Goal: Task Accomplishment & Management: Complete application form

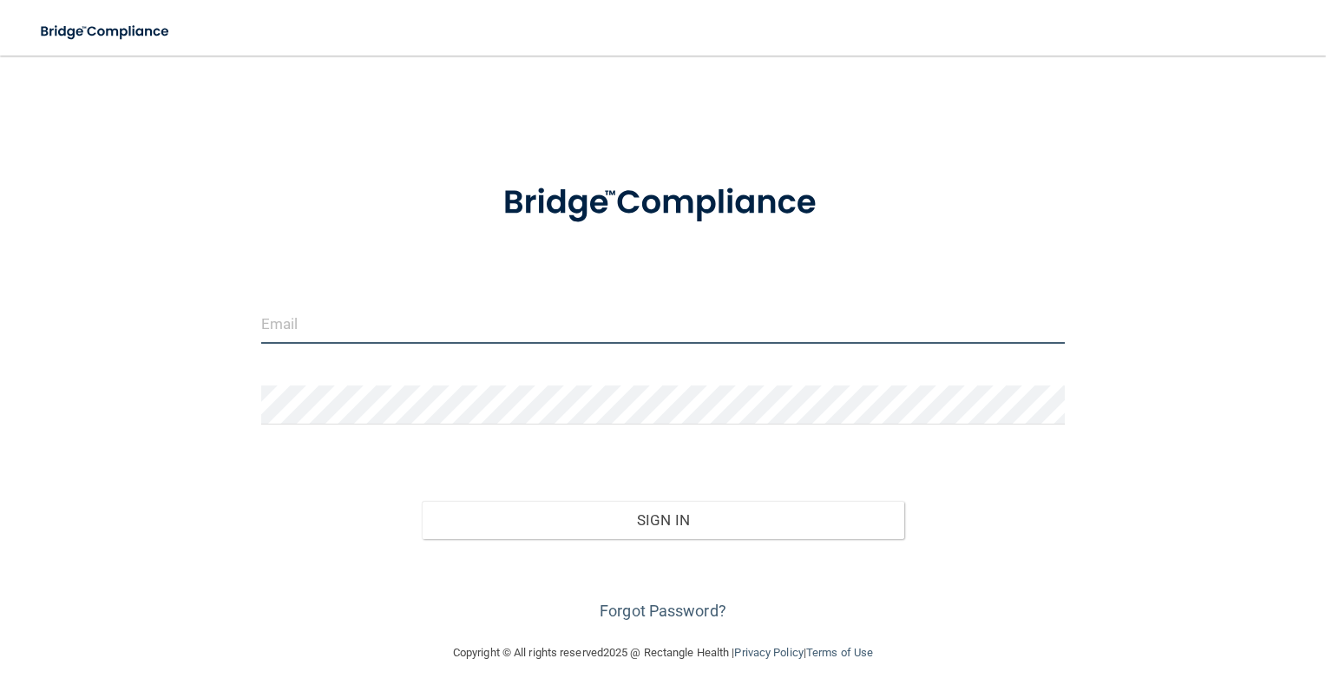
drag, startPoint x: 517, startPoint y: 343, endPoint x: 518, endPoint y: 319, distance: 23.4
click at [517, 343] on input "email" at bounding box center [663, 324] width 805 height 39
type input "[PERSON_NAME][DOMAIN_NAME][EMAIL_ADDRESS][PERSON_NAME][DOMAIN_NAME]"
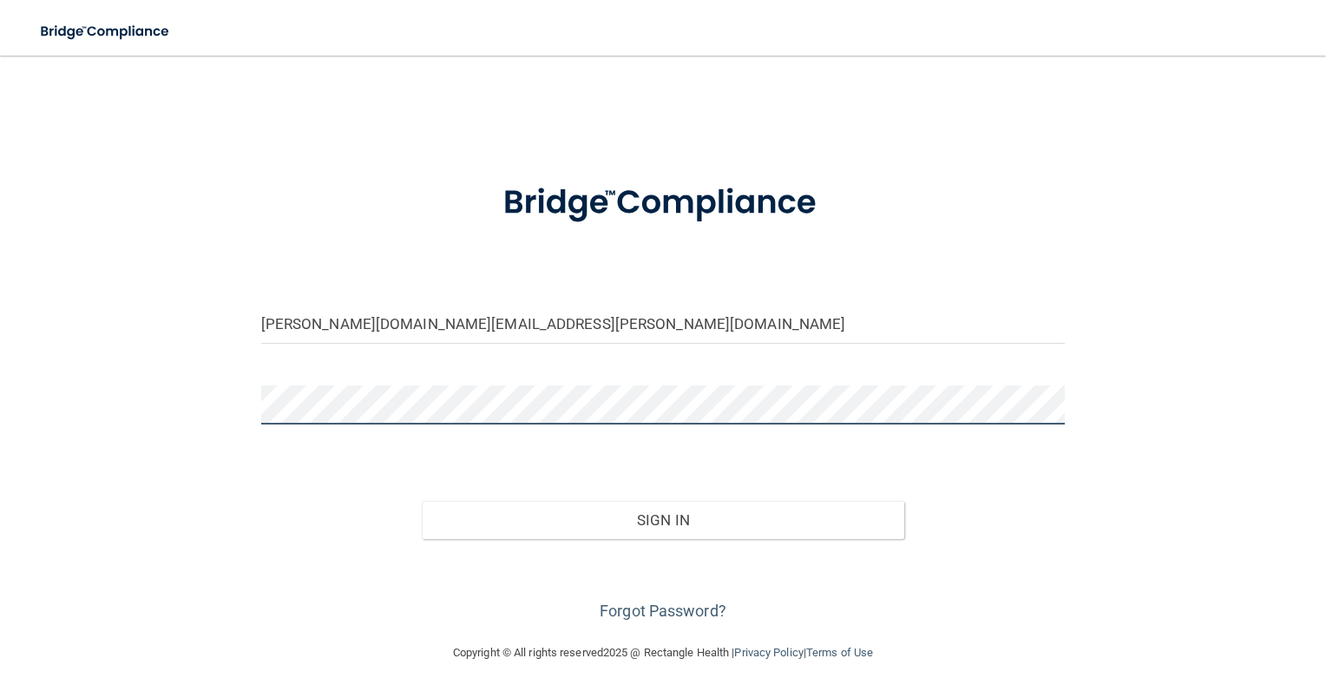
click at [422, 501] on button "Sign In" at bounding box center [663, 520] width 483 height 38
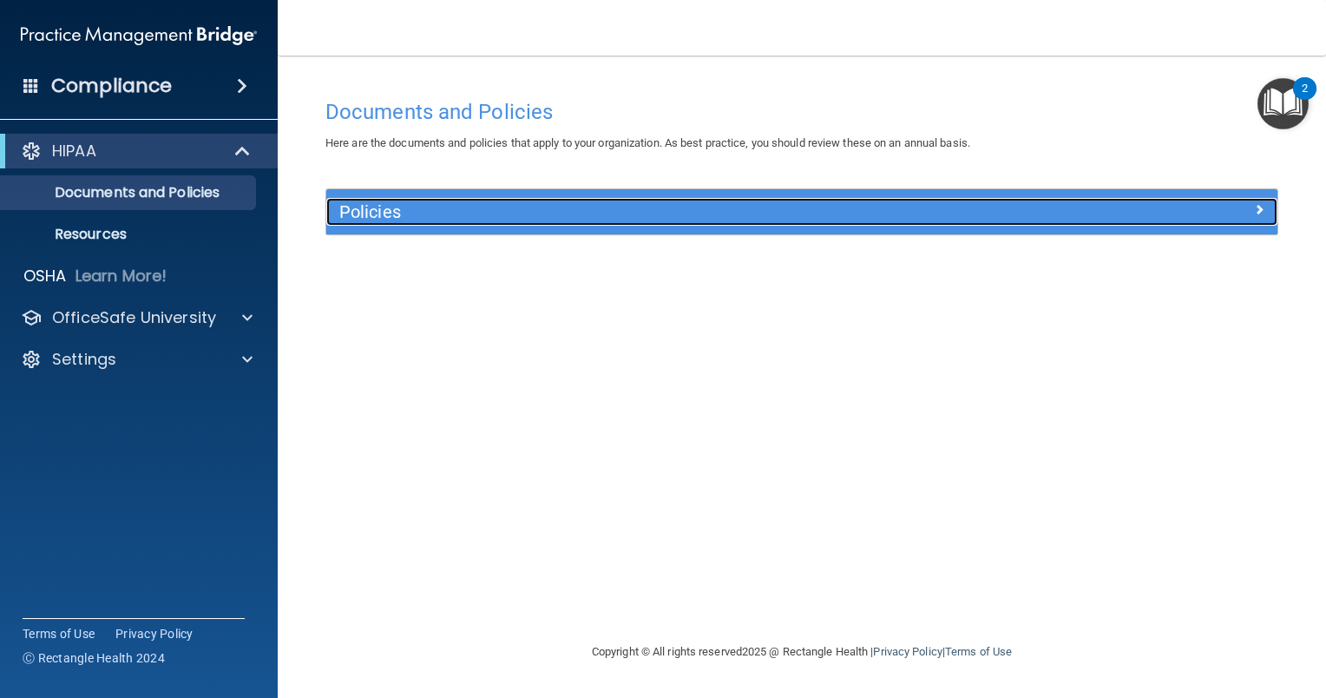
click at [1236, 211] on div at bounding box center [1159, 208] width 238 height 21
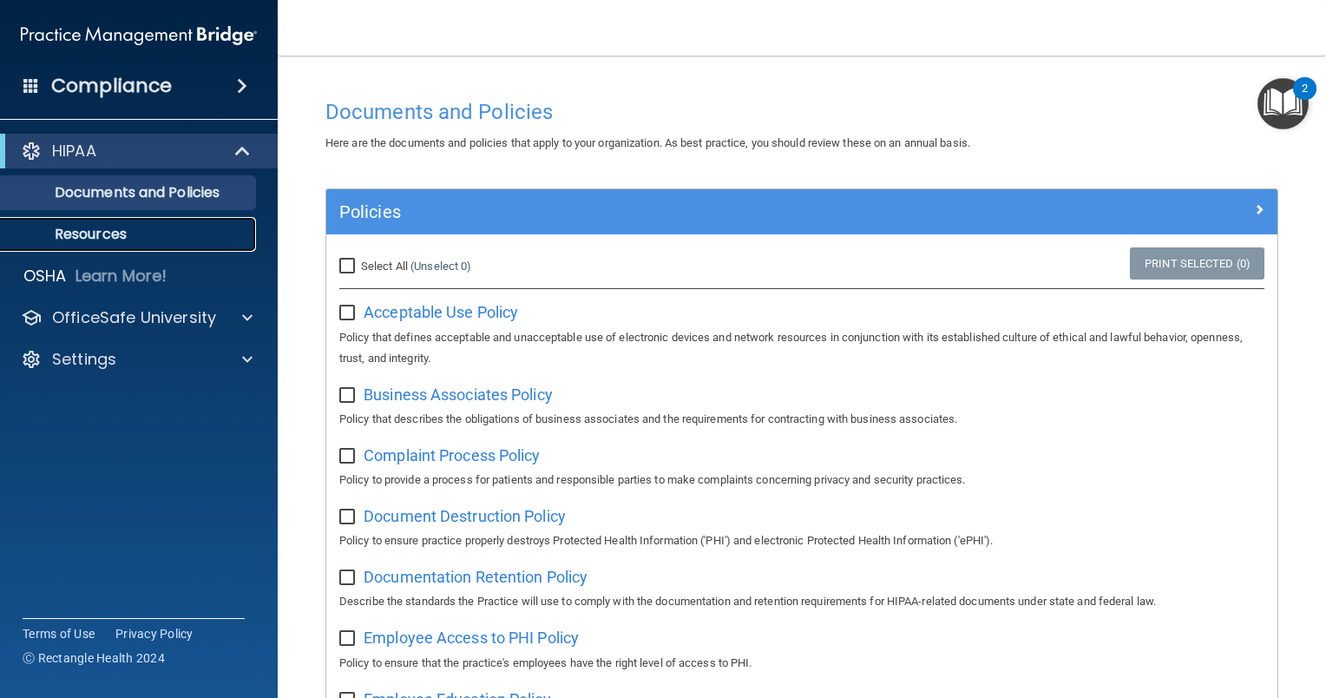
click at [185, 236] on p "Resources" at bounding box center [129, 234] width 237 height 17
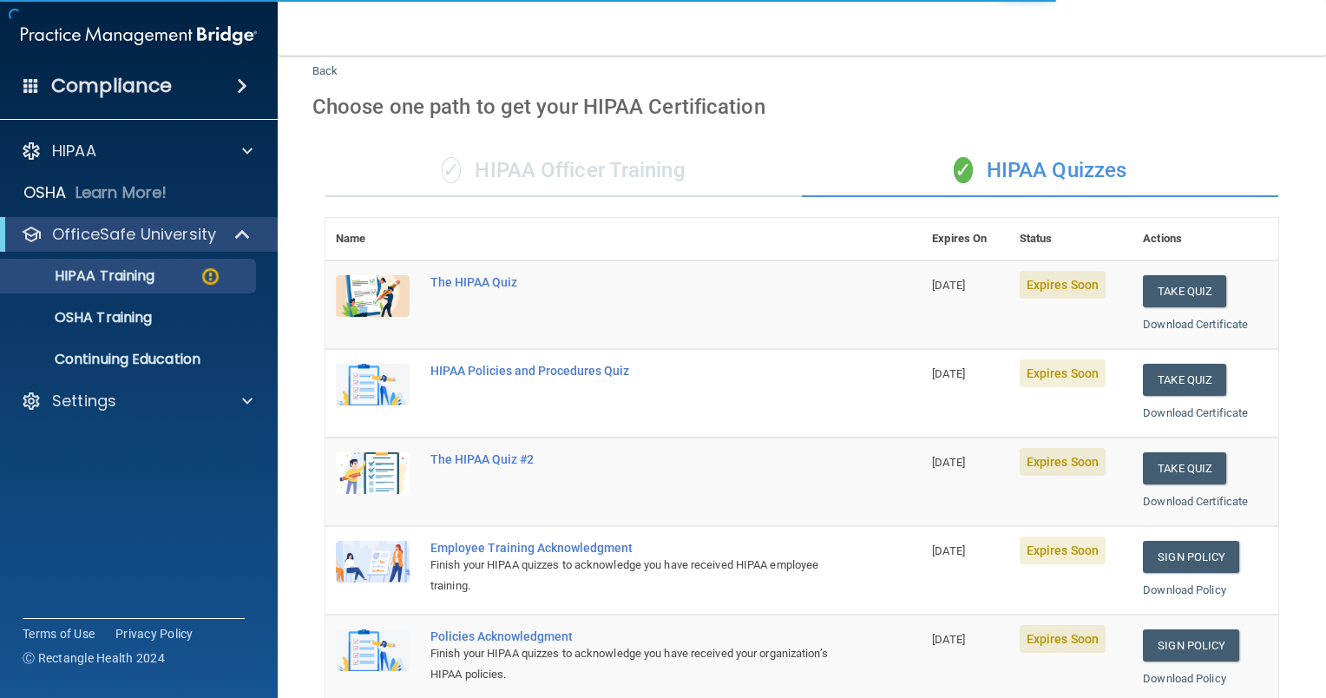
scroll to position [87, 0]
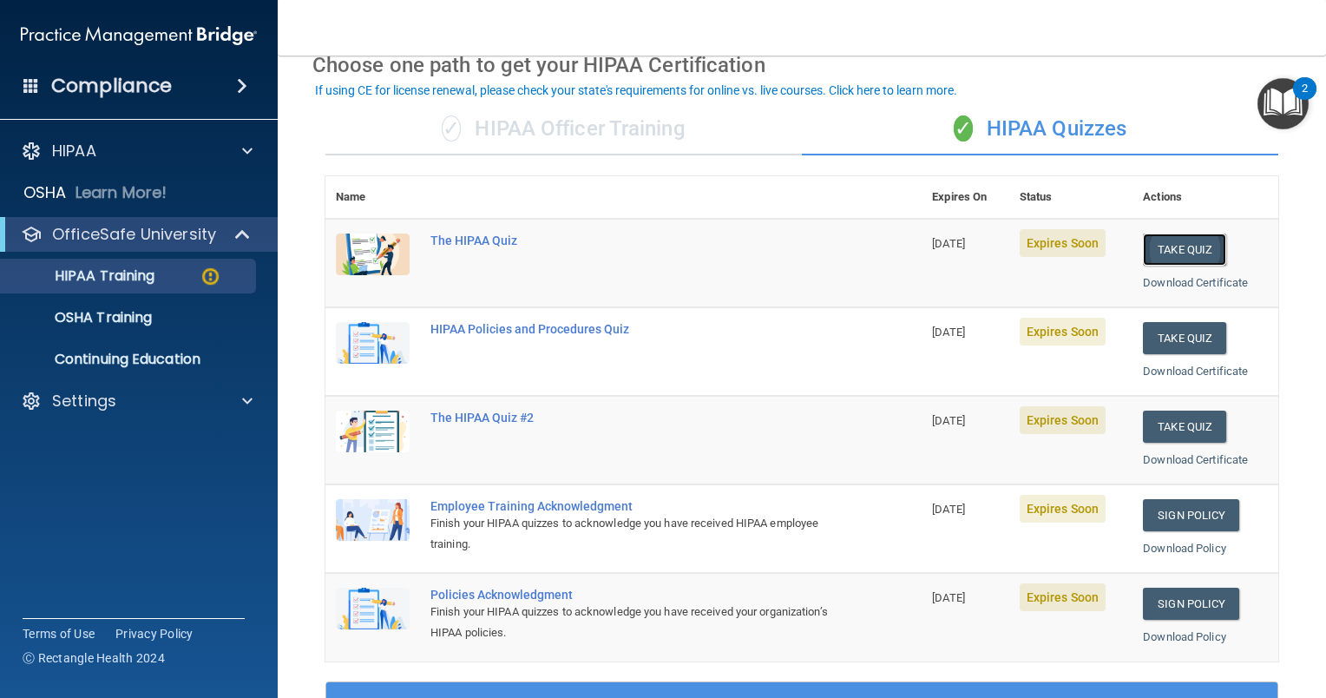
click at [1193, 246] on button "Take Quiz" at bounding box center [1184, 249] width 83 height 32
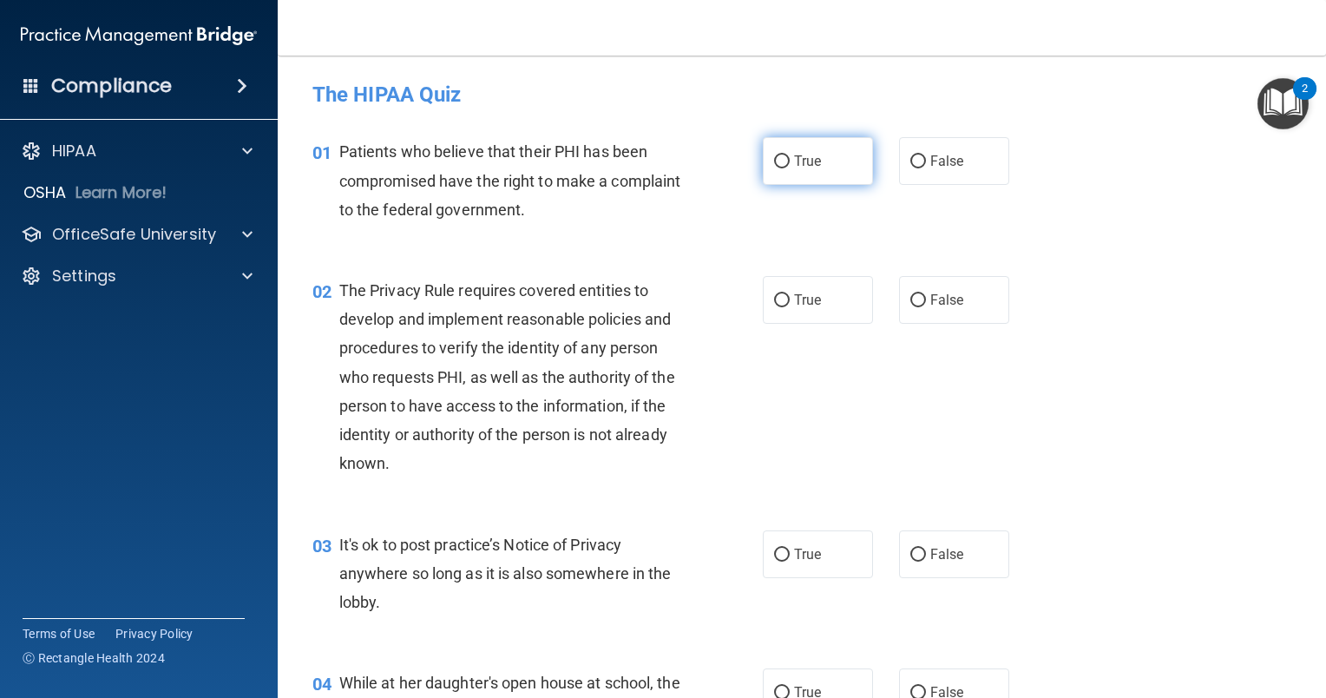
click at [812, 174] on label "True" at bounding box center [818, 161] width 110 height 48
click at [790, 168] on input "True" at bounding box center [782, 161] width 16 height 13
radio input "true"
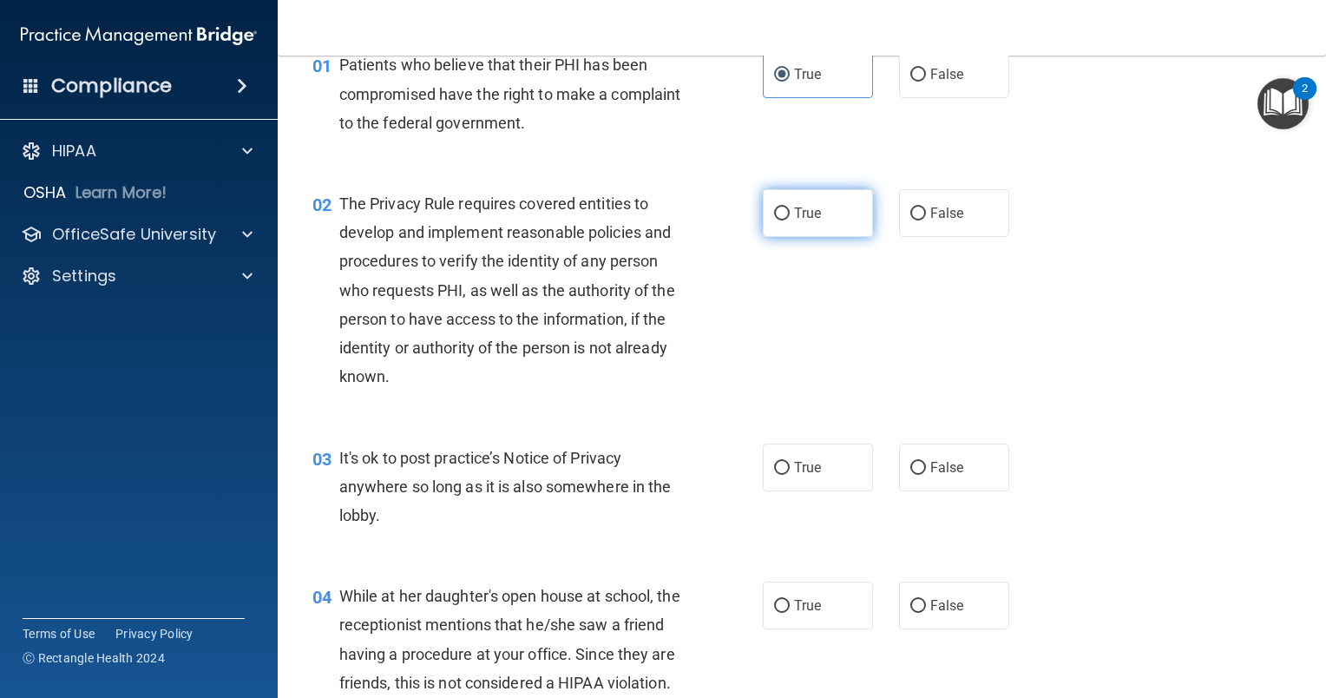
click at [781, 218] on input "True" at bounding box center [782, 213] width 16 height 13
radio input "true"
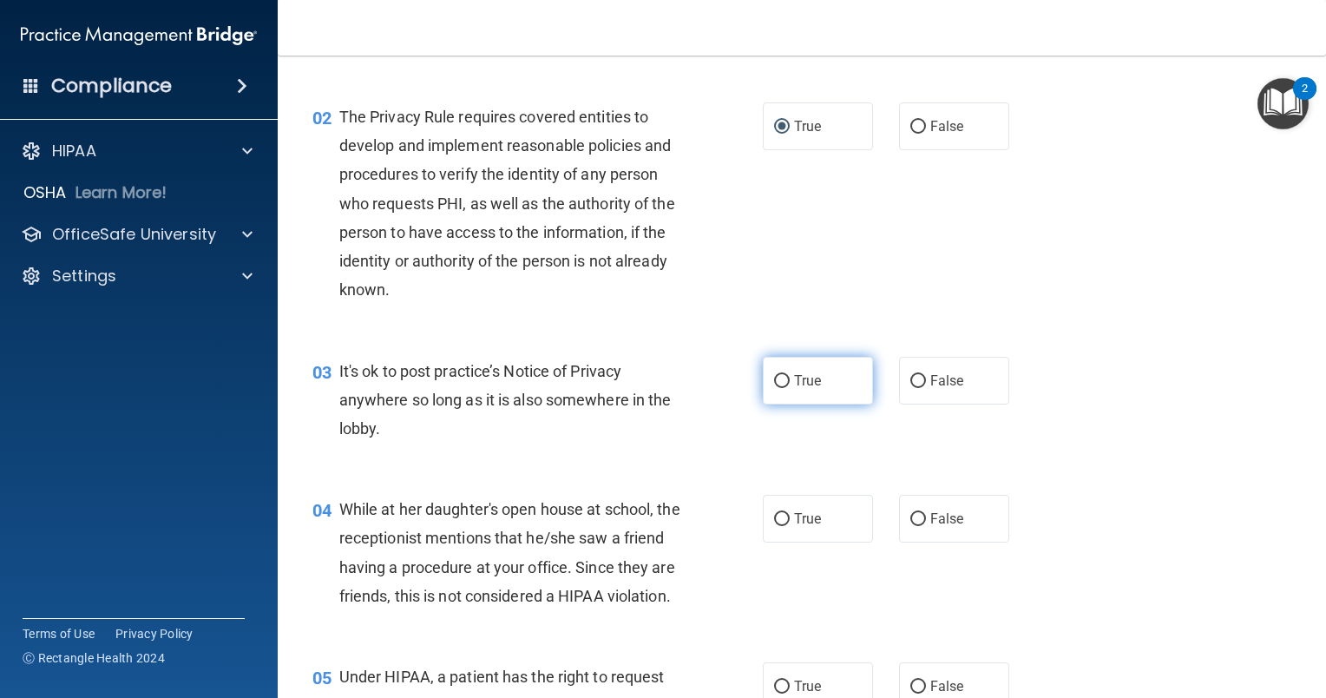
click at [805, 378] on span "True" at bounding box center [807, 380] width 27 height 16
click at [790, 378] on input "True" at bounding box center [782, 381] width 16 height 13
radio input "true"
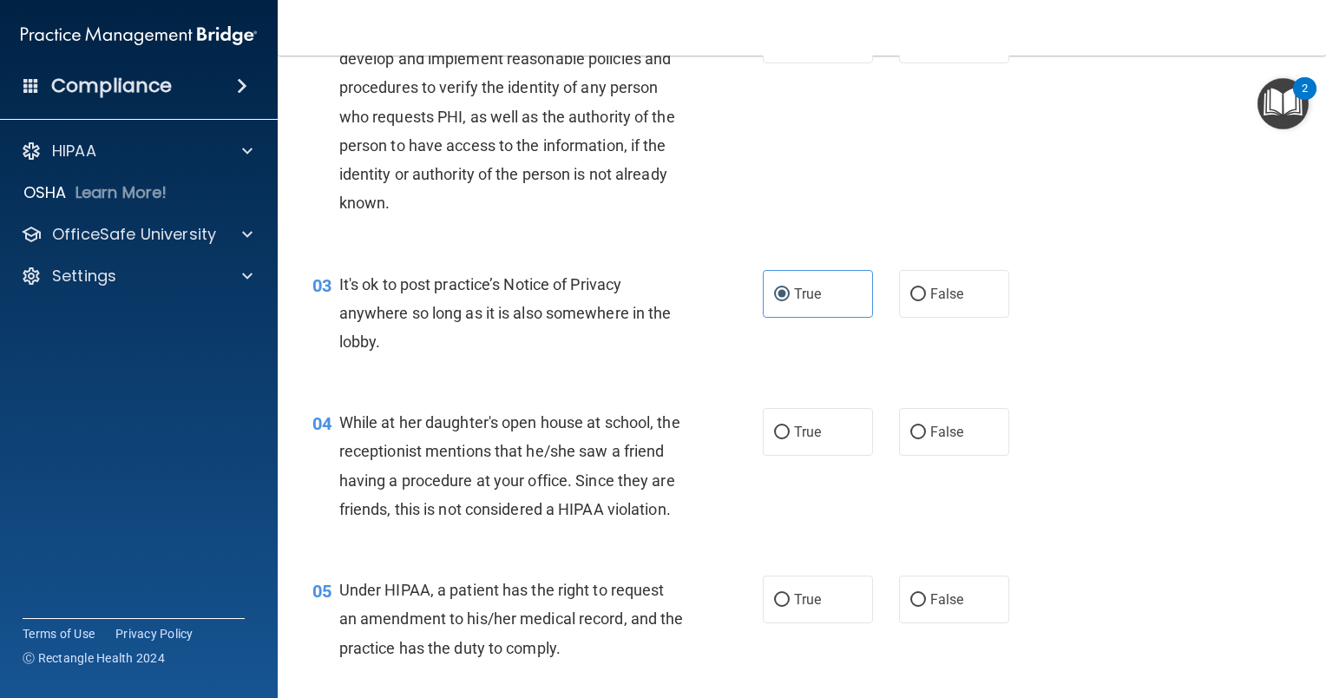
scroll to position [347, 0]
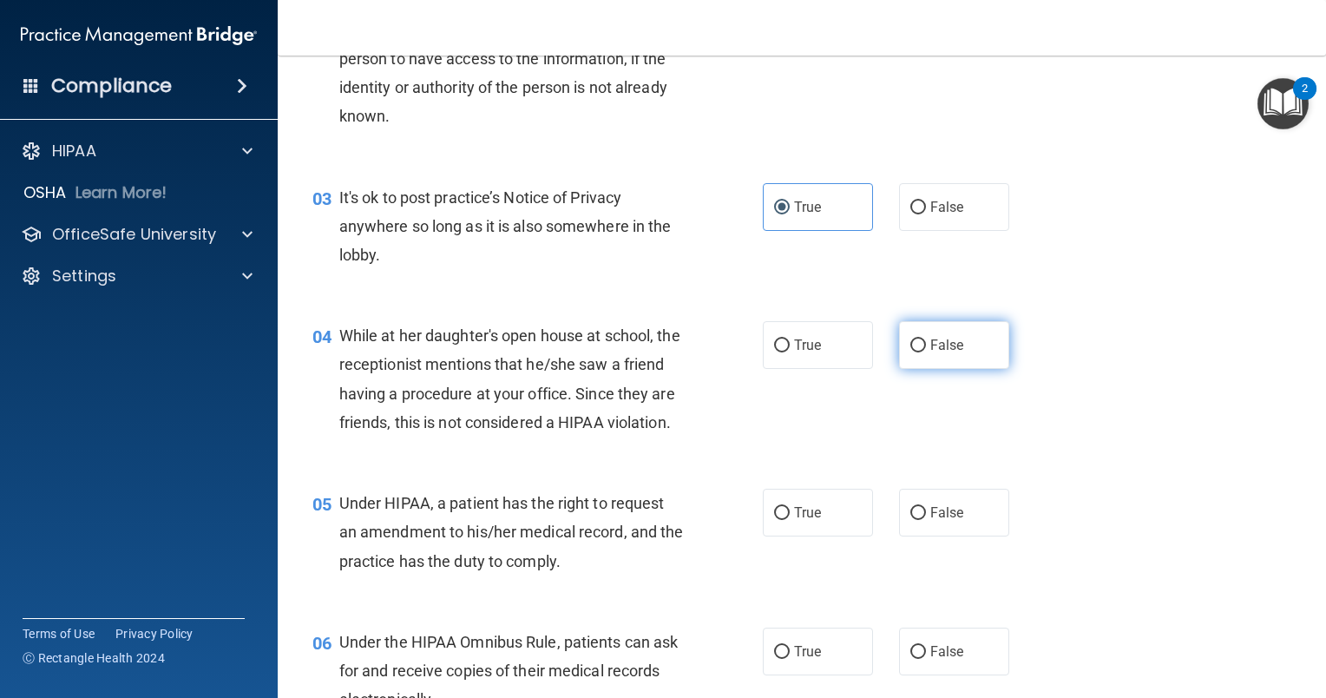
click at [910, 345] on input "False" at bounding box center [918, 345] width 16 height 13
radio input "true"
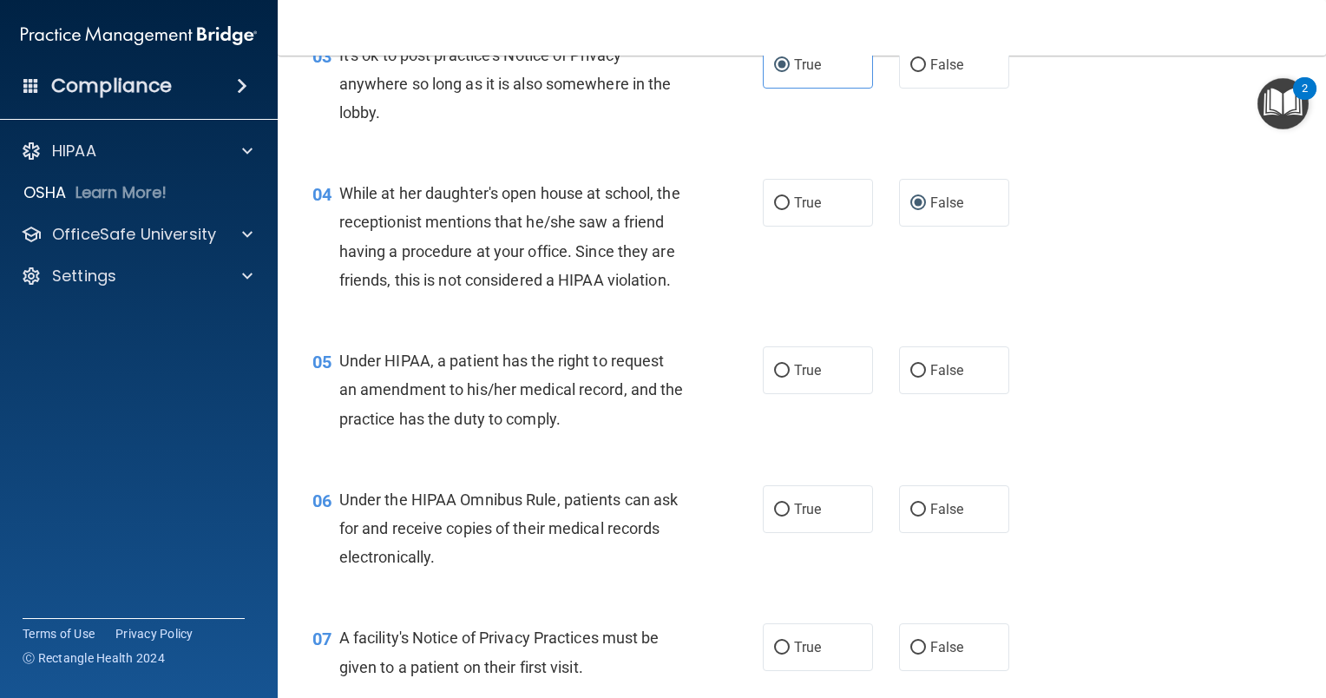
scroll to position [521, 0]
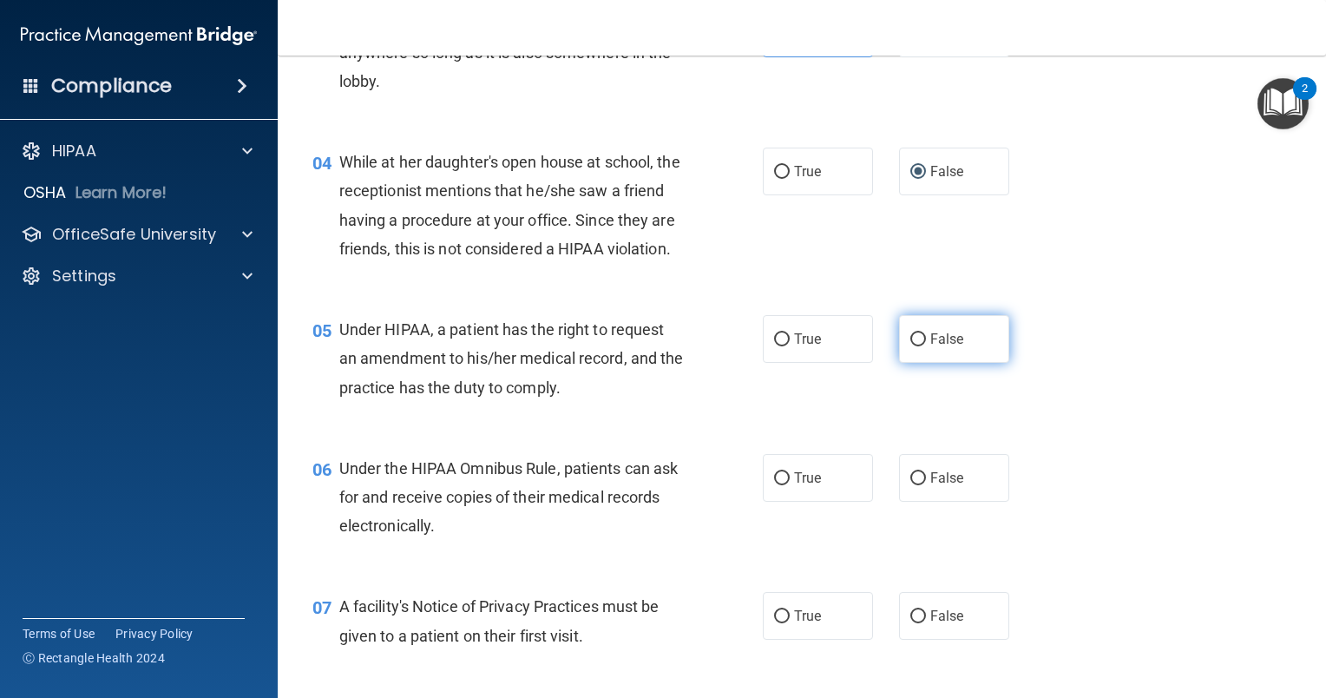
click at [915, 363] on label "False" at bounding box center [954, 339] width 110 height 48
click at [915, 346] on input "False" at bounding box center [918, 339] width 16 height 13
radio input "true"
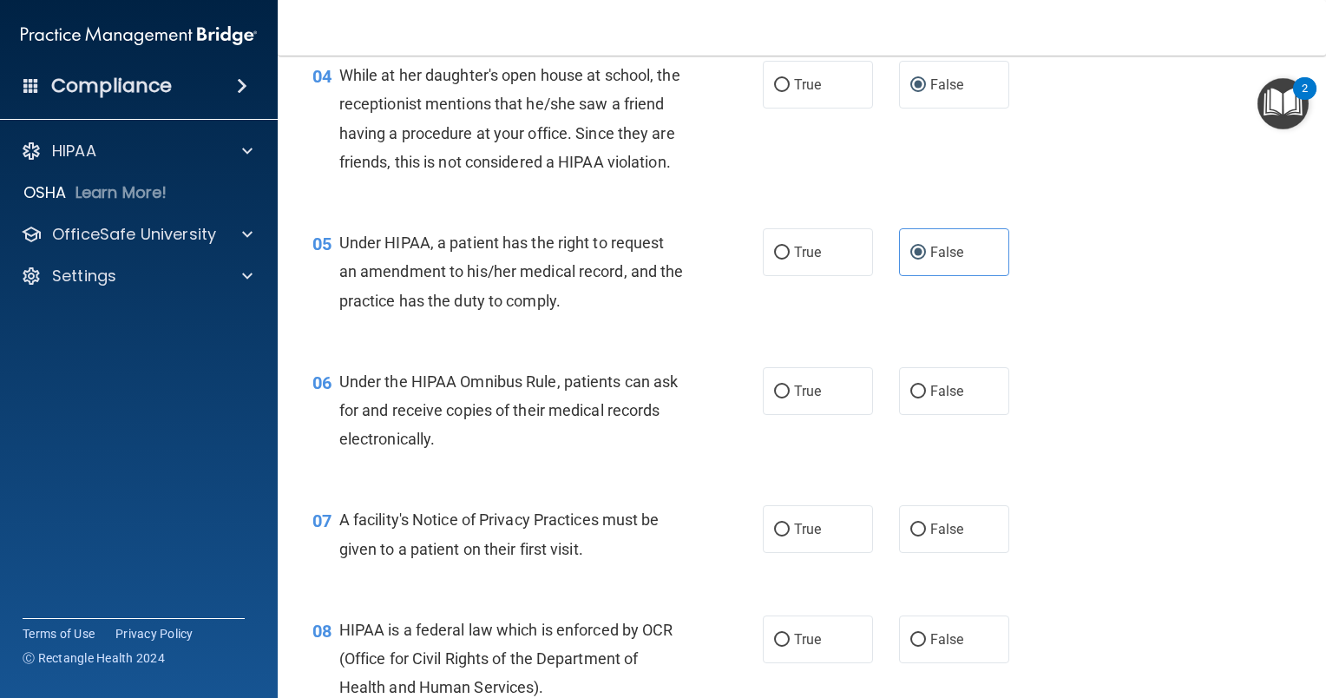
scroll to position [694, 0]
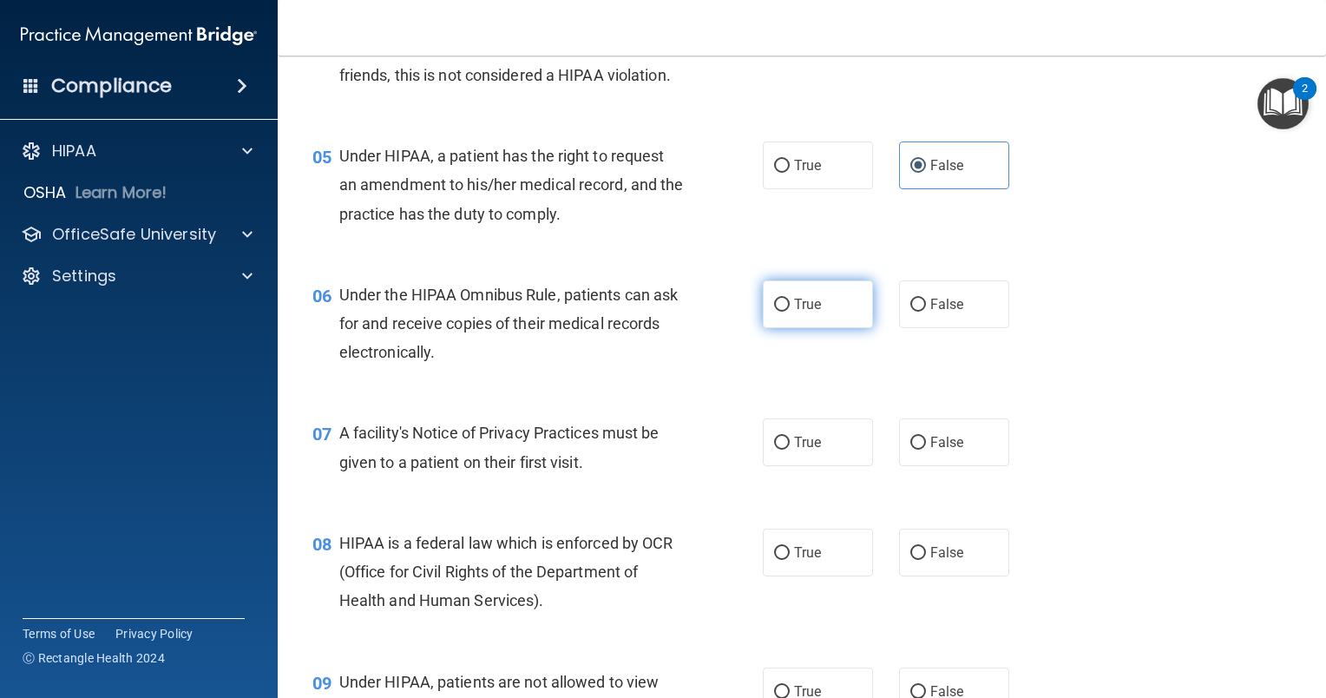
click at [785, 328] on label "True" at bounding box center [818, 304] width 110 height 48
click at [785, 312] on input "True" at bounding box center [782, 305] width 16 height 13
radio input "true"
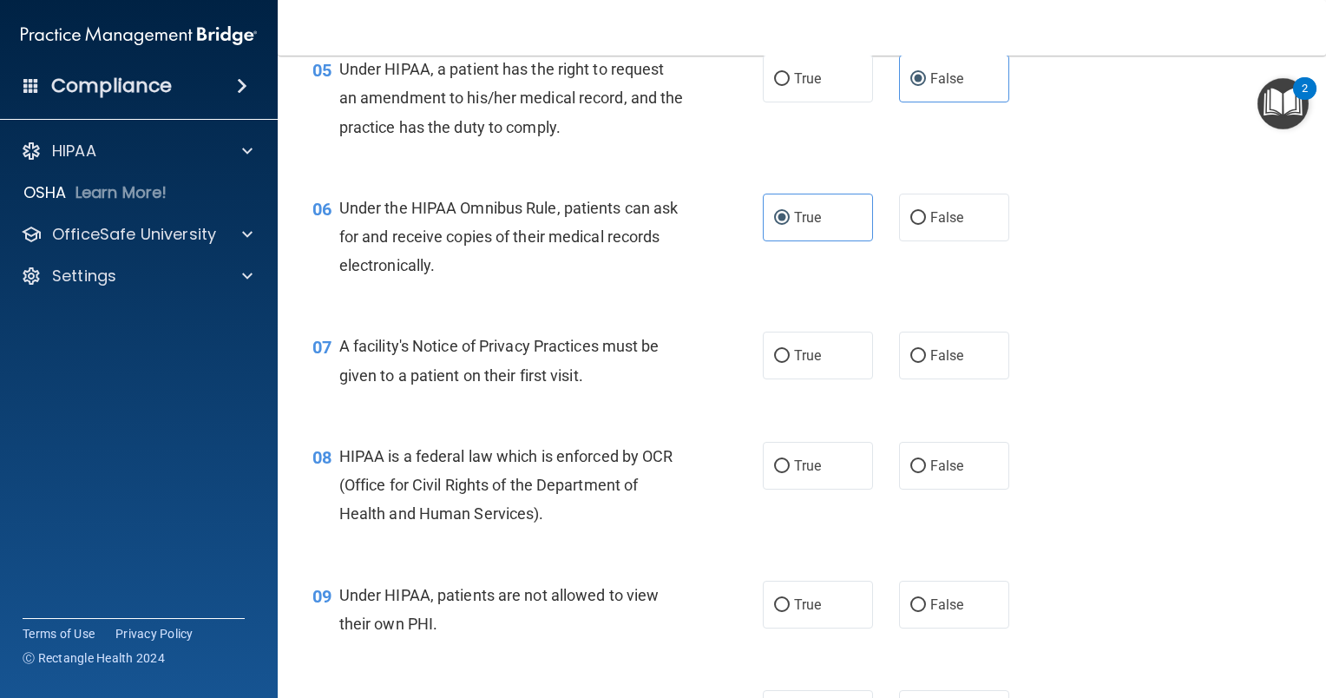
scroll to position [868, 0]
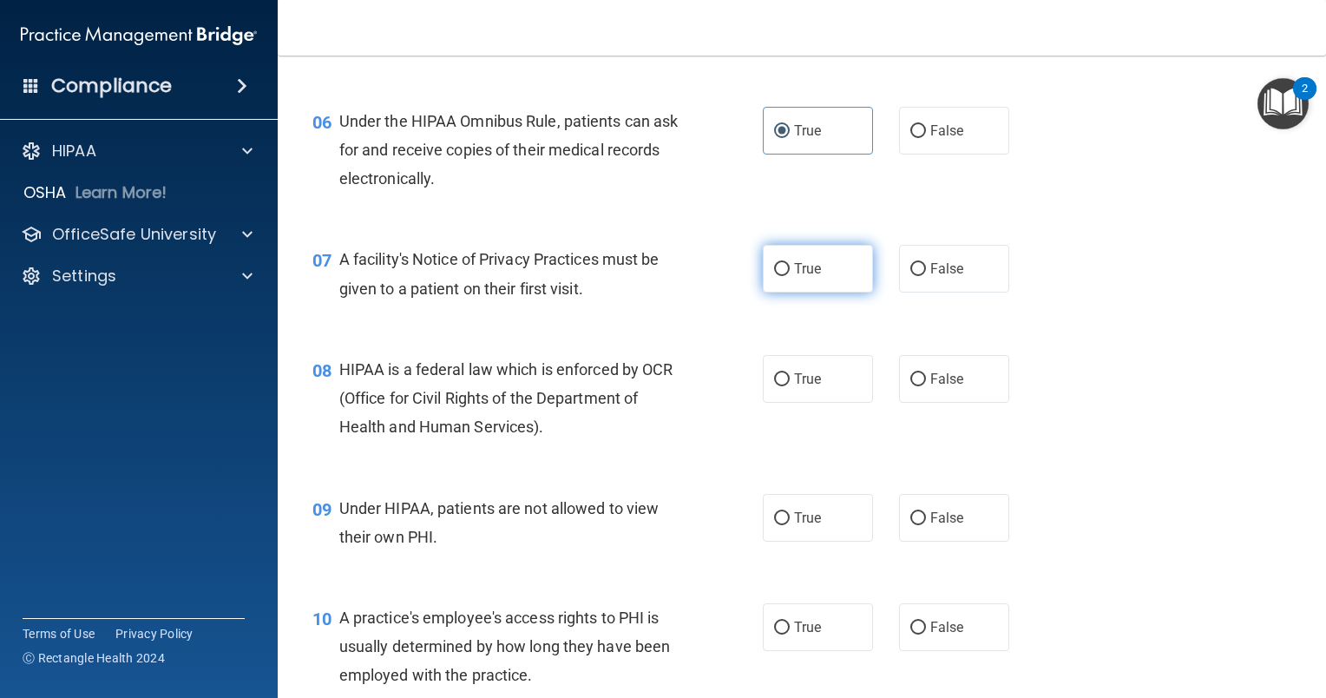
click at [772, 292] on label "True" at bounding box center [818, 269] width 110 height 48
click at [774, 276] on input "True" at bounding box center [782, 269] width 16 height 13
radio input "true"
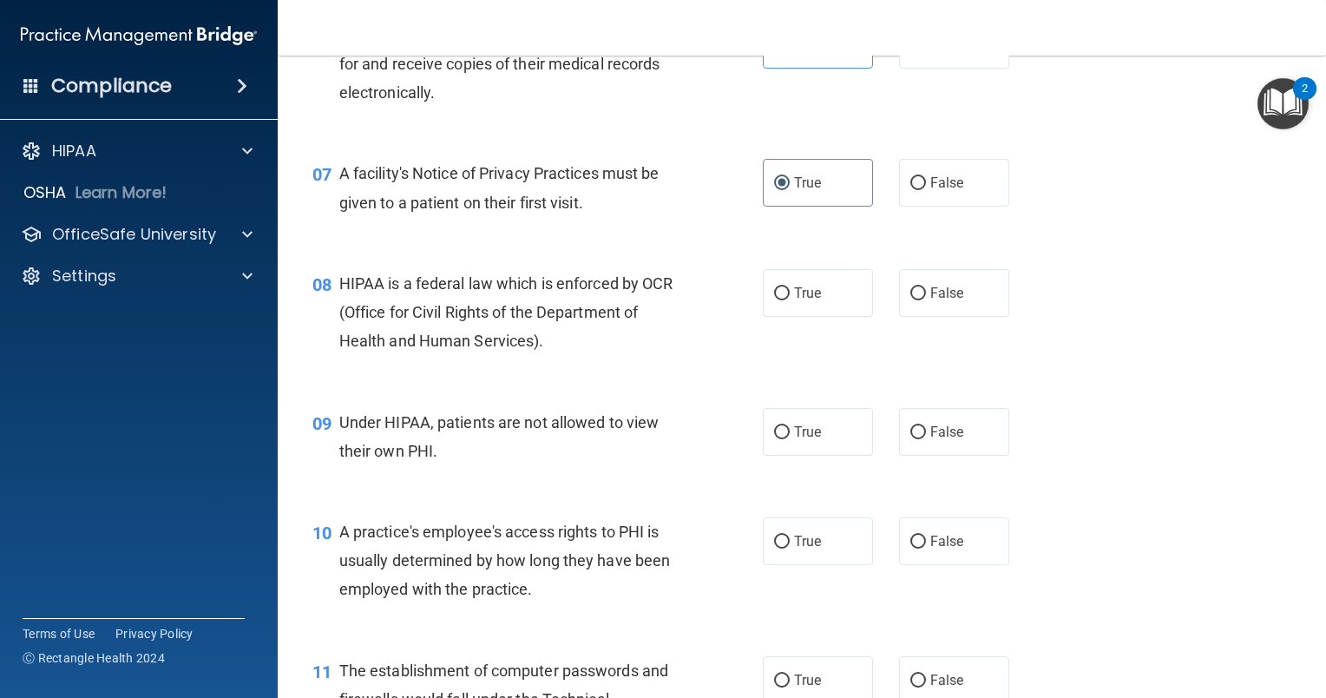
scroll to position [955, 0]
click at [794, 300] on span "True" at bounding box center [807, 292] width 27 height 16
click at [788, 299] on input "True" at bounding box center [782, 292] width 16 height 13
radio input "true"
click at [912, 438] on input "False" at bounding box center [918, 431] width 16 height 13
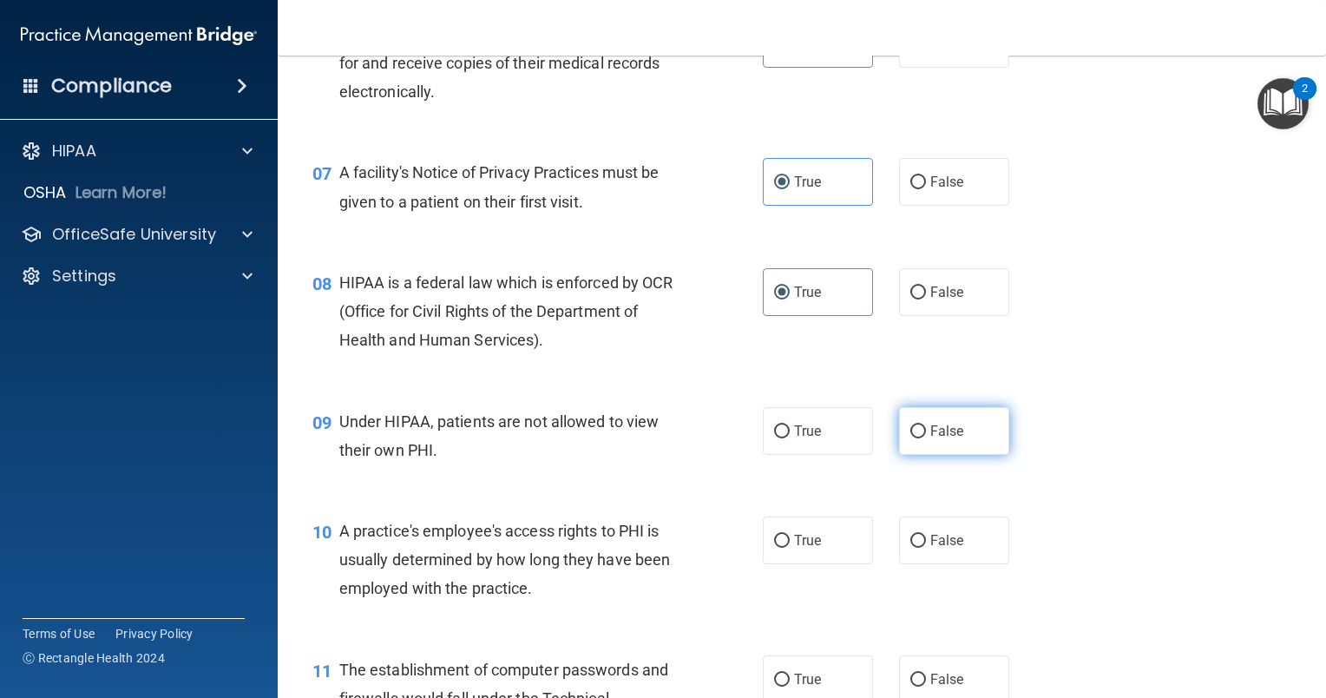
radio input "true"
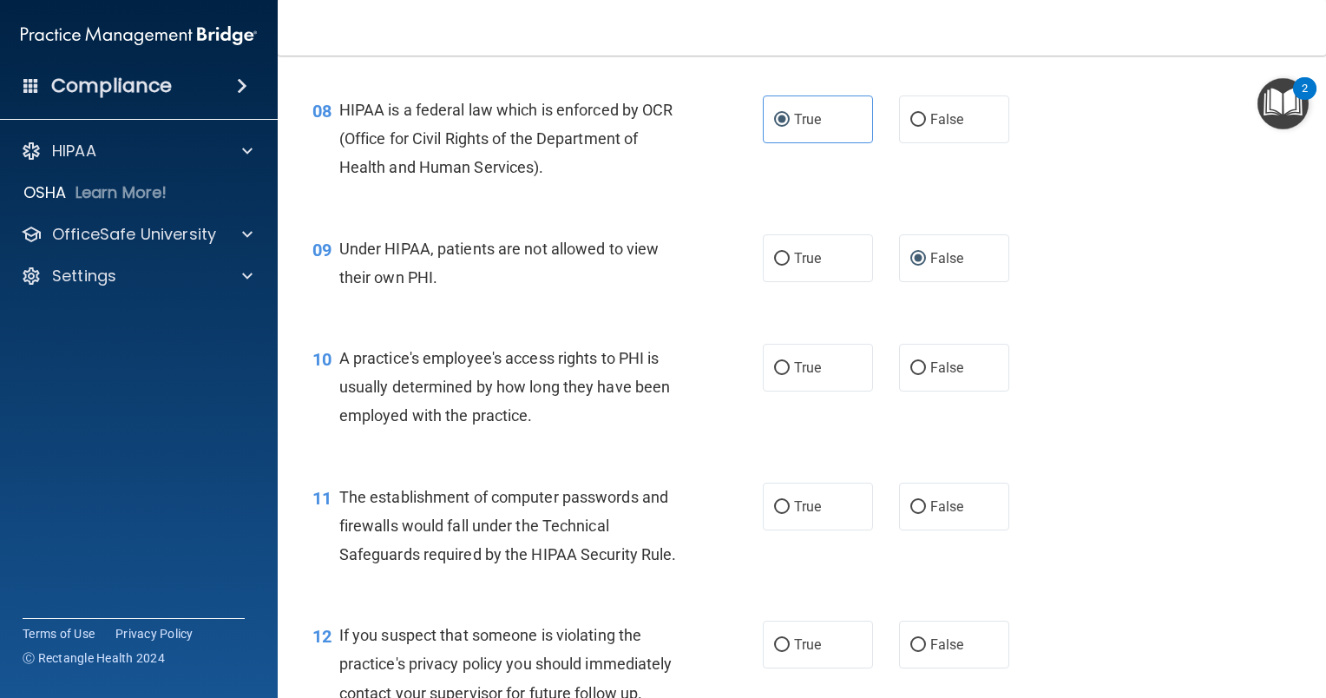
scroll to position [1128, 0]
click at [902, 391] on label "False" at bounding box center [954, 367] width 110 height 48
click at [910, 374] on input "False" at bounding box center [918, 367] width 16 height 13
radio input "true"
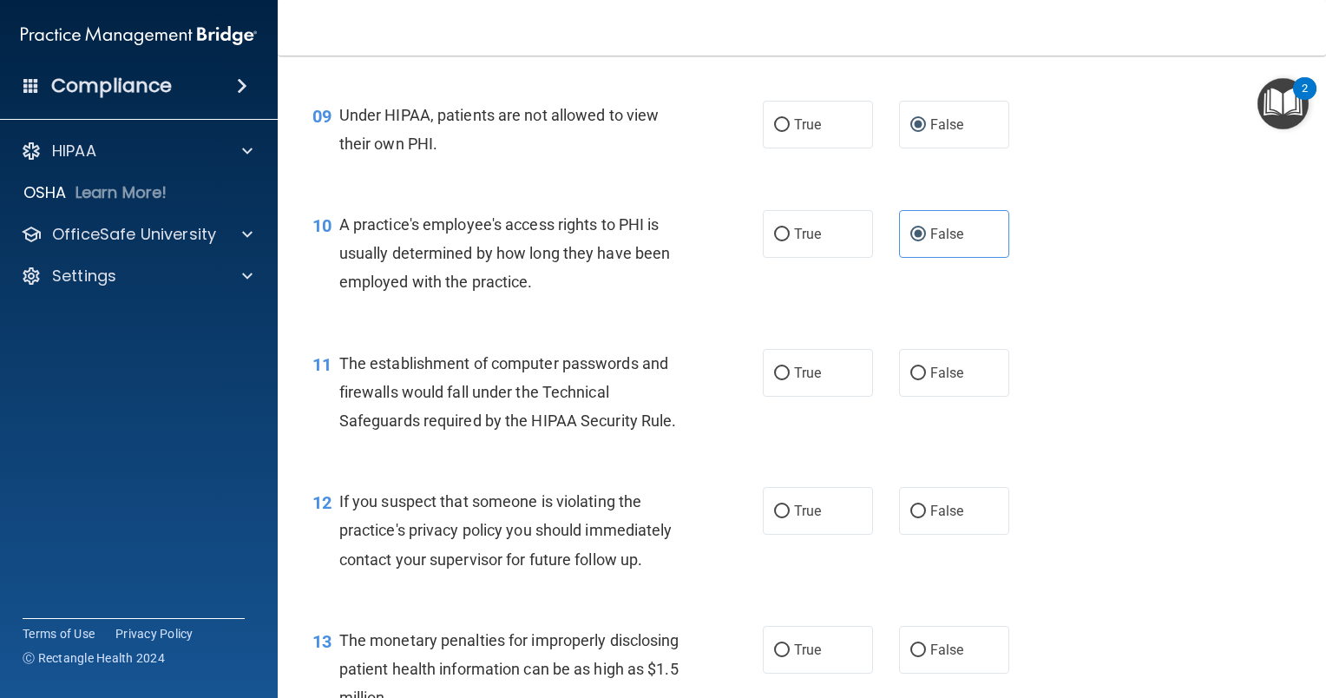
scroll to position [1302, 0]
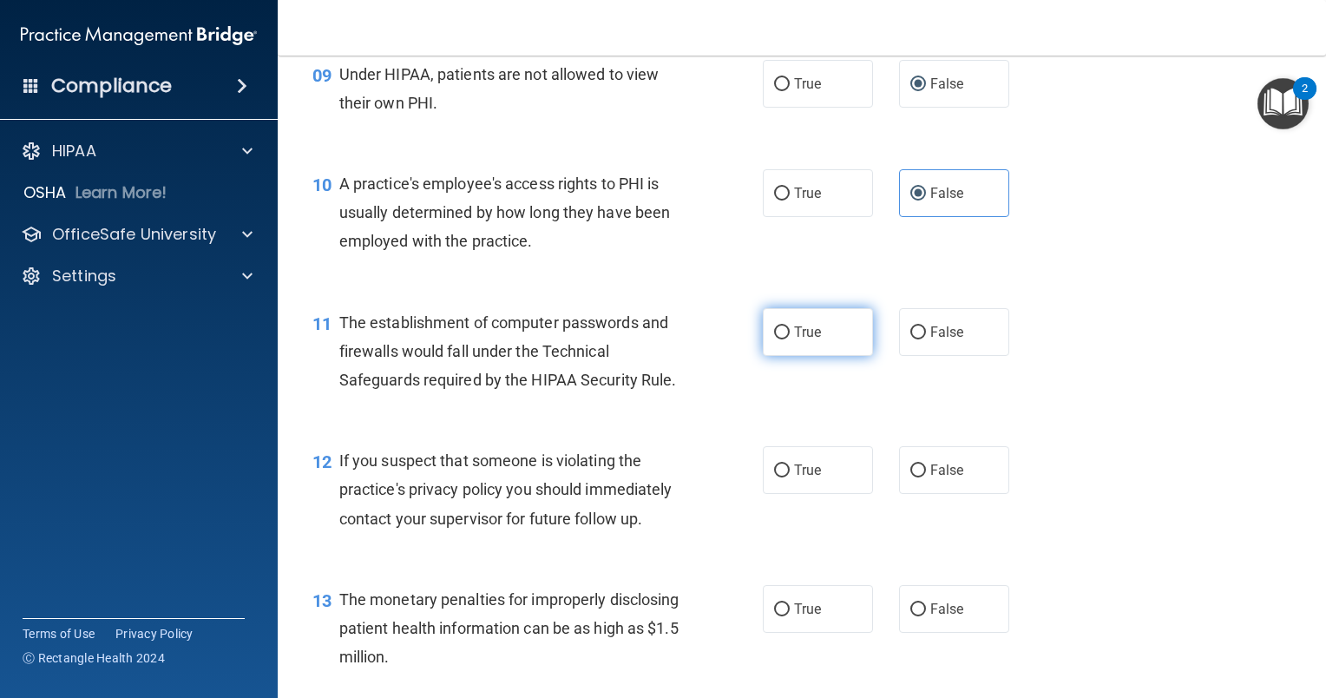
click at [774, 356] on label "True" at bounding box center [818, 332] width 110 height 48
click at [774, 339] on input "True" at bounding box center [782, 332] width 16 height 13
radio input "true"
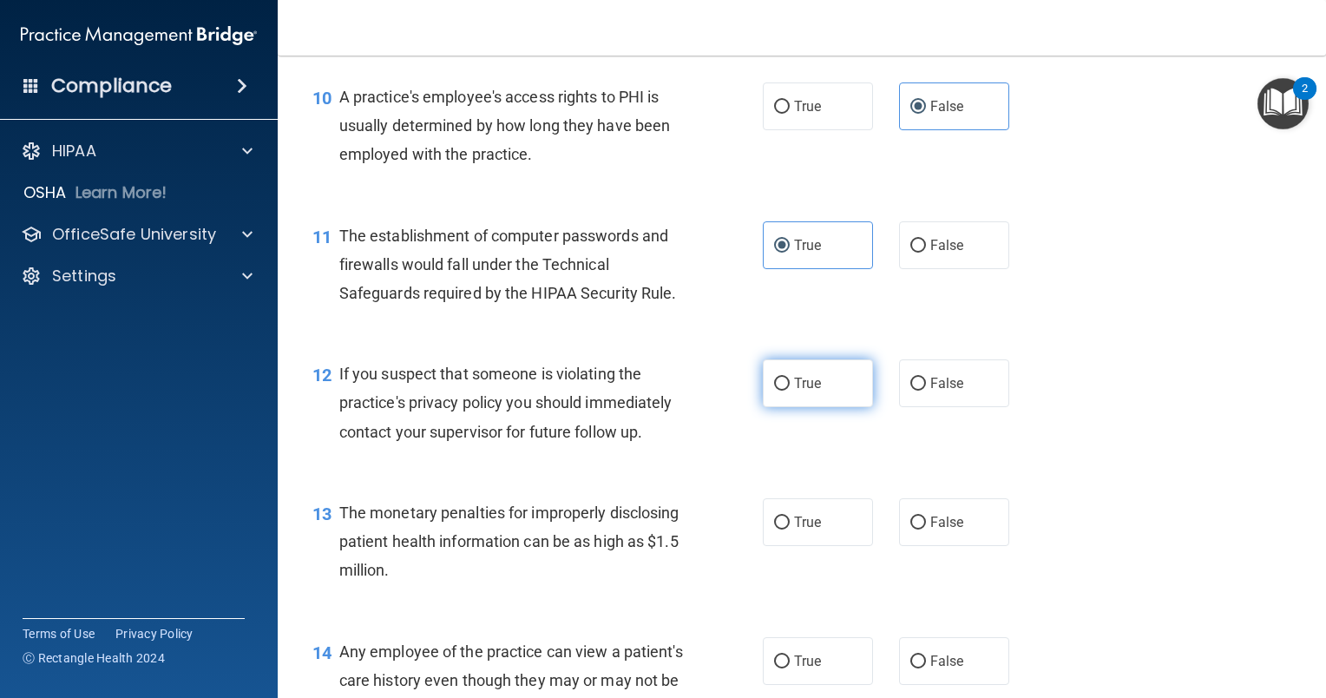
click at [781, 391] on input "True" at bounding box center [782, 384] width 16 height 13
radio input "true"
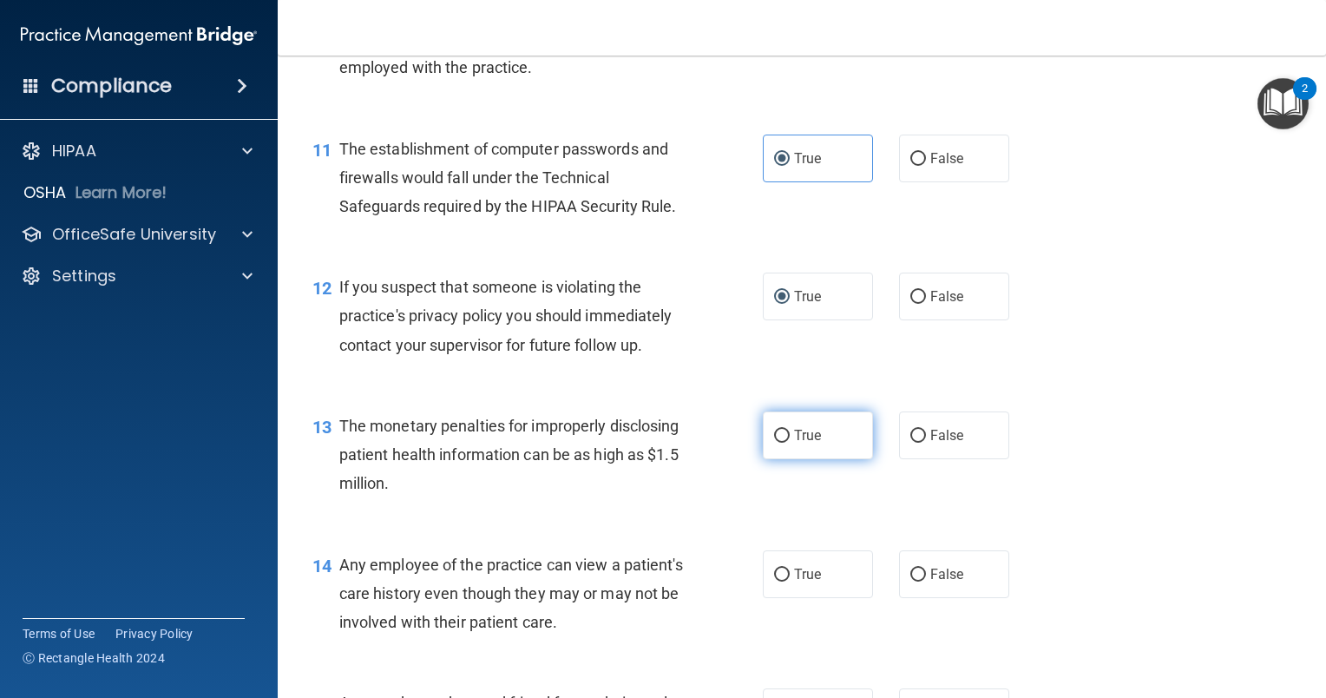
click at [774, 443] on input "True" at bounding box center [782, 436] width 16 height 13
radio input "true"
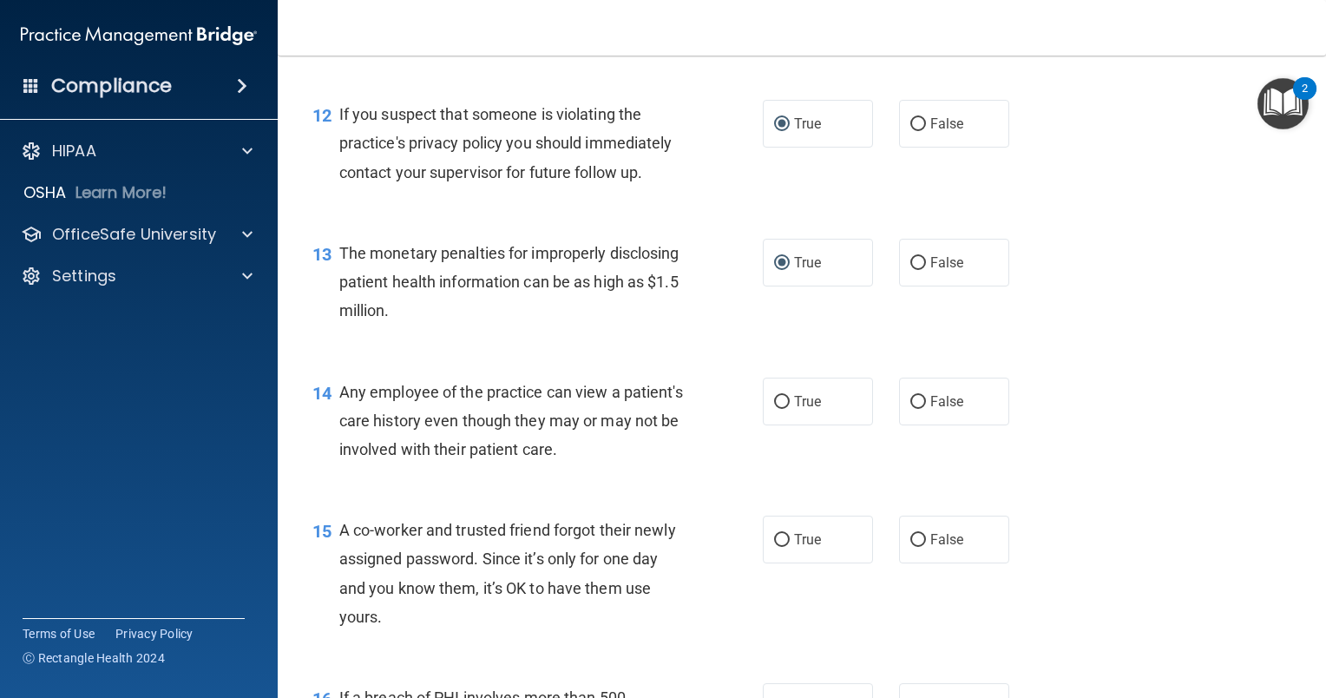
scroll to position [1649, 0]
click at [926, 424] on label "False" at bounding box center [954, 401] width 110 height 48
click at [926, 408] on input "False" at bounding box center [918, 401] width 16 height 13
radio input "true"
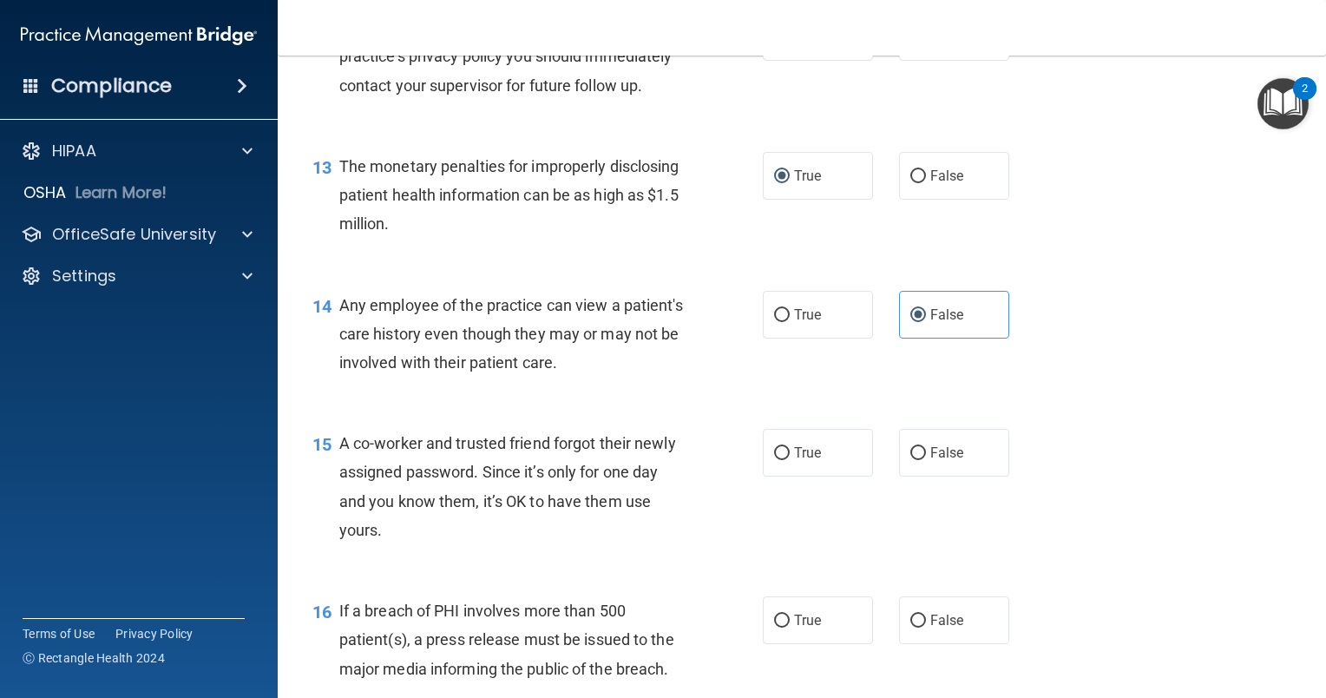
scroll to position [1736, 0]
click at [920, 476] on label "False" at bounding box center [954, 452] width 110 height 48
click at [920, 459] on input "False" at bounding box center [918, 452] width 16 height 13
radio input "true"
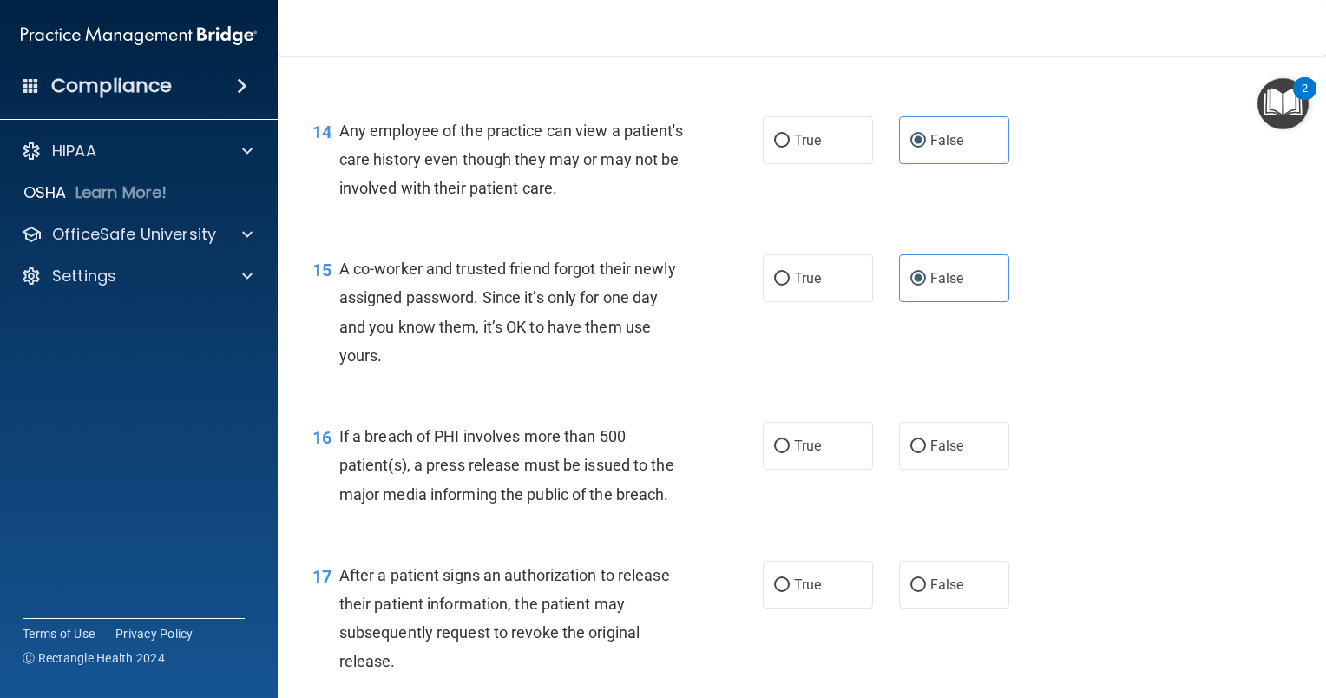
scroll to position [1996, 0]
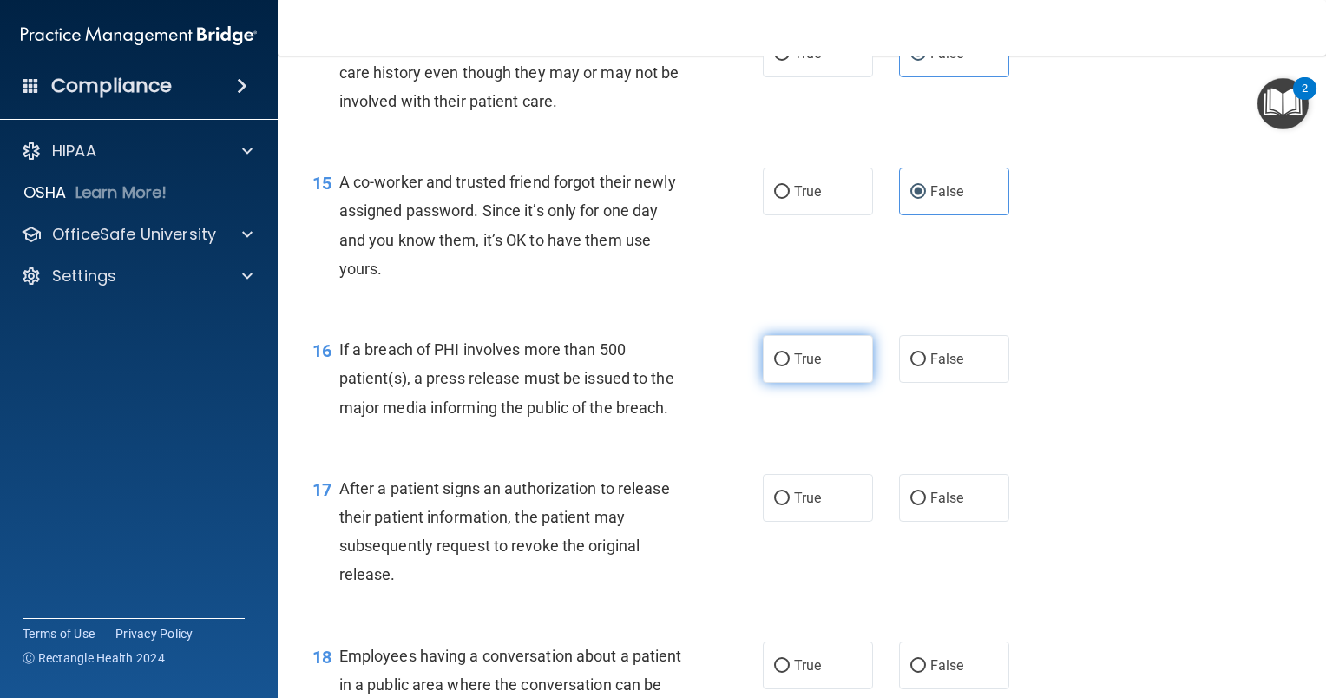
click at [818, 380] on label "True" at bounding box center [818, 359] width 110 height 48
click at [790, 366] on input "True" at bounding box center [782, 359] width 16 height 13
radio input "true"
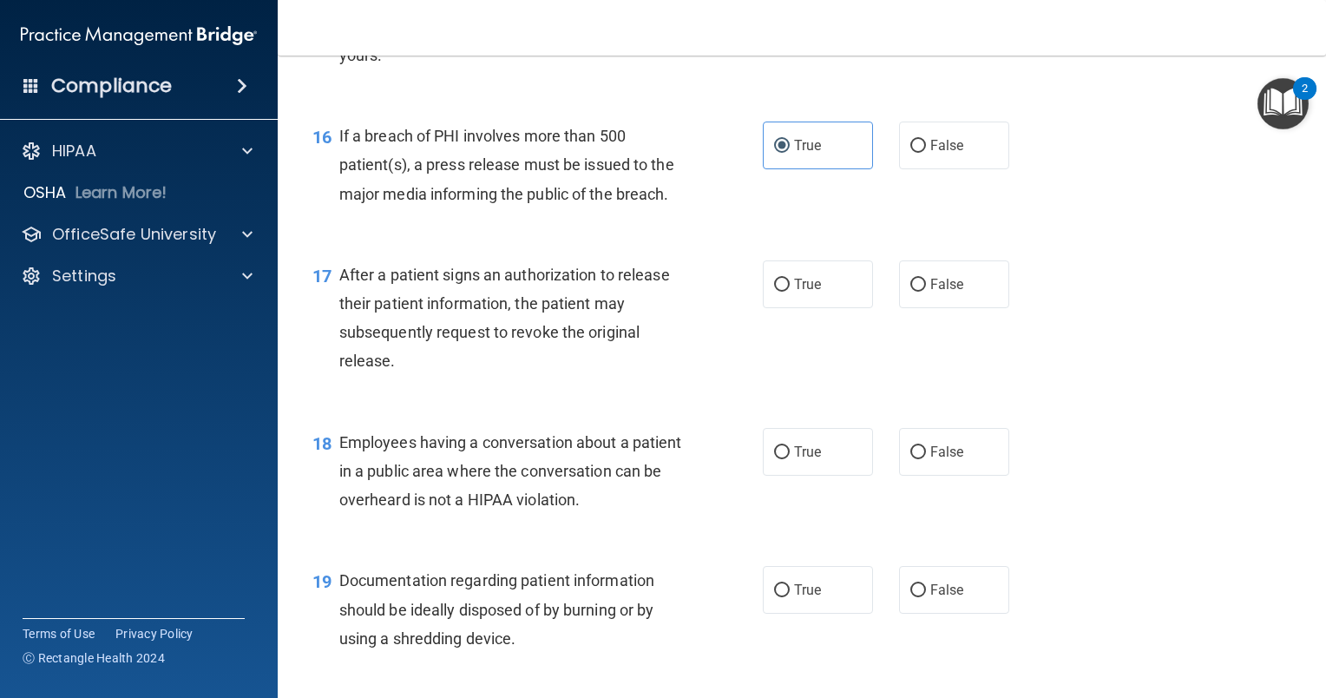
scroll to position [2257, 0]
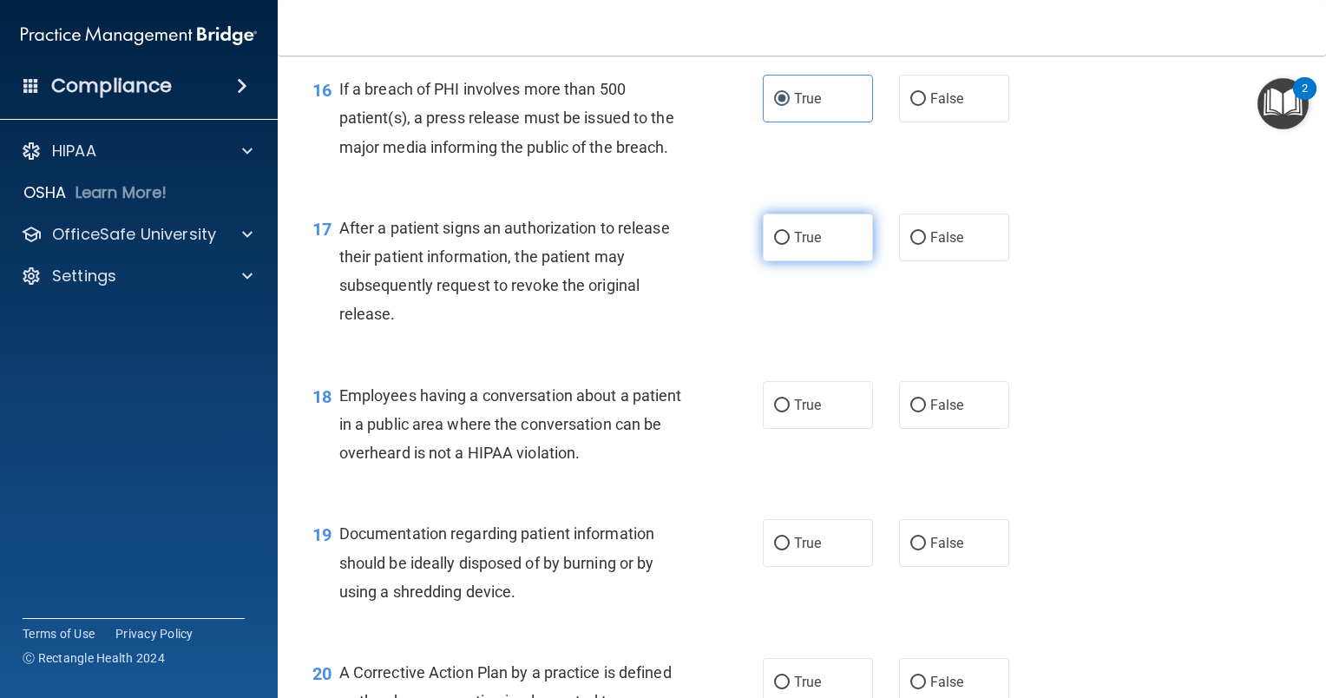
click at [803, 246] on span "True" at bounding box center [807, 237] width 27 height 16
click at [790, 245] on input "True" at bounding box center [782, 238] width 16 height 13
radio input "true"
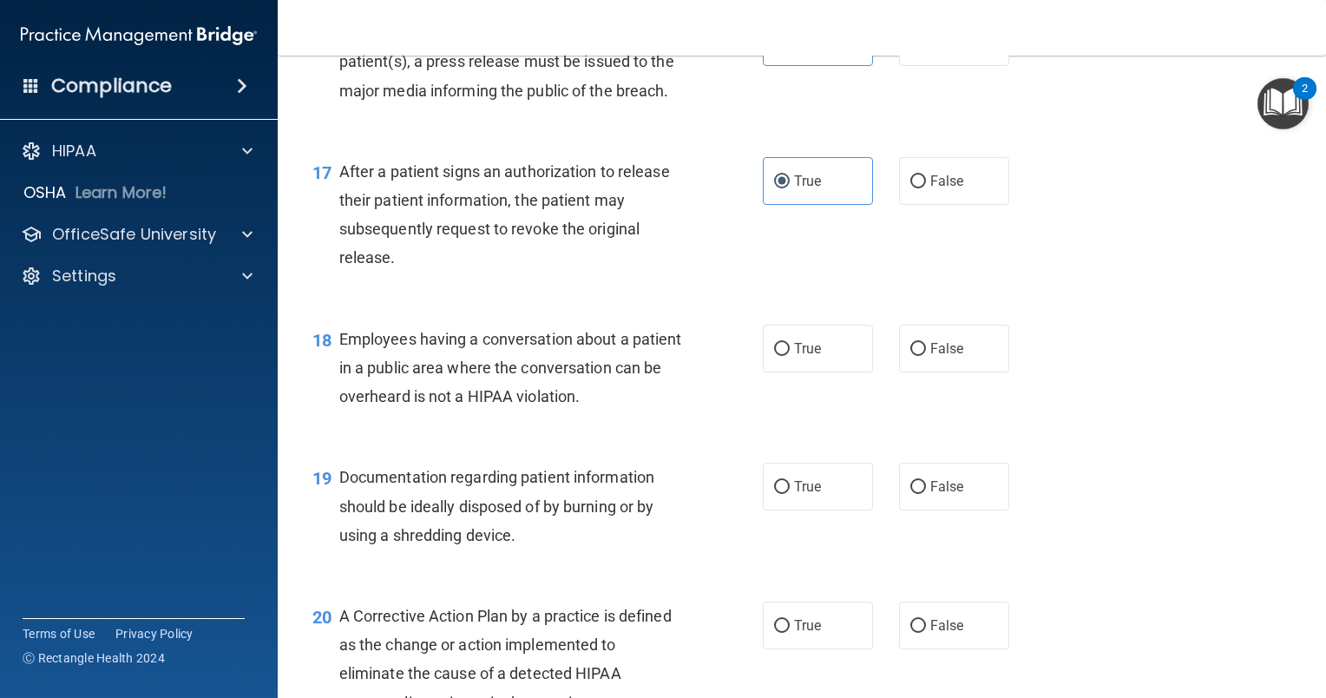
scroll to position [2343, 0]
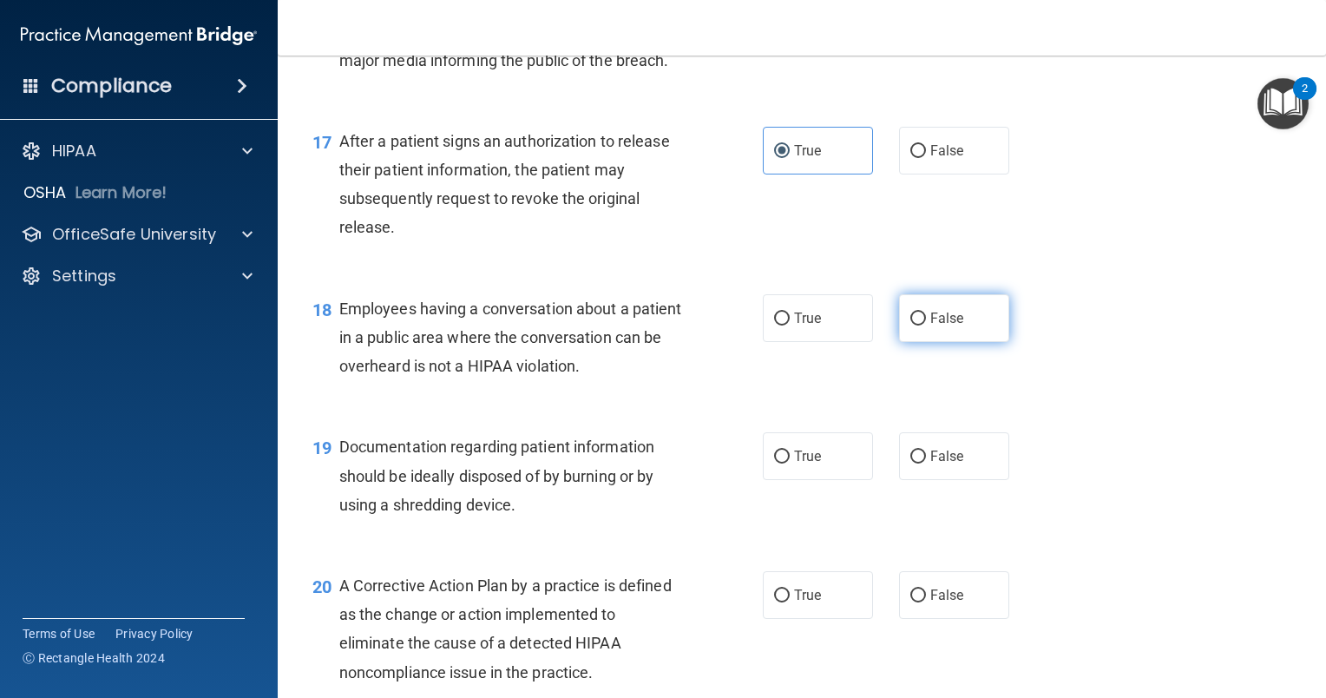
click at [946, 326] on span "False" at bounding box center [947, 318] width 34 height 16
click at [926, 325] on input "False" at bounding box center [918, 318] width 16 height 13
radio input "true"
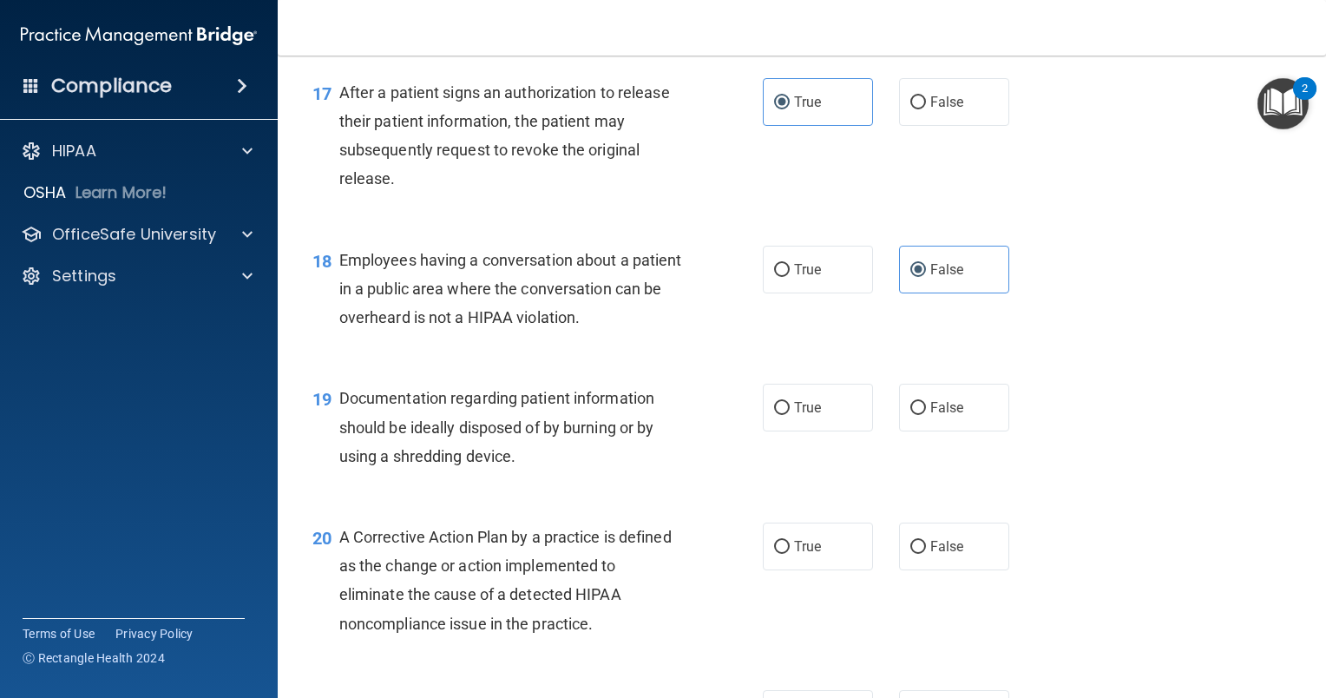
scroll to position [2430, 0]
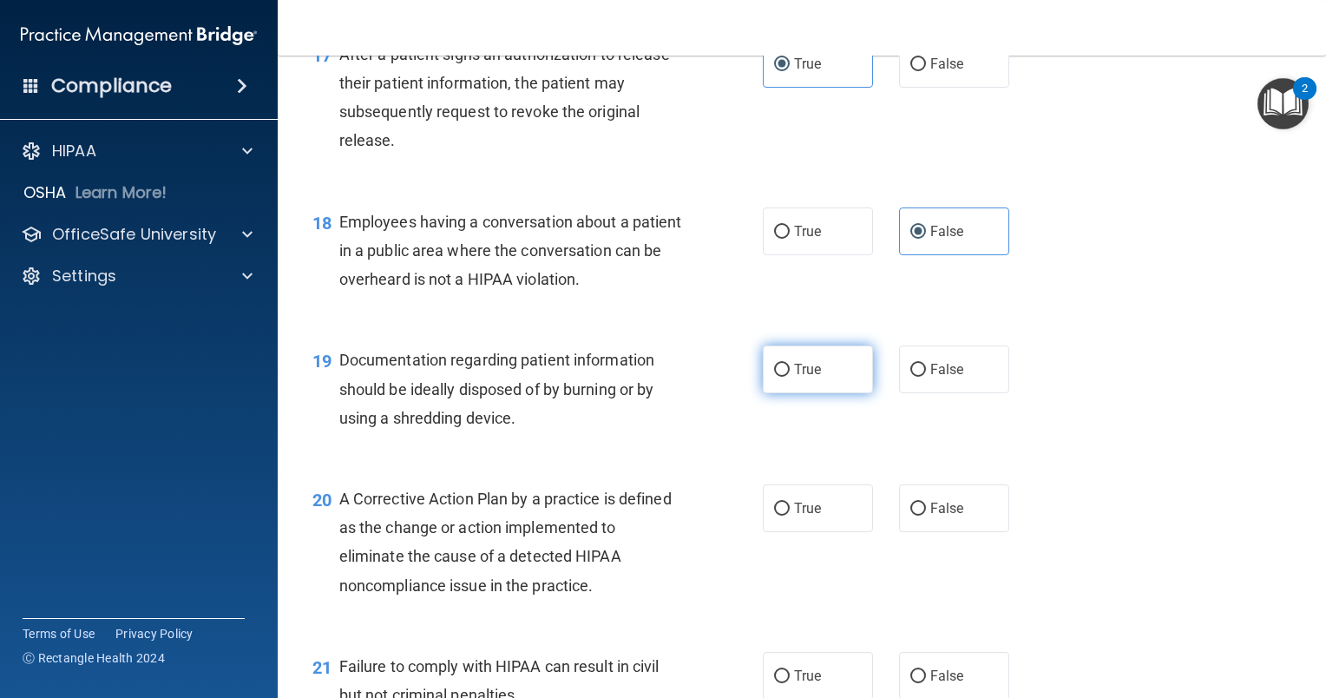
click at [807, 378] on span "True" at bounding box center [807, 369] width 27 height 16
click at [790, 377] on input "True" at bounding box center [782, 370] width 16 height 13
radio input "true"
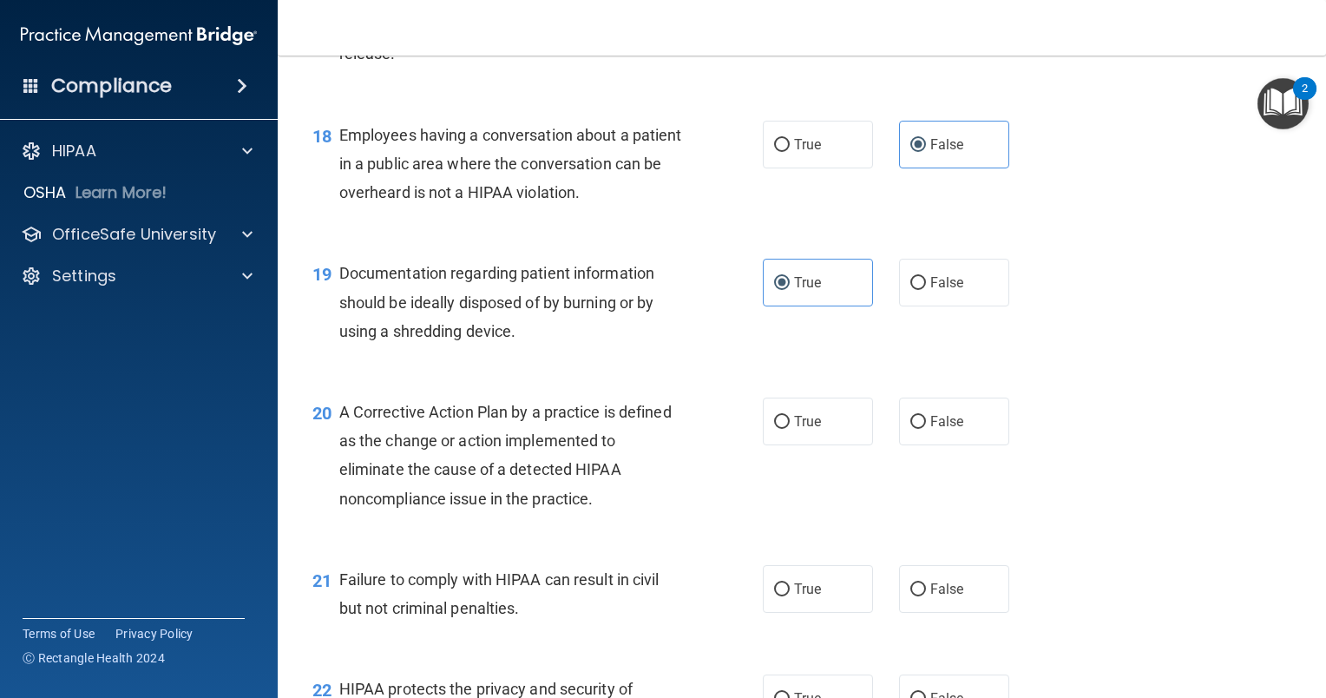
scroll to position [2604, 0]
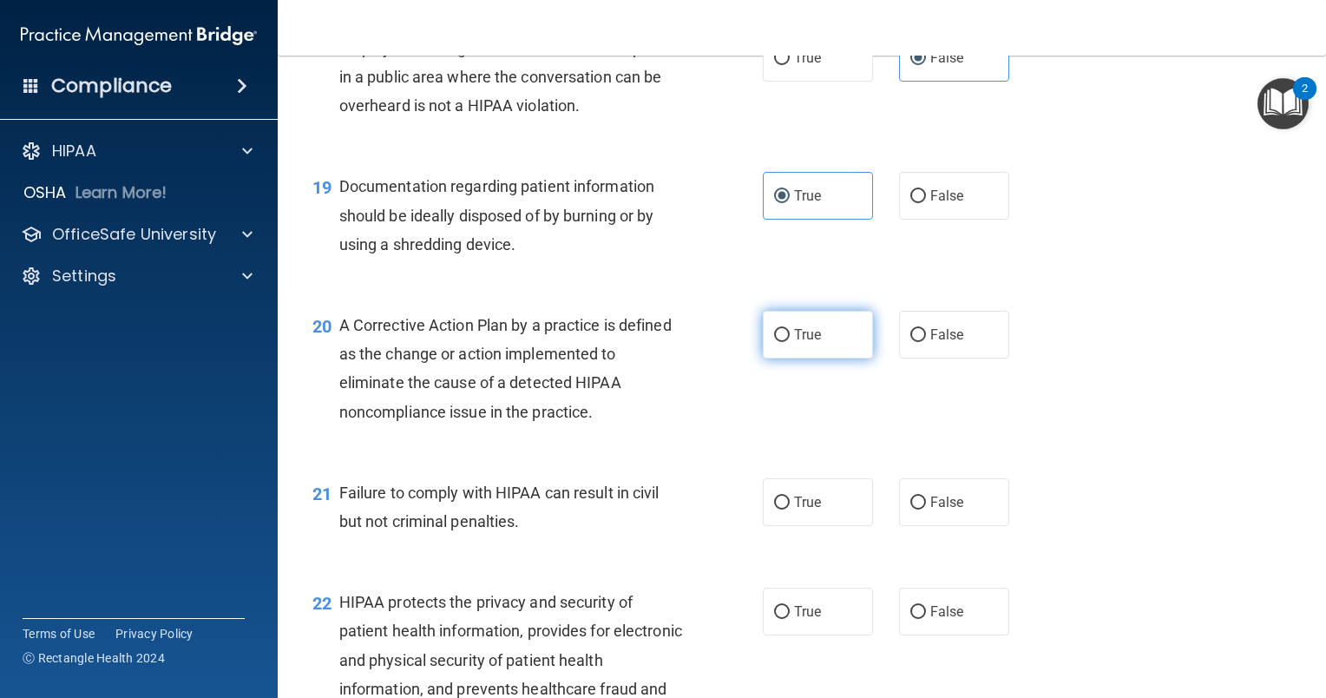
click at [795, 343] on span "True" at bounding box center [807, 334] width 27 height 16
click at [790, 342] on input "True" at bounding box center [782, 335] width 16 height 13
radio input "true"
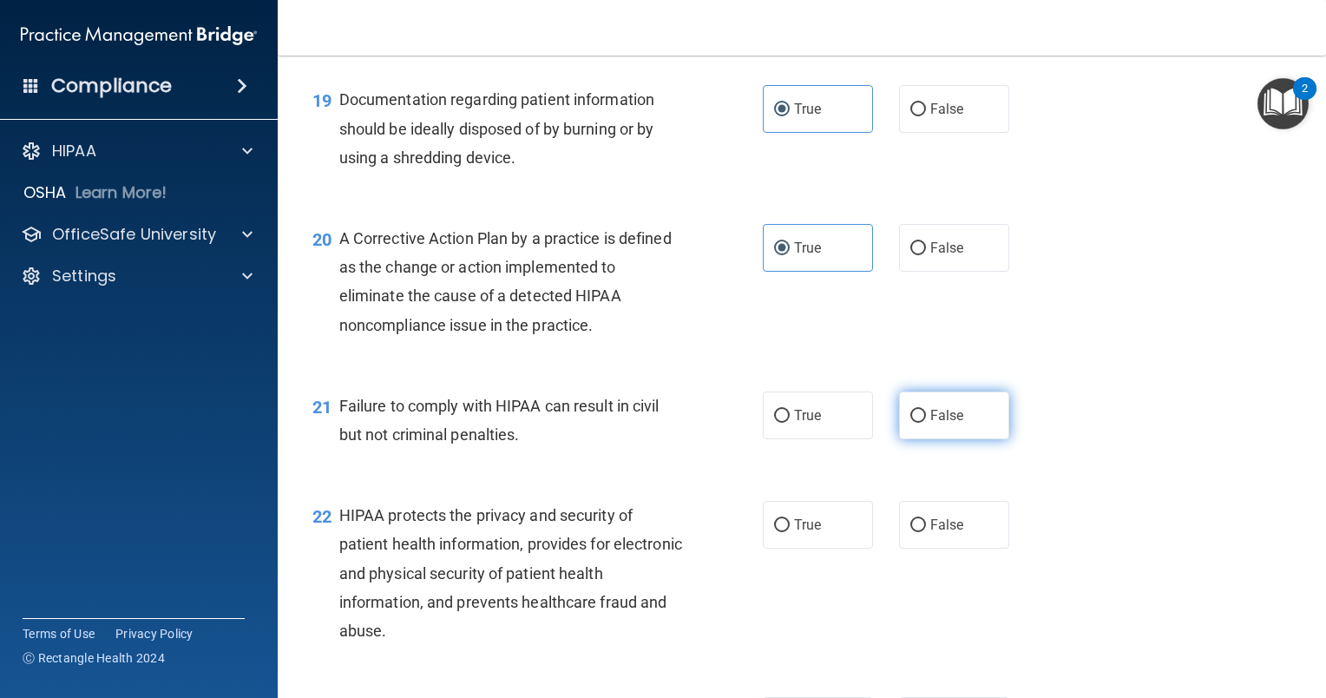
click at [930, 424] on span "False" at bounding box center [947, 415] width 34 height 16
click at [925, 423] on input "False" at bounding box center [918, 416] width 16 height 13
radio input "true"
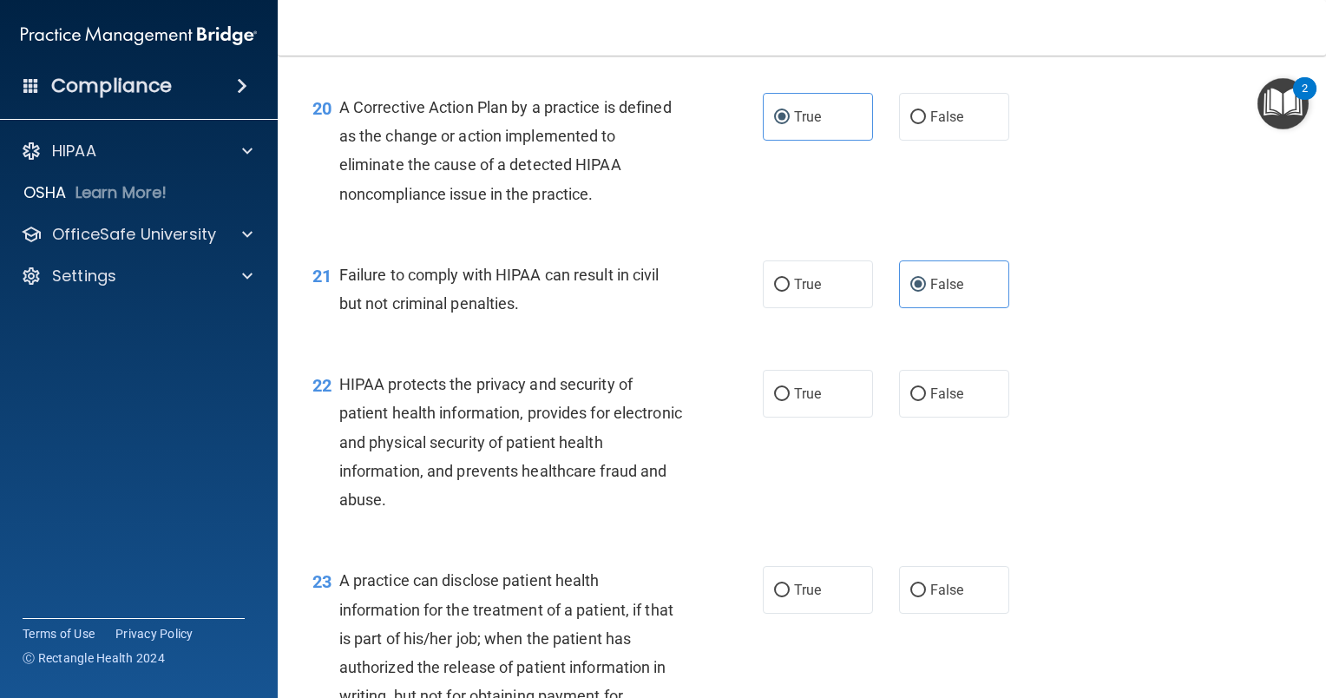
scroll to position [2864, 0]
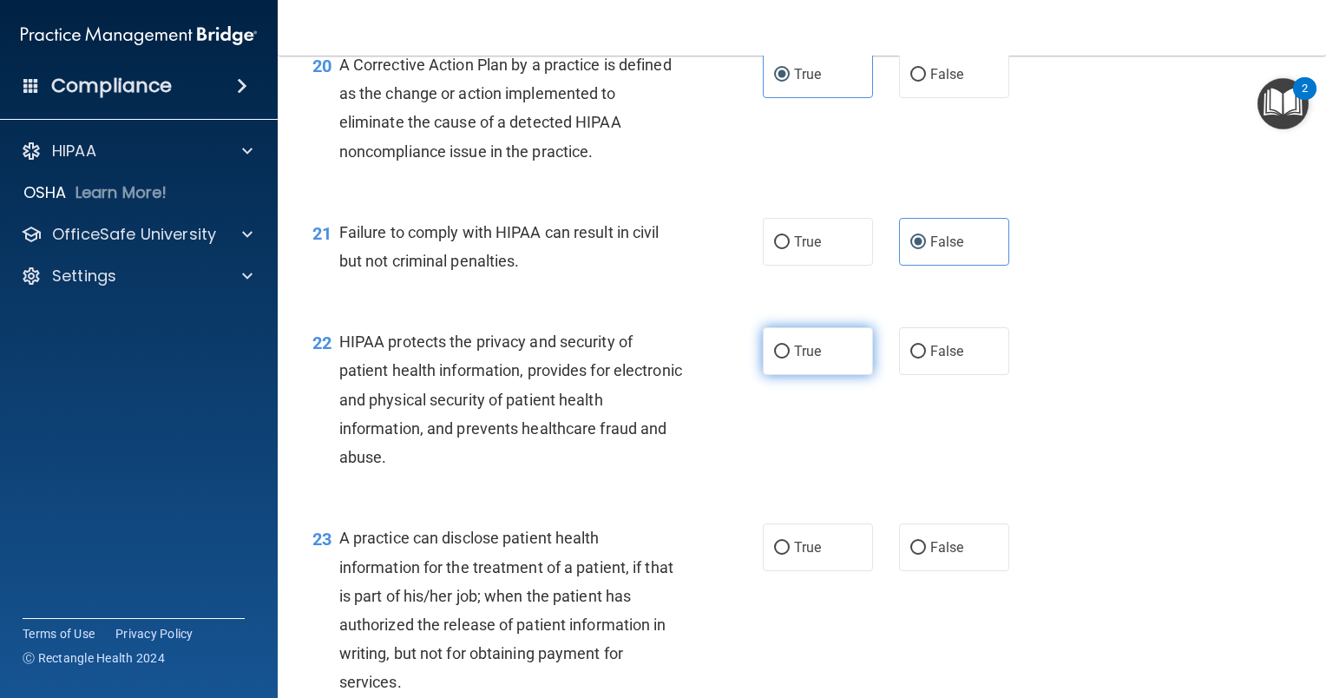
click at [771, 365] on label "True" at bounding box center [818, 351] width 110 height 48
click at [774, 358] on input "True" at bounding box center [782, 351] width 16 height 13
radio input "true"
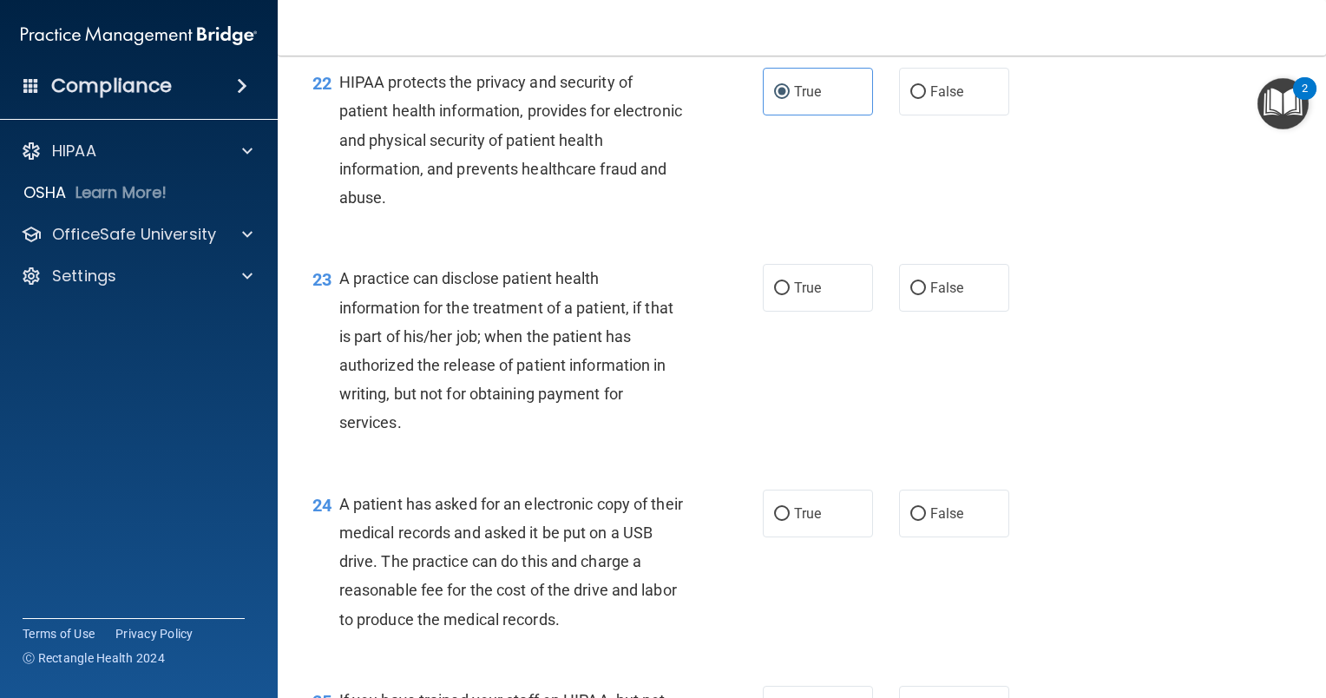
scroll to position [3124, 0]
click at [784, 311] on label "True" at bounding box center [818, 287] width 110 height 48
click at [784, 294] on input "True" at bounding box center [782, 287] width 16 height 13
radio input "true"
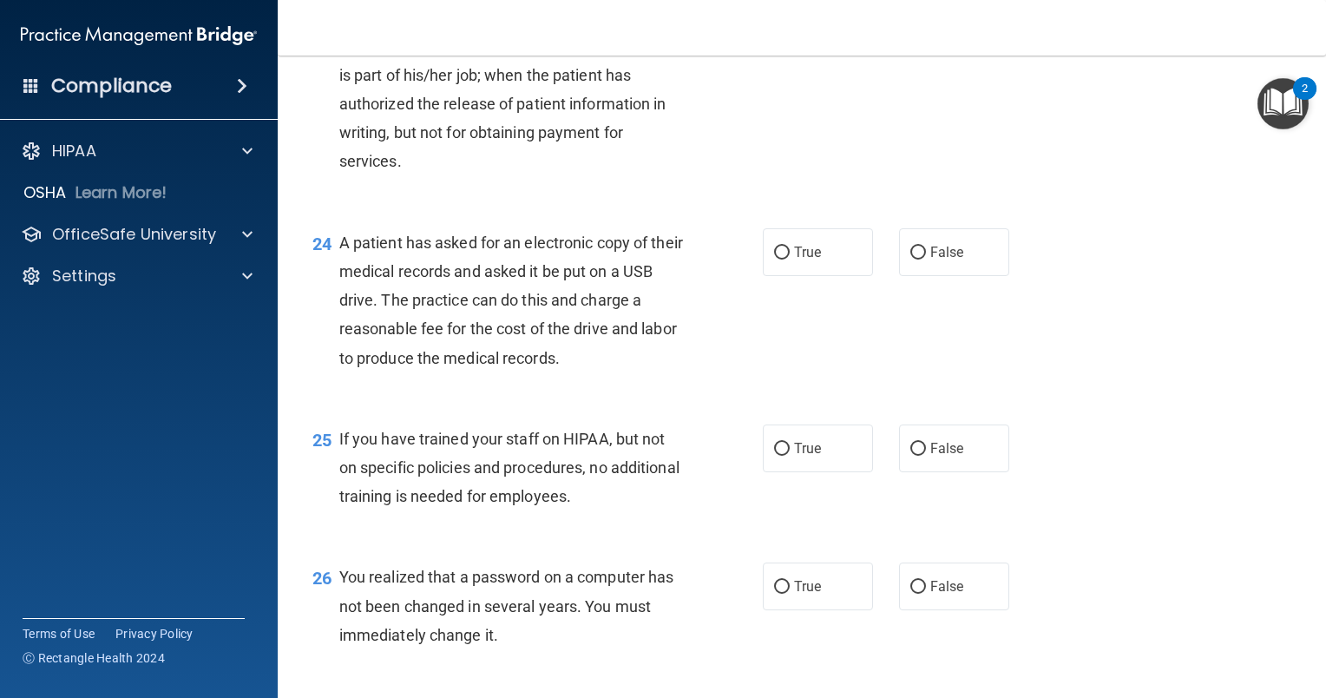
scroll to position [3472, 0]
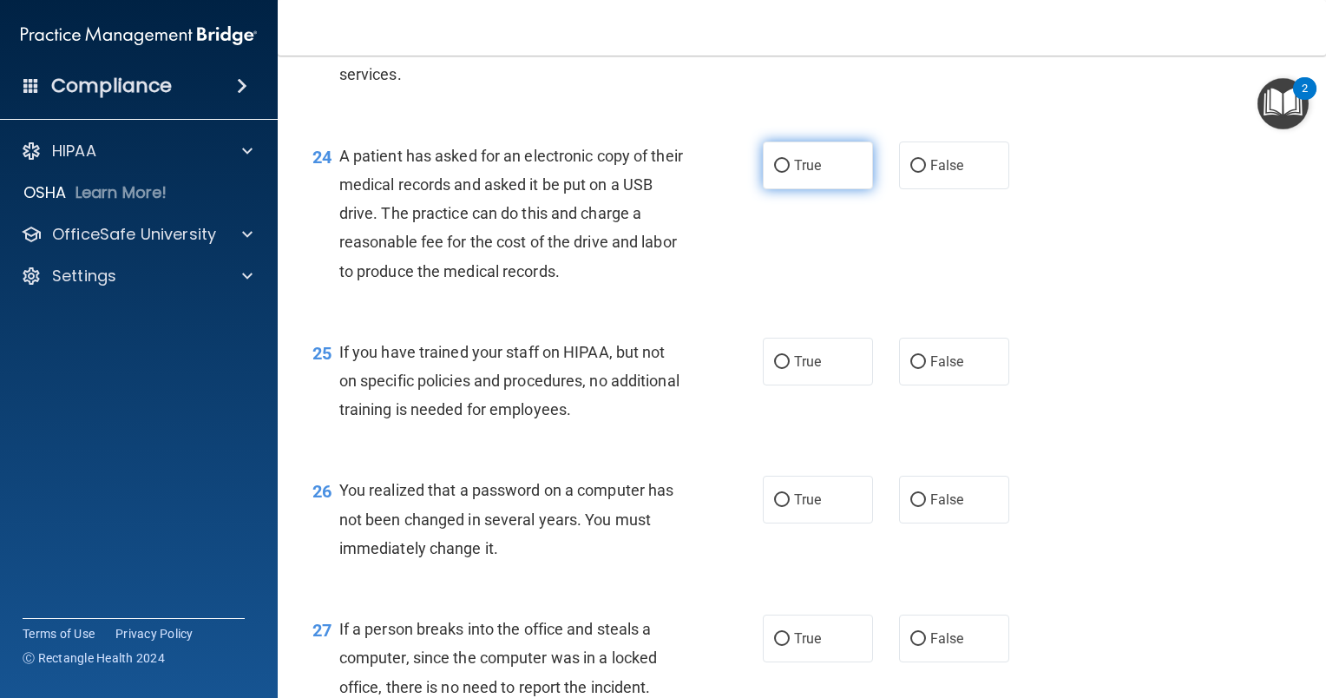
click at [780, 189] on label "True" at bounding box center [818, 165] width 110 height 48
click at [780, 173] on input "True" at bounding box center [782, 166] width 16 height 13
radio input "true"
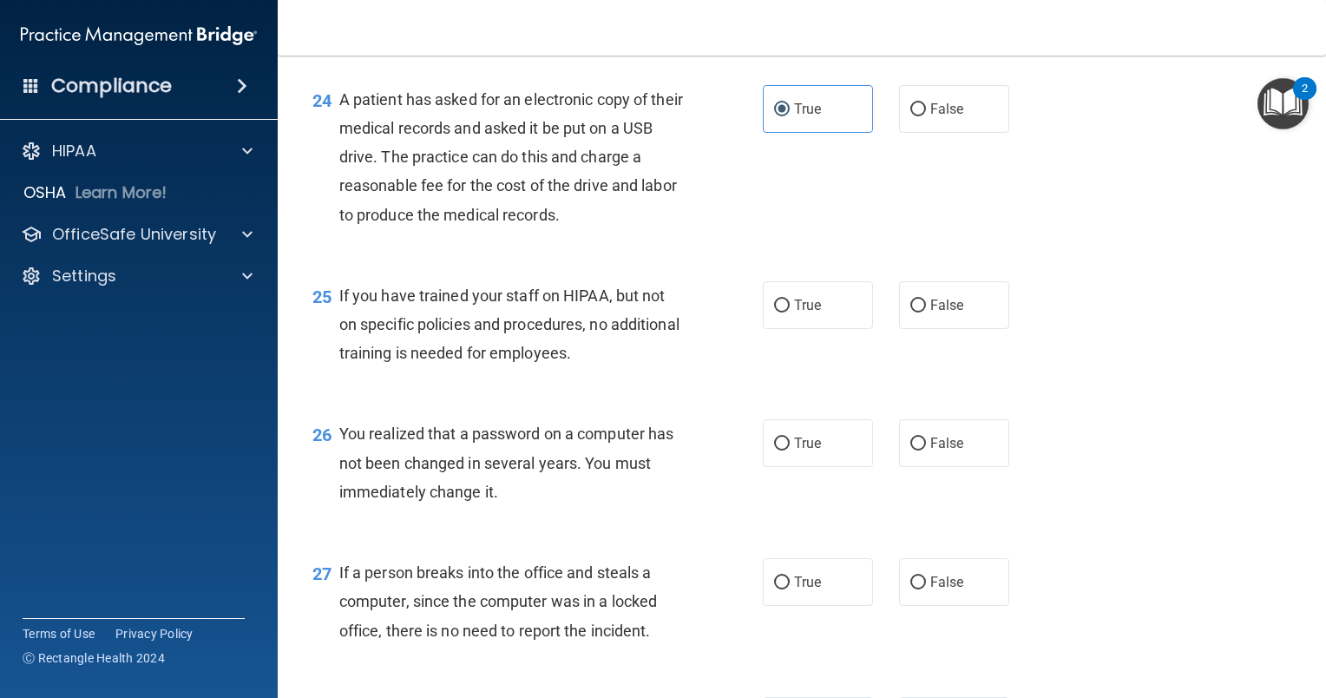
scroll to position [3558, 0]
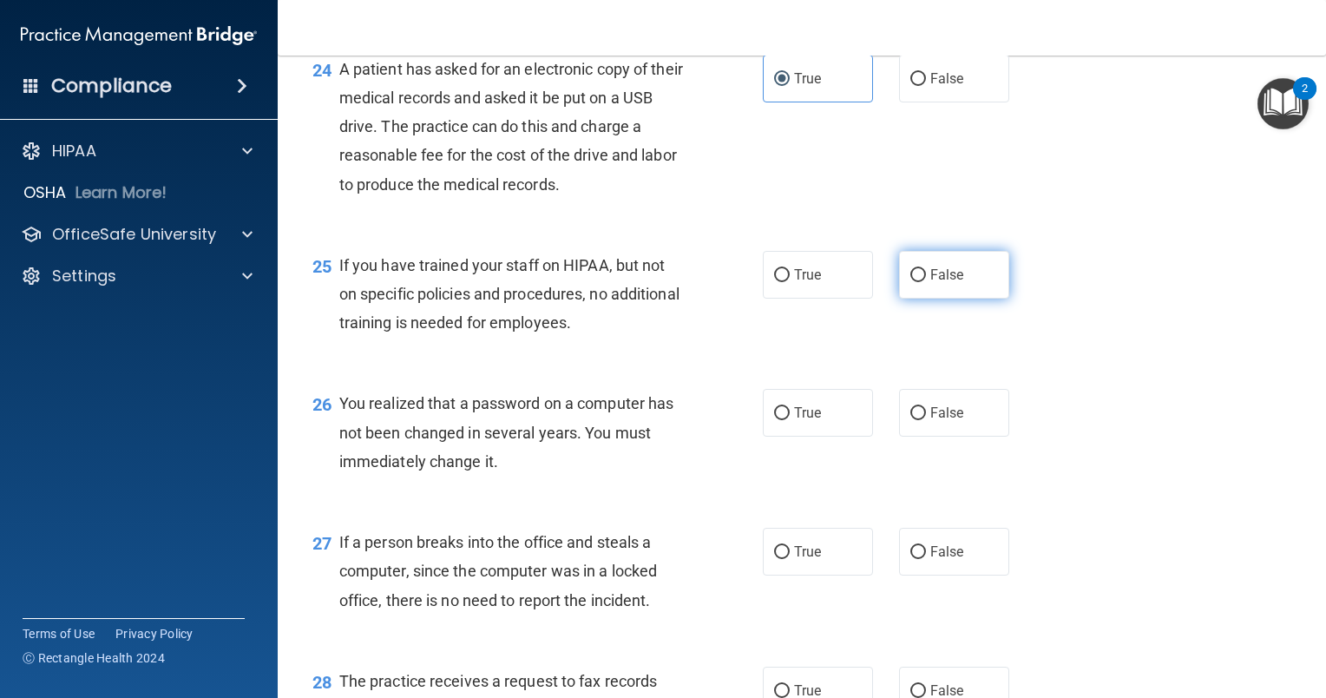
click at [924, 299] on label "False" at bounding box center [954, 275] width 110 height 48
click at [924, 282] on input "False" at bounding box center [918, 275] width 16 height 13
radio input "true"
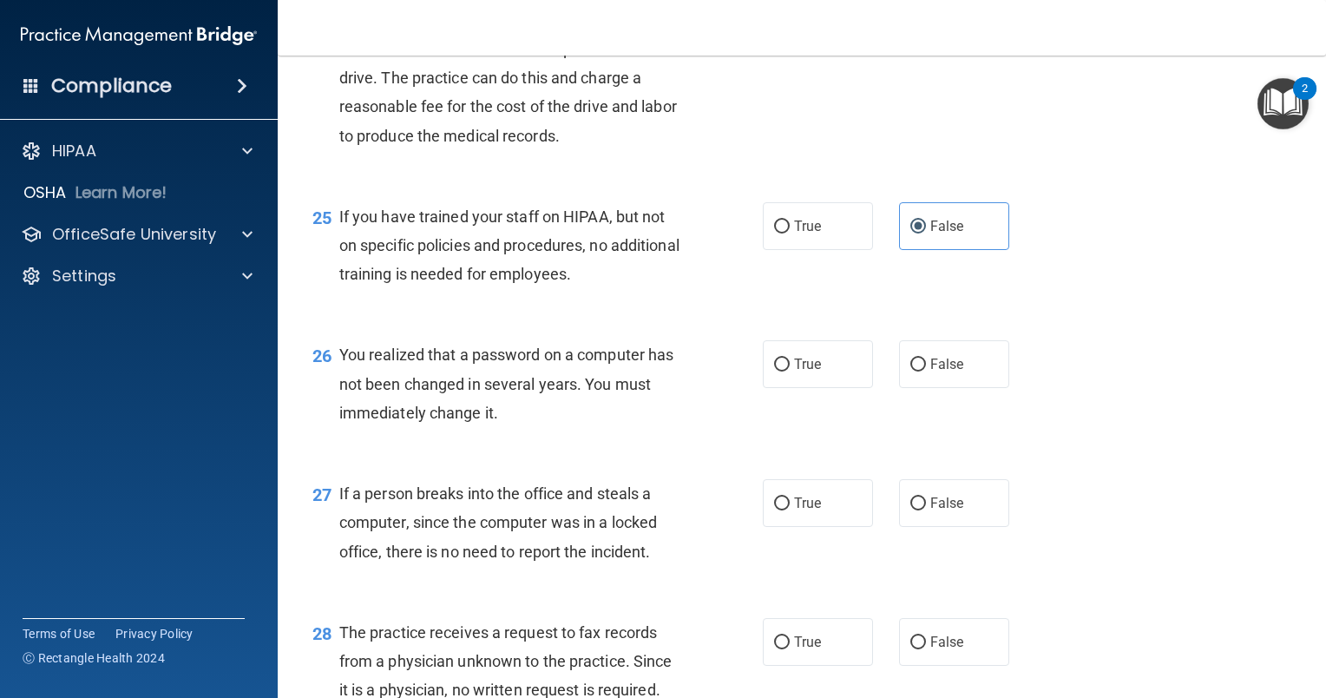
scroll to position [3645, 0]
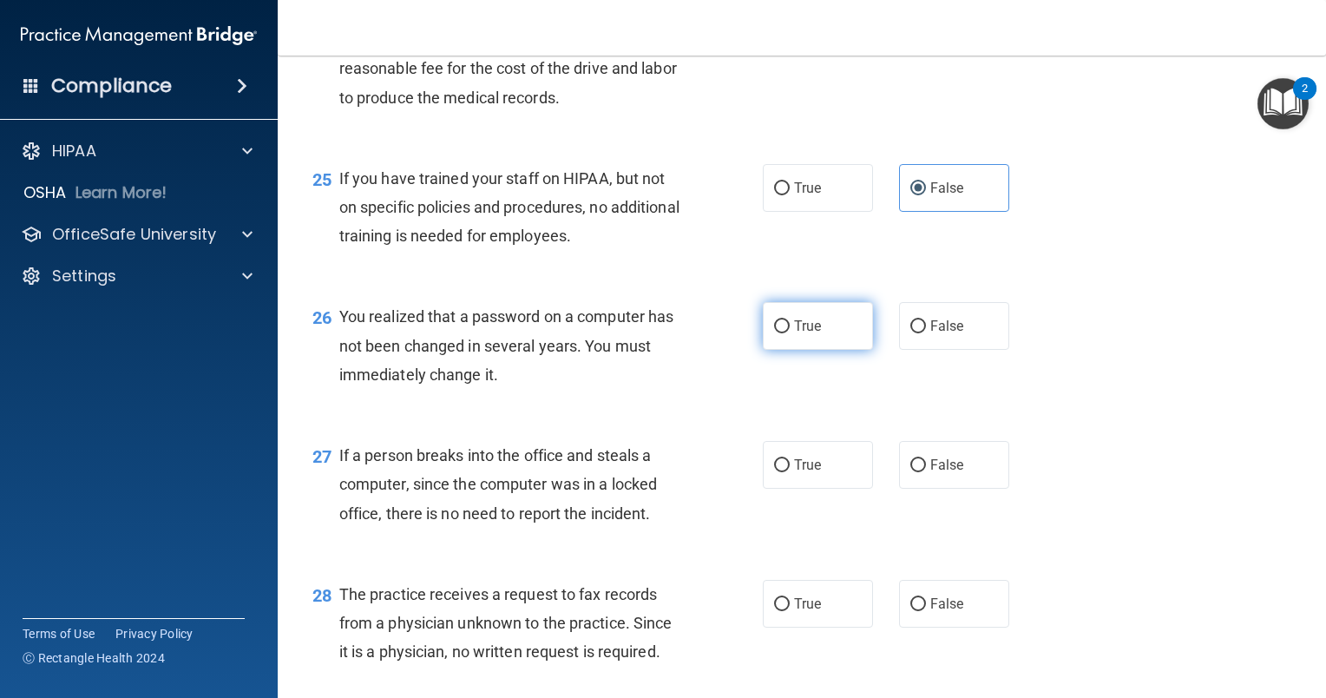
click at [794, 334] on span "True" at bounding box center [807, 326] width 27 height 16
click at [790, 333] on input "True" at bounding box center [782, 326] width 16 height 13
radio input "true"
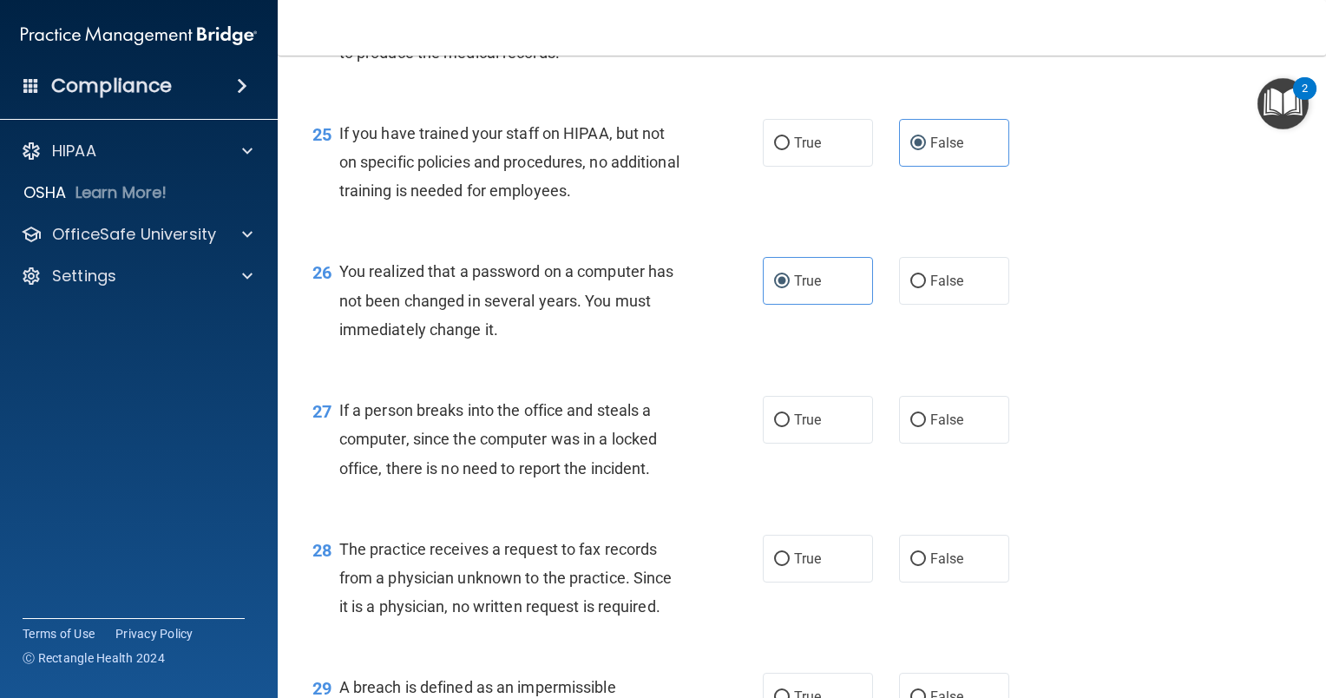
scroll to position [3732, 0]
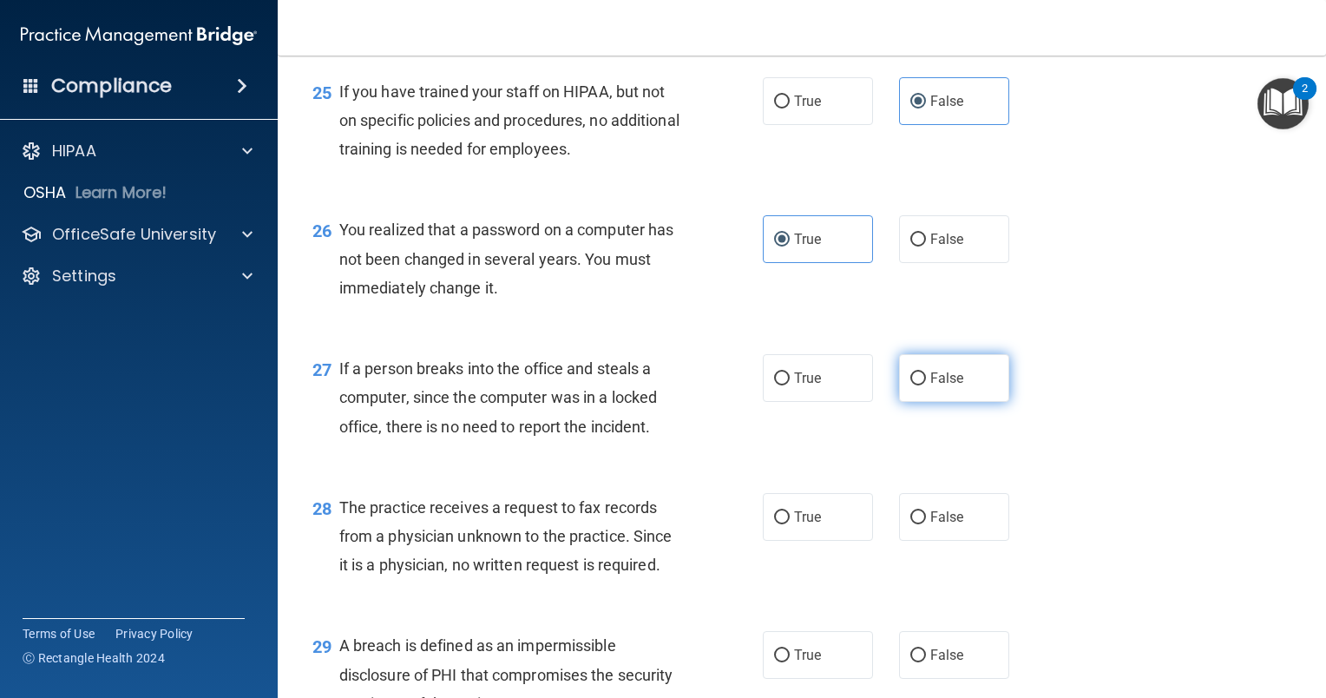
click at [944, 402] on label "False" at bounding box center [954, 378] width 110 height 48
click at [926, 385] on input "False" at bounding box center [918, 378] width 16 height 13
radio input "true"
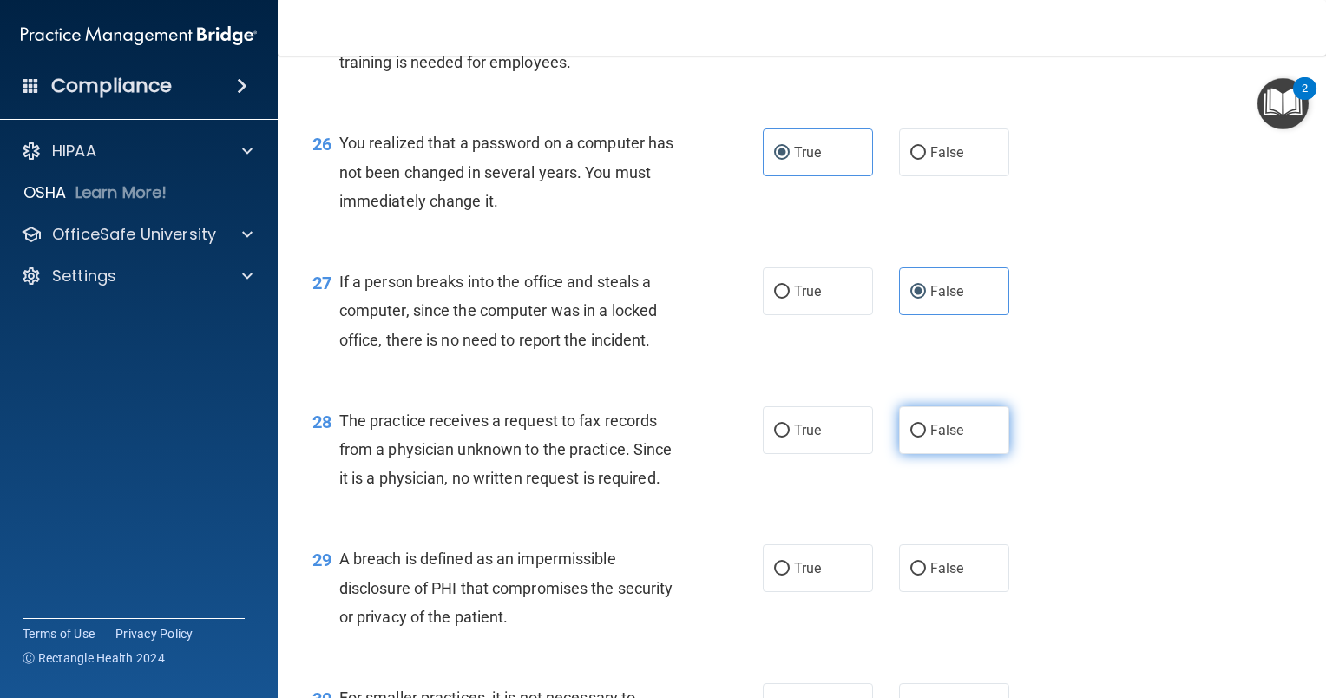
click at [930, 454] on label "False" at bounding box center [954, 430] width 110 height 48
click at [926, 437] on input "False" at bounding box center [918, 430] width 16 height 13
radio input "true"
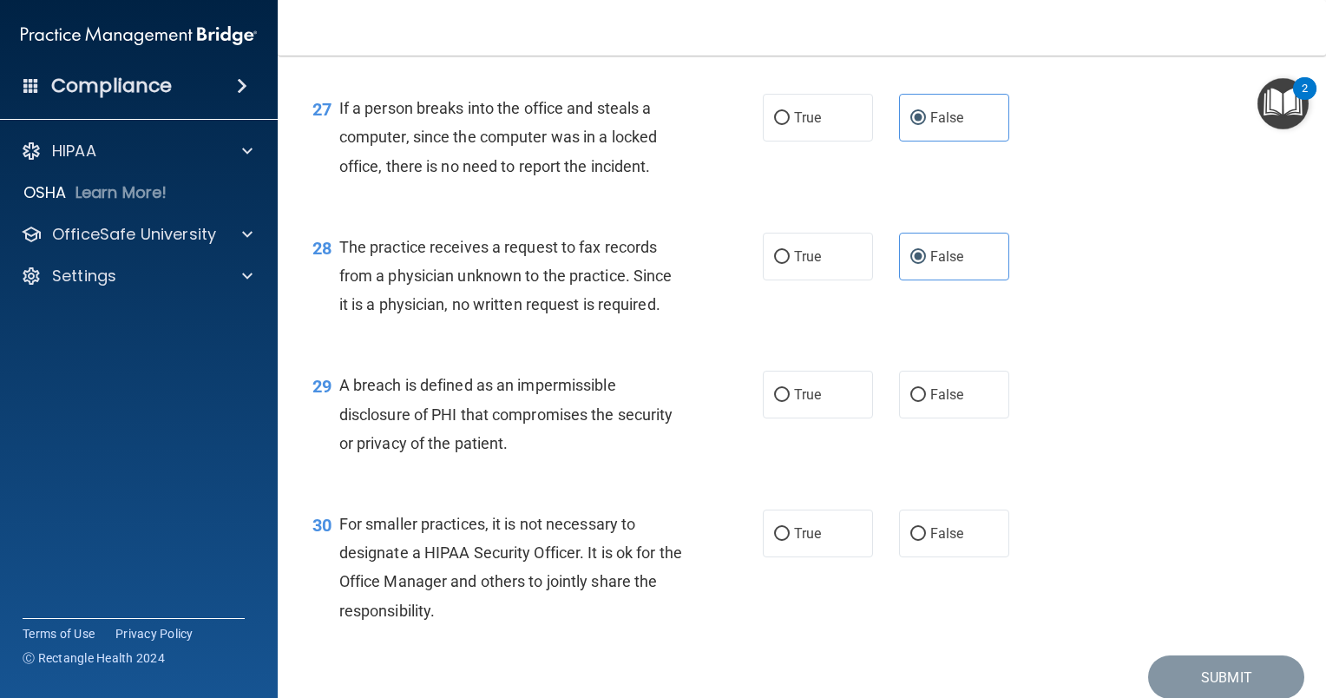
scroll to position [4079, 0]
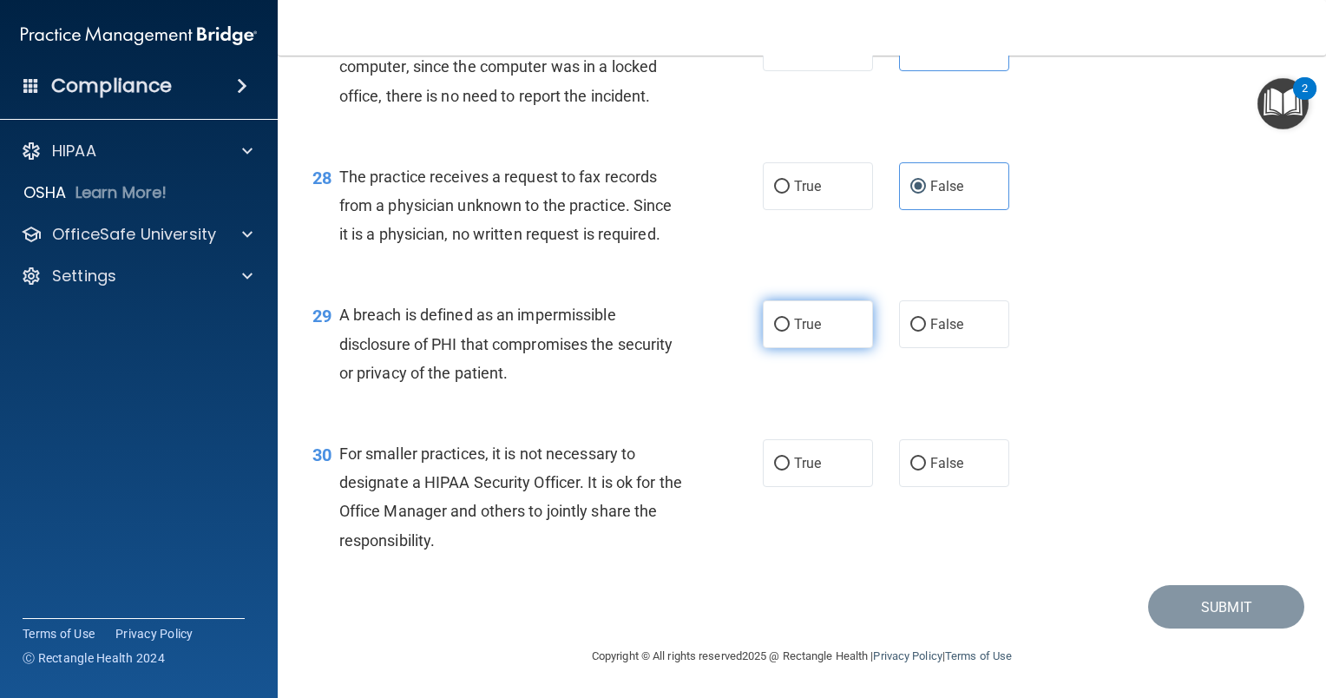
click at [796, 348] on label "True" at bounding box center [818, 324] width 110 height 48
click at [790, 332] on input "True" at bounding box center [782, 325] width 16 height 13
radio input "true"
click at [920, 486] on label "False" at bounding box center [954, 463] width 110 height 48
click at [920, 470] on input "False" at bounding box center [918, 463] width 16 height 13
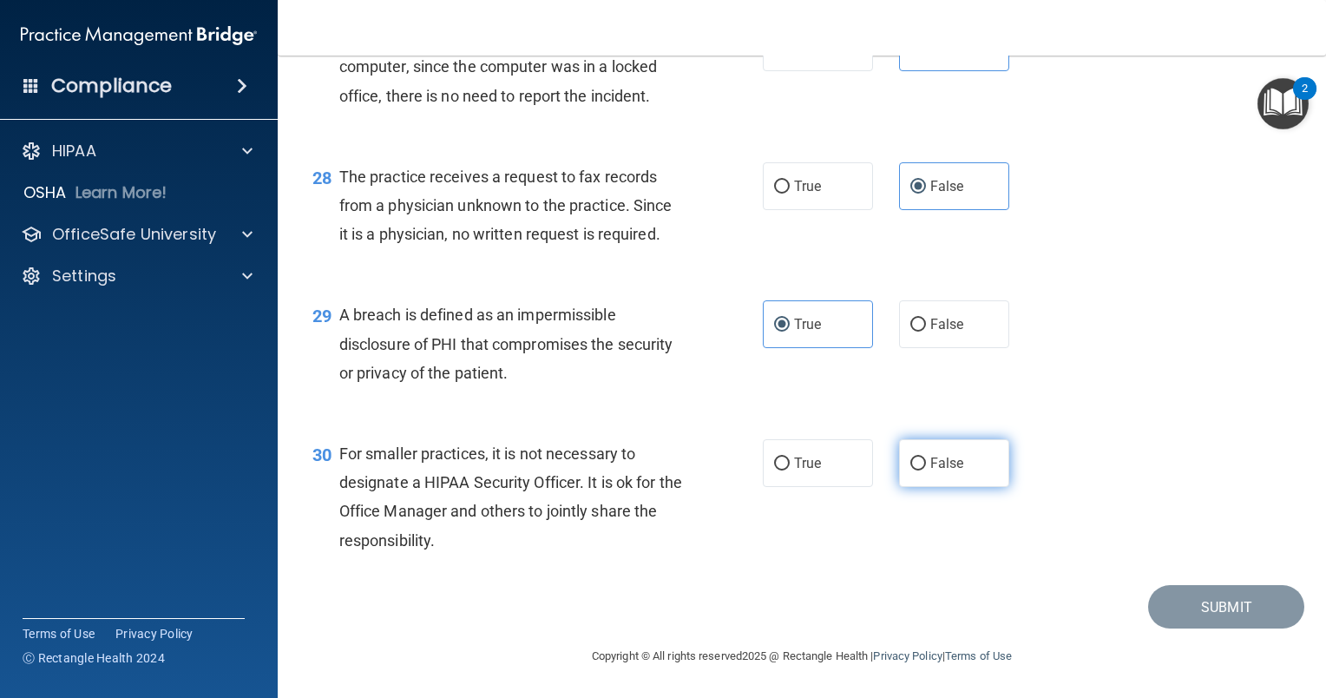
radio input "true"
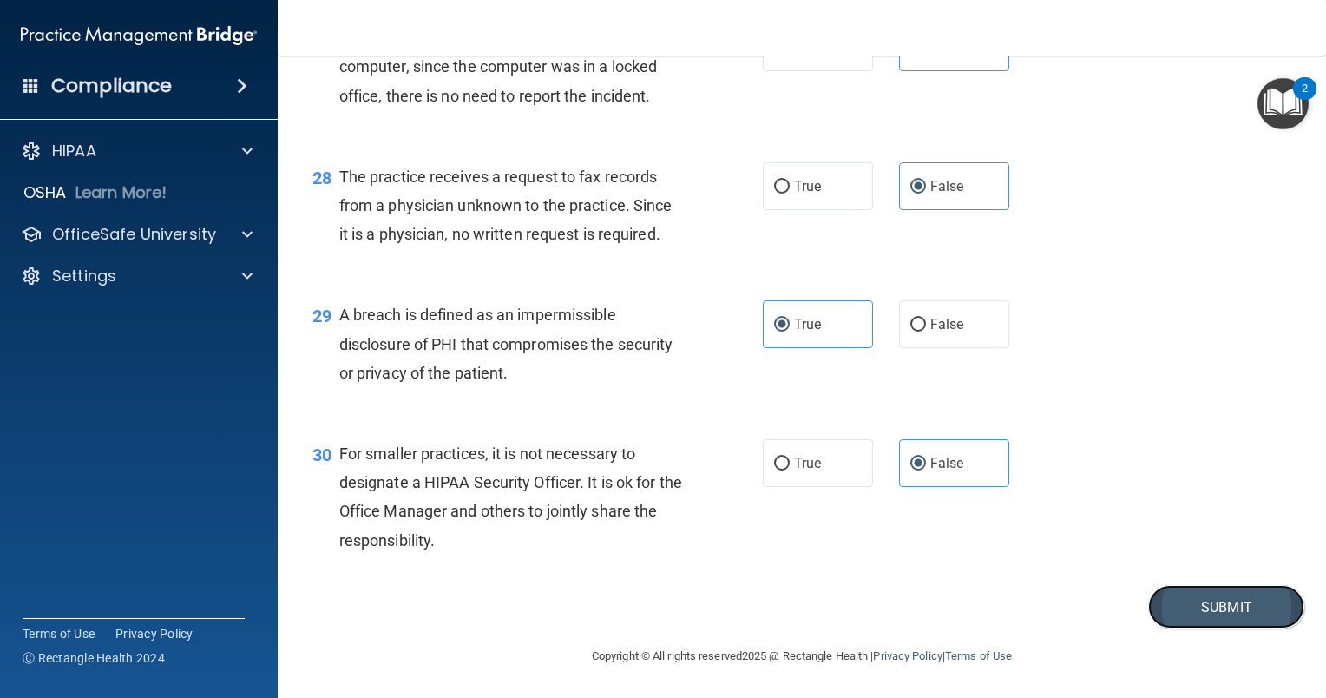
click at [1195, 627] on button "Submit" at bounding box center [1226, 607] width 156 height 44
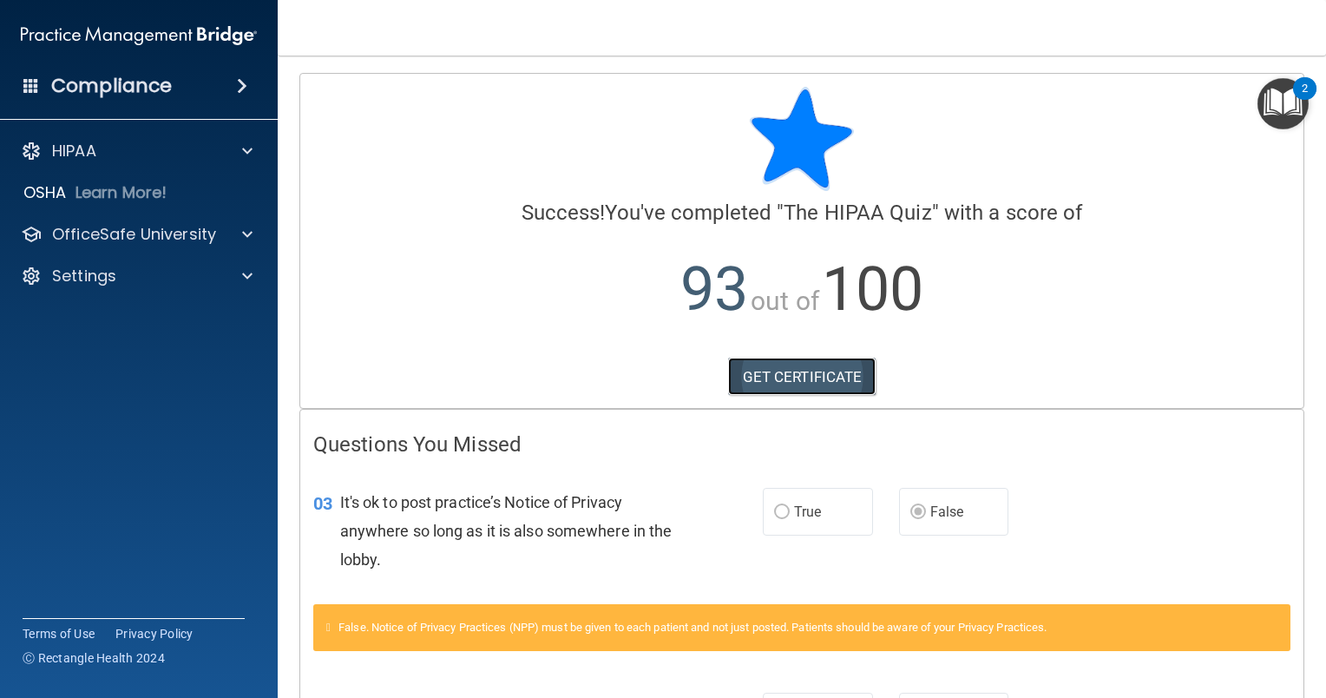
click at [819, 365] on link "GET CERTIFICATE" at bounding box center [802, 377] width 148 height 38
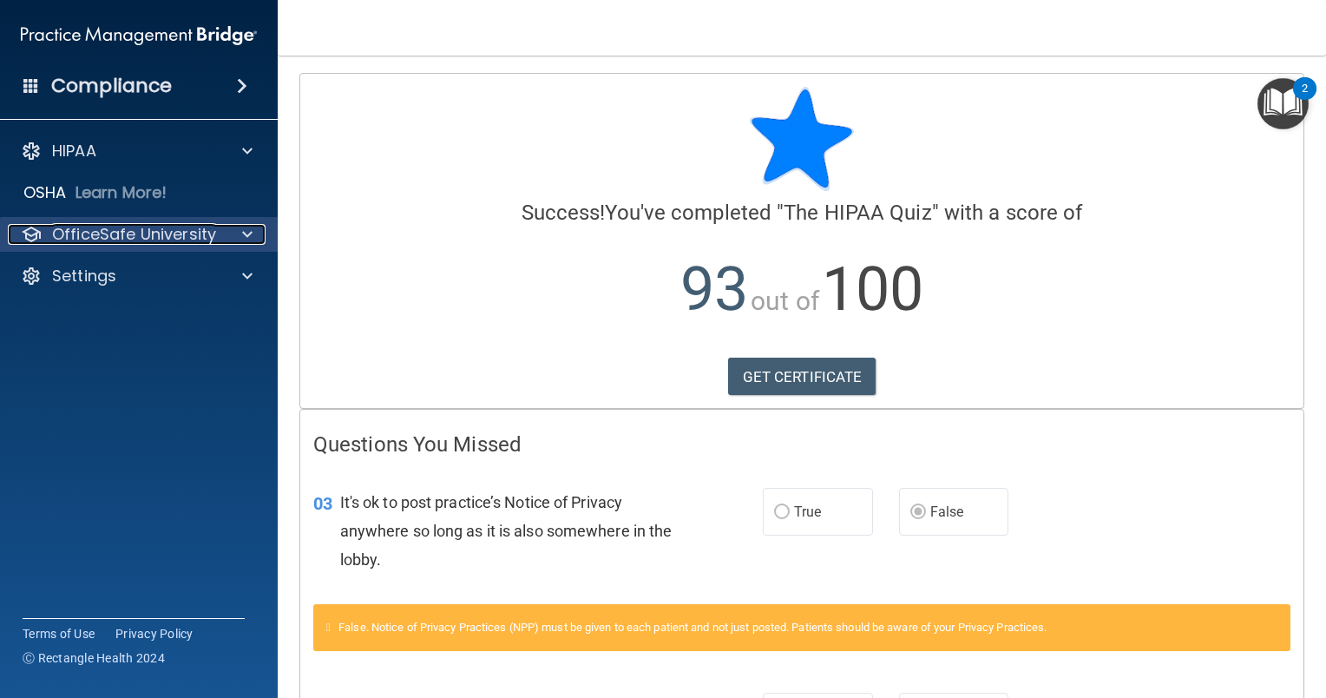
click at [178, 229] on p "OfficeSafe University" at bounding box center [134, 234] width 164 height 21
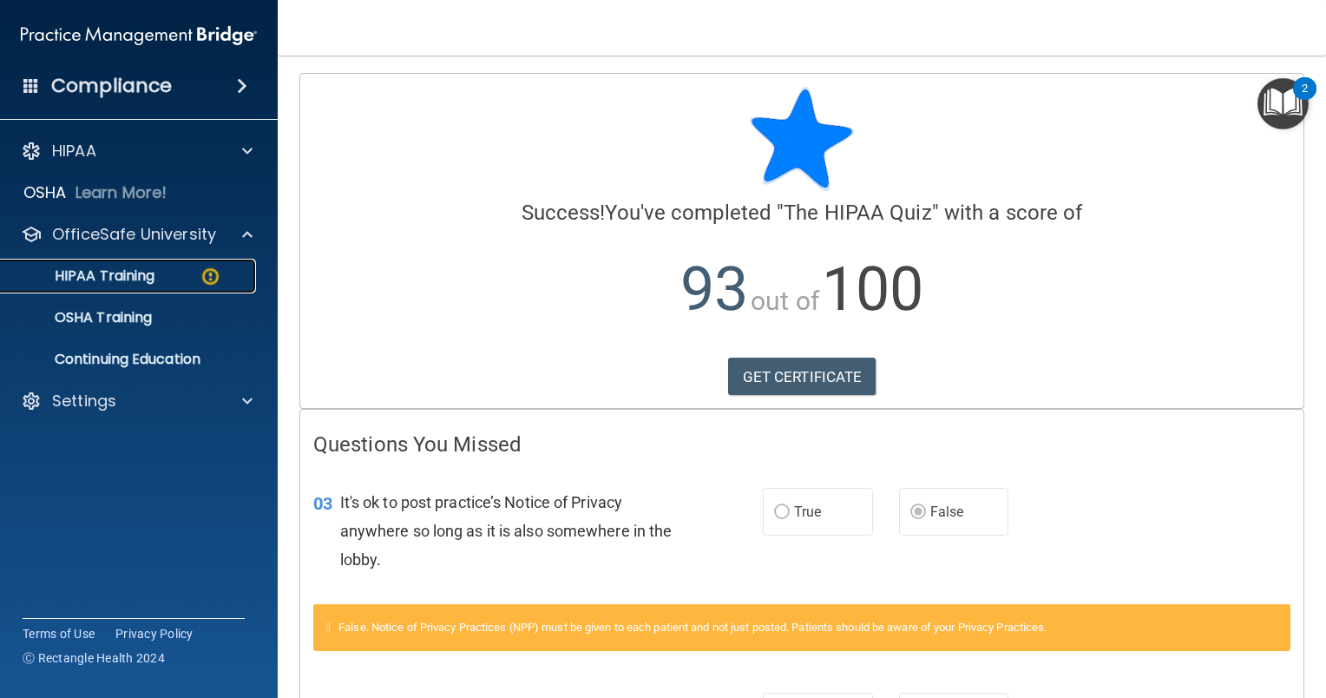
click at [154, 280] on p "HIPAA Training" at bounding box center [82, 275] width 143 height 17
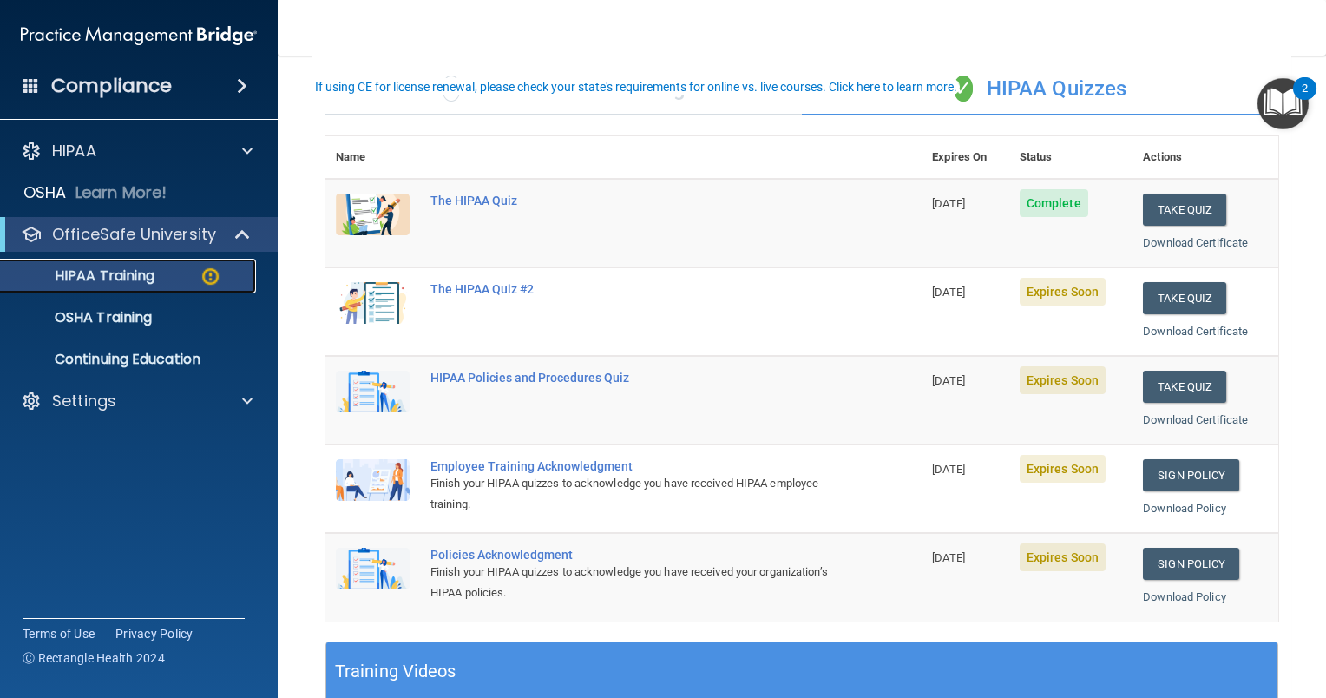
scroll to position [87, 0]
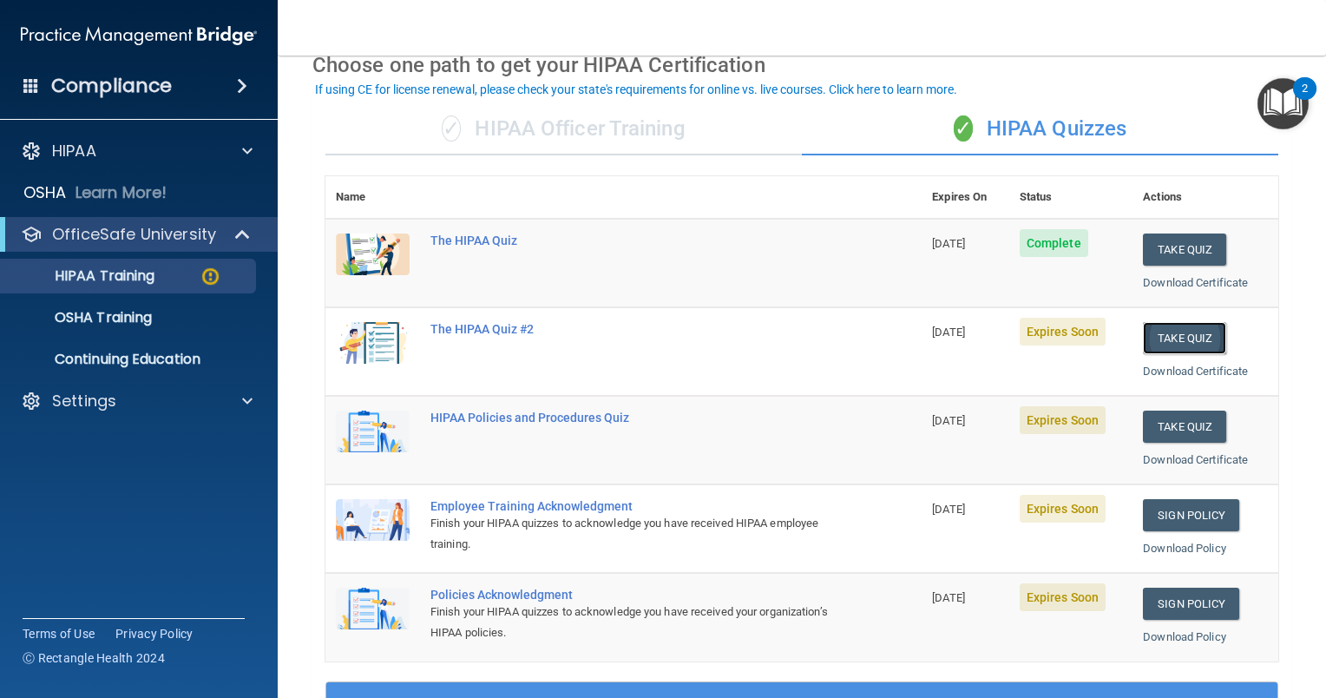
click at [1158, 335] on button "Take Quiz" at bounding box center [1184, 338] width 83 height 32
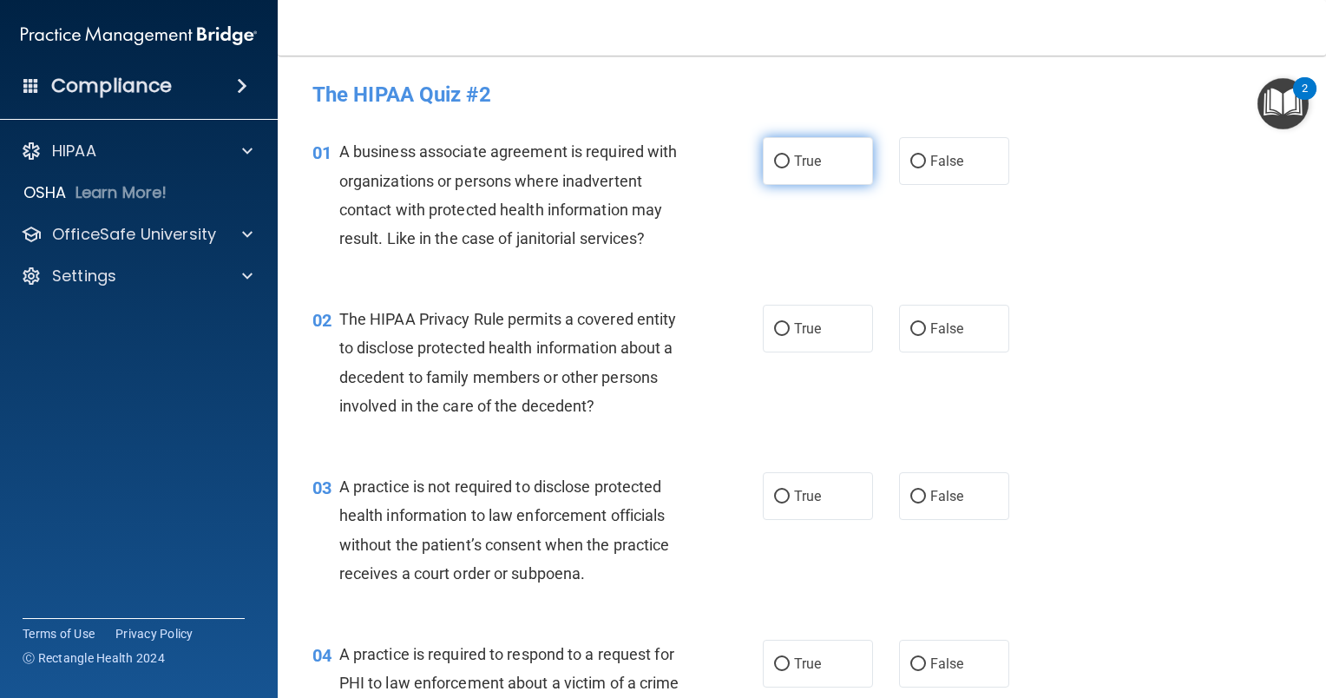
click at [805, 157] on span "True" at bounding box center [807, 161] width 27 height 16
click at [790, 157] on input "True" at bounding box center [782, 161] width 16 height 13
radio input "true"
click at [818, 165] on label "True" at bounding box center [818, 161] width 110 height 48
click at [790, 165] on input "True" at bounding box center [782, 161] width 16 height 13
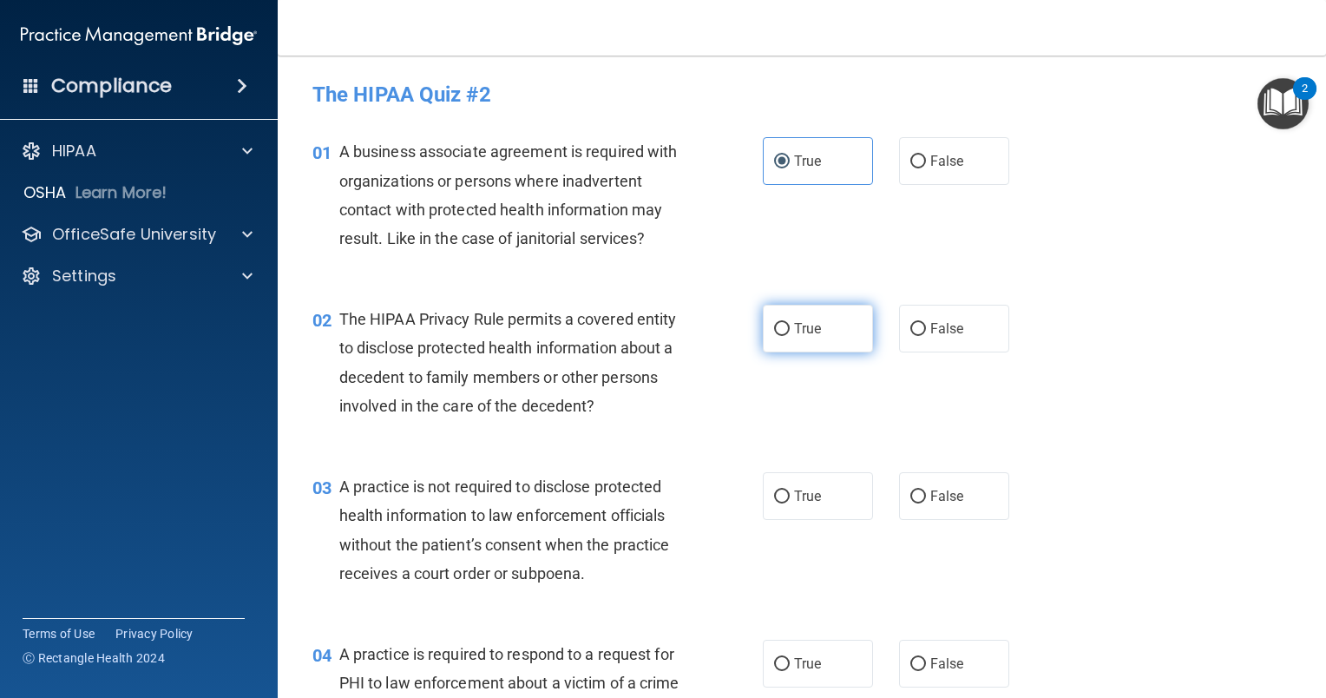
click at [774, 332] on input "True" at bounding box center [782, 329] width 16 height 13
radio input "true"
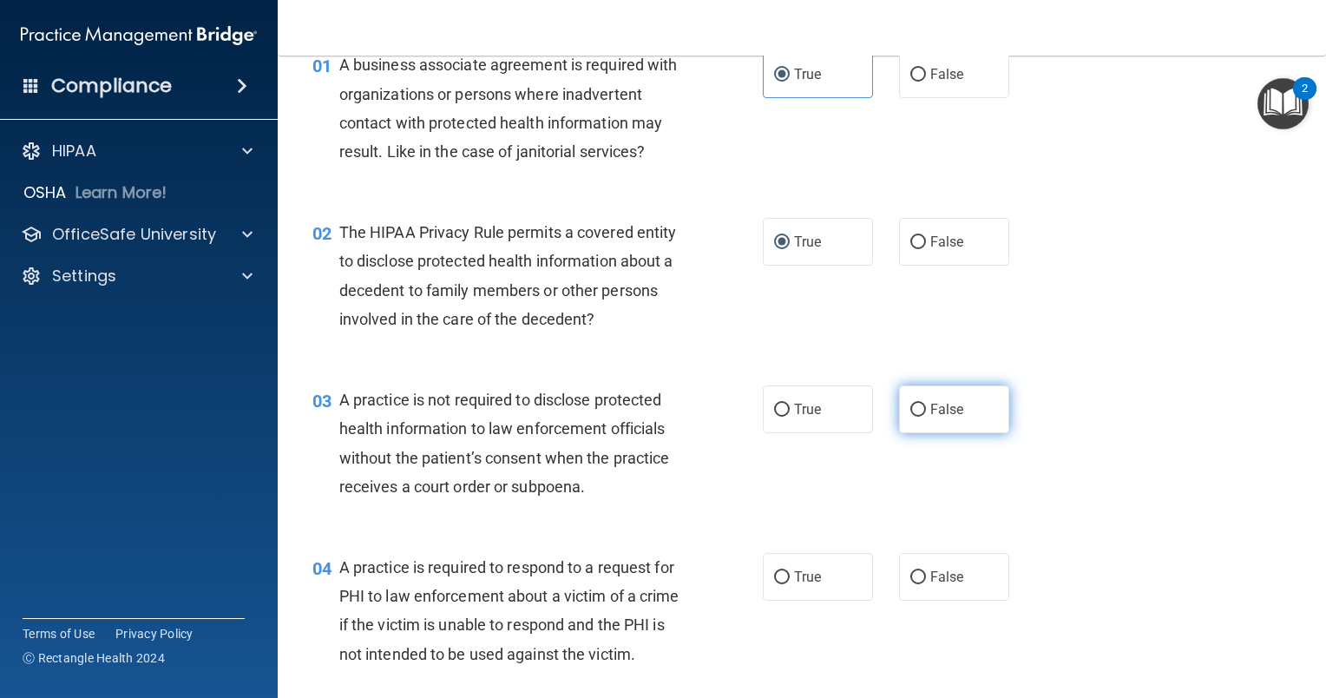
click at [920, 417] on label "False" at bounding box center [954, 409] width 110 height 48
click at [920, 417] on input "False" at bounding box center [918, 410] width 16 height 13
radio input "true"
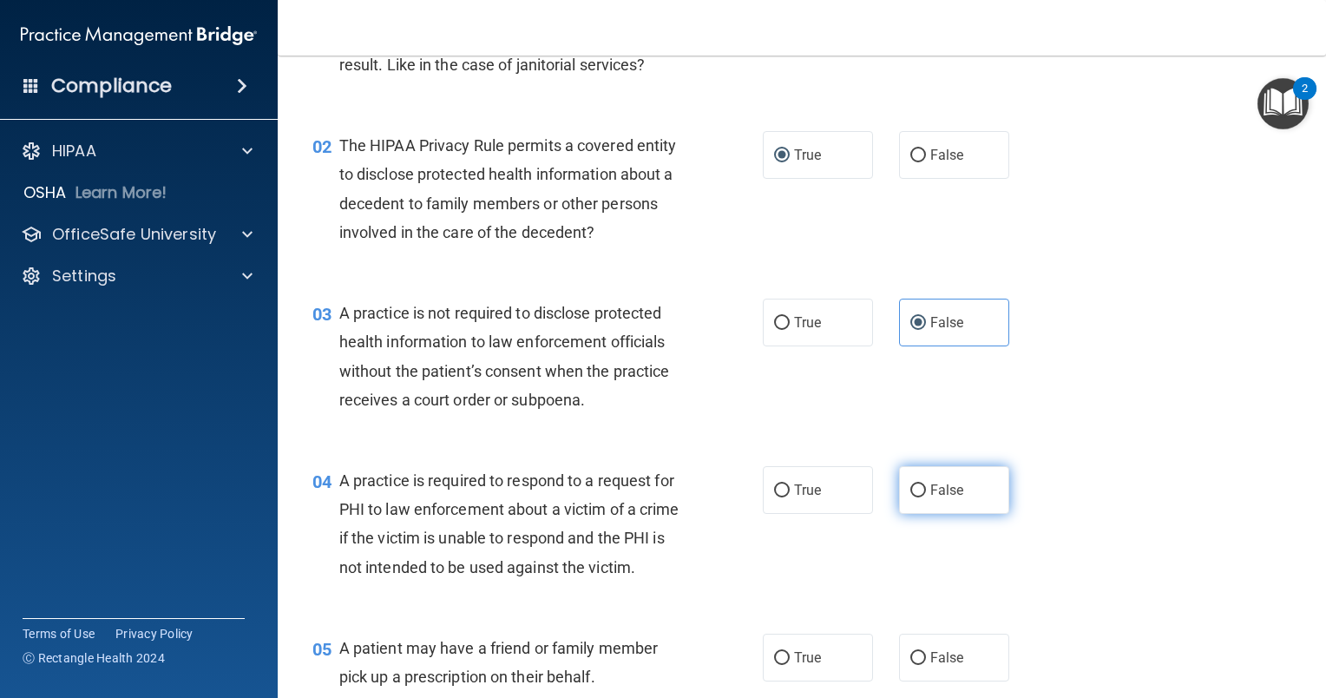
click at [910, 489] on input "False" at bounding box center [918, 490] width 16 height 13
radio input "true"
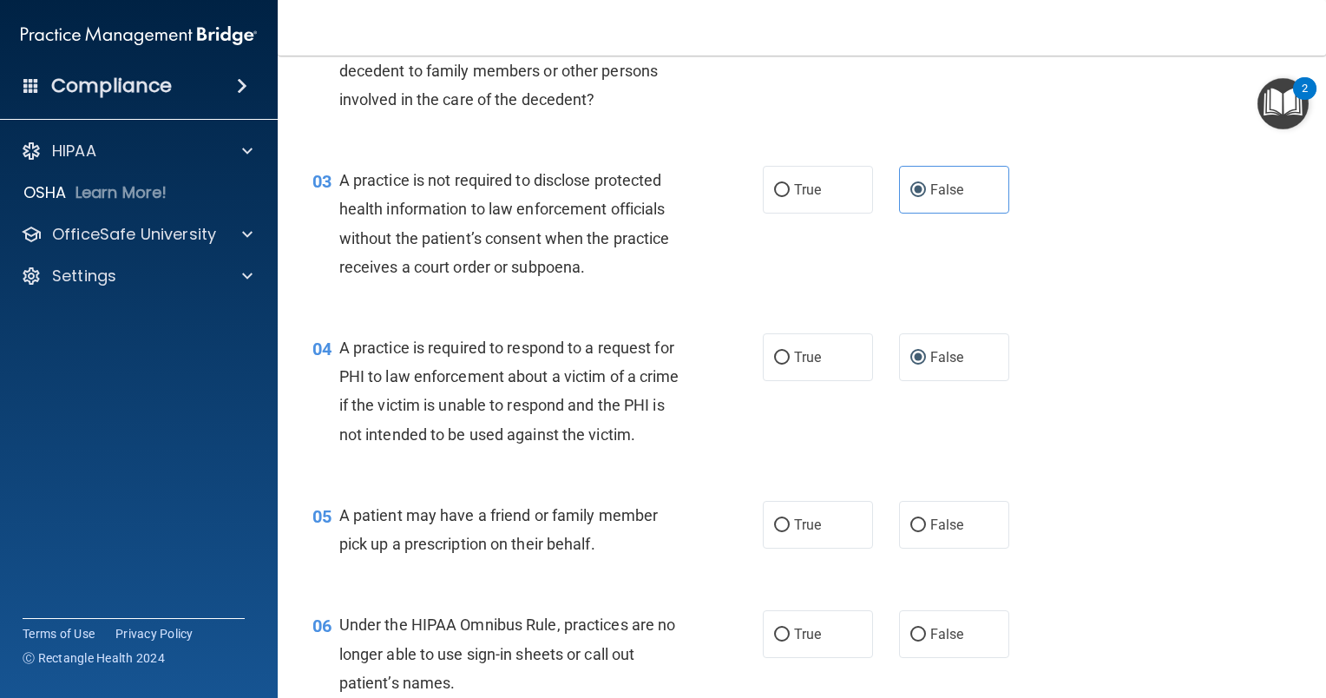
scroll to position [347, 0]
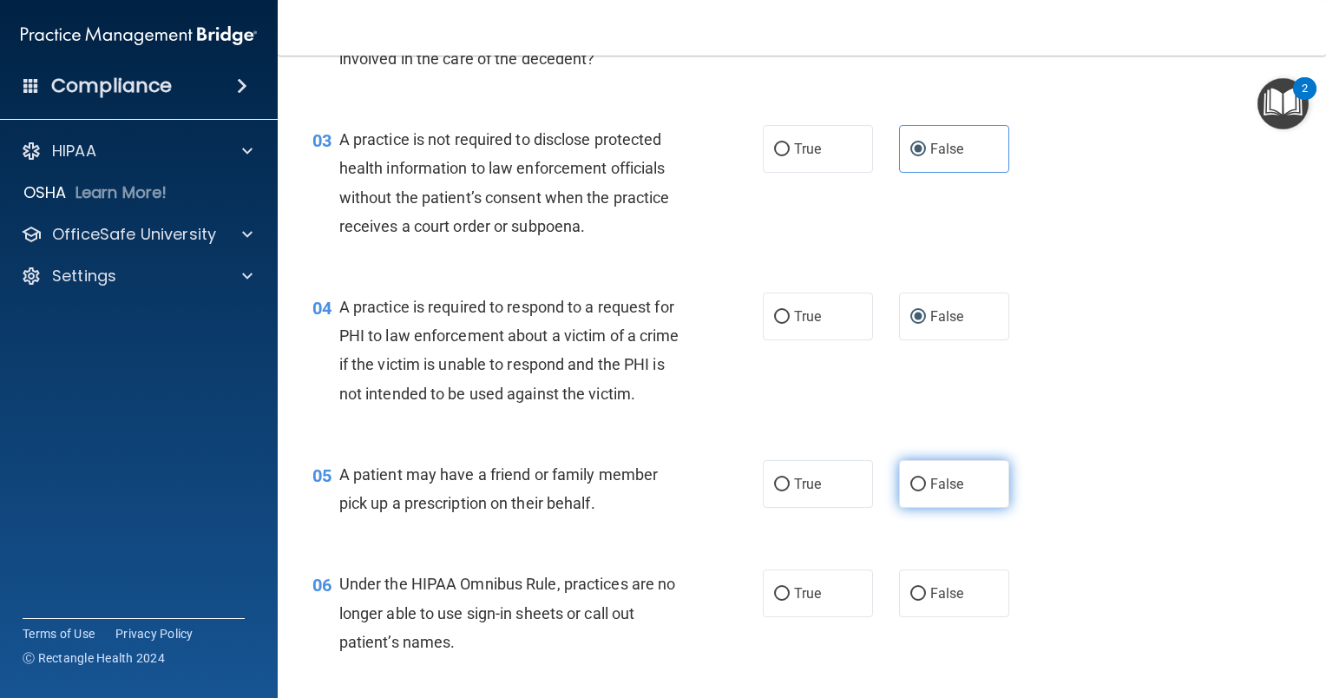
click at [947, 492] on span "False" at bounding box center [947, 484] width 34 height 16
click at [926, 491] on input "False" at bounding box center [918, 484] width 16 height 13
radio input "true"
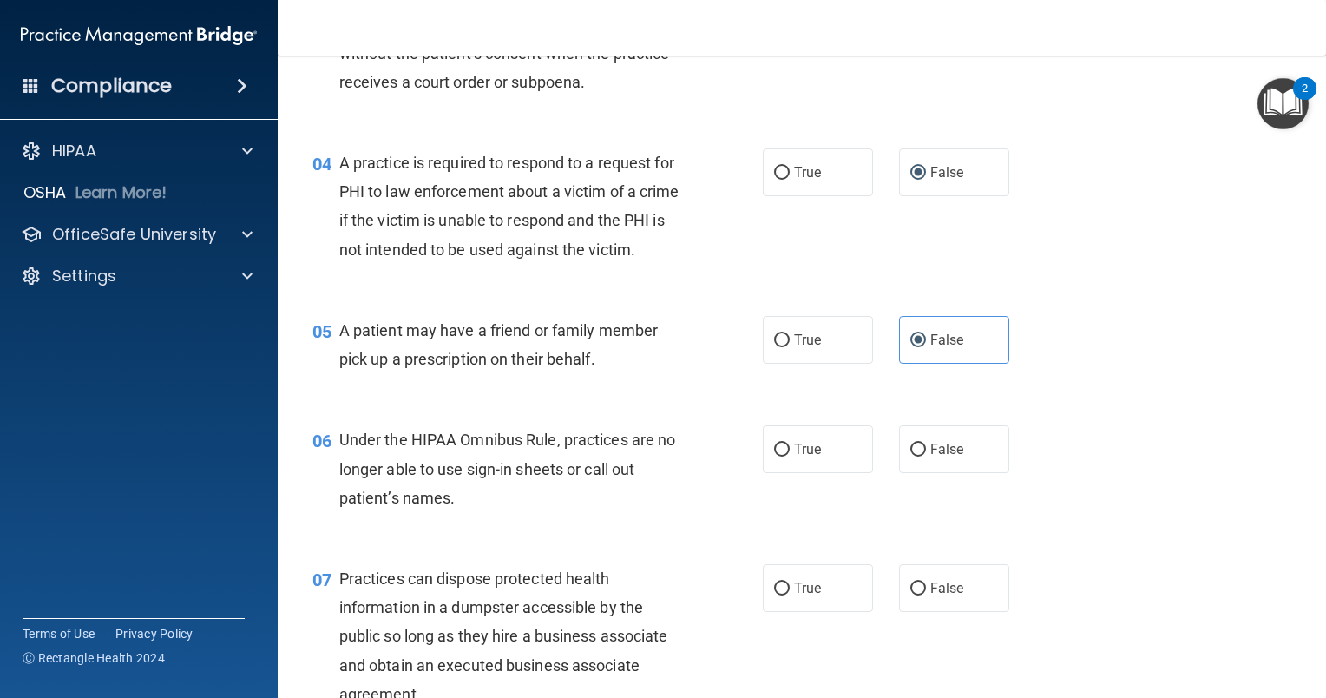
scroll to position [521, 0]
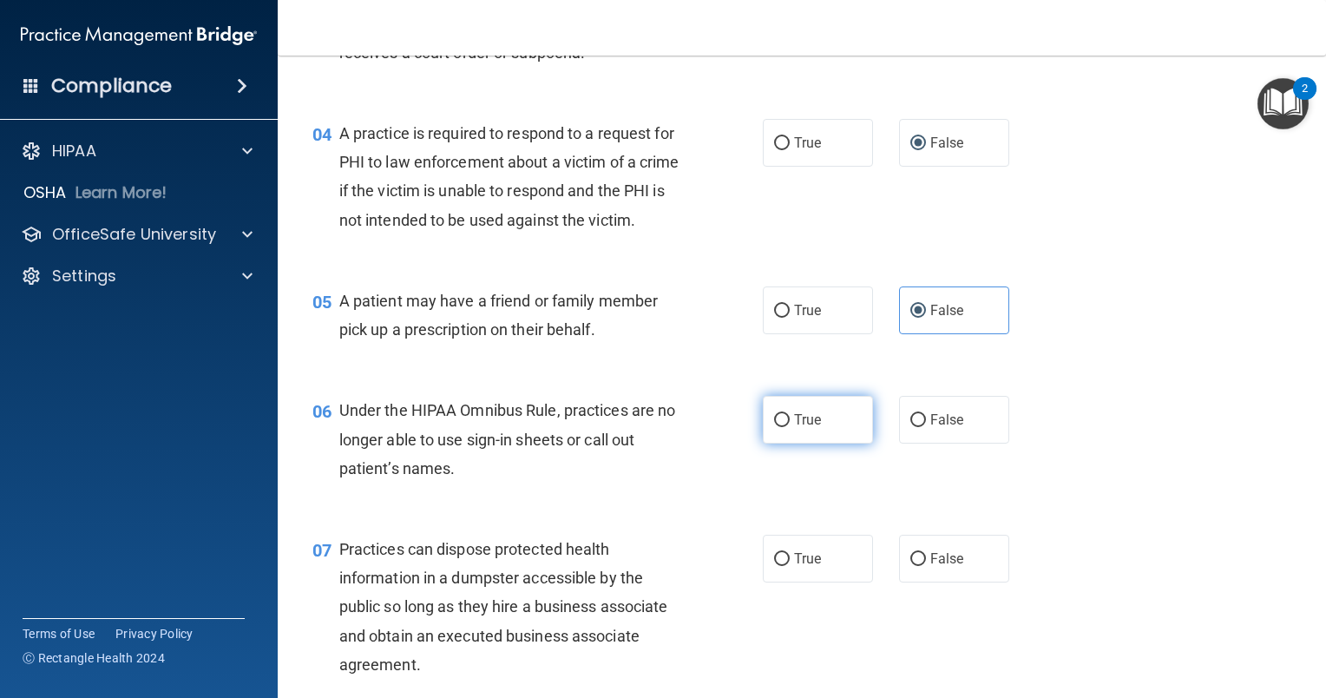
click at [837, 434] on label "True" at bounding box center [818, 420] width 110 height 48
click at [790, 427] on input "True" at bounding box center [782, 420] width 16 height 13
radio input "true"
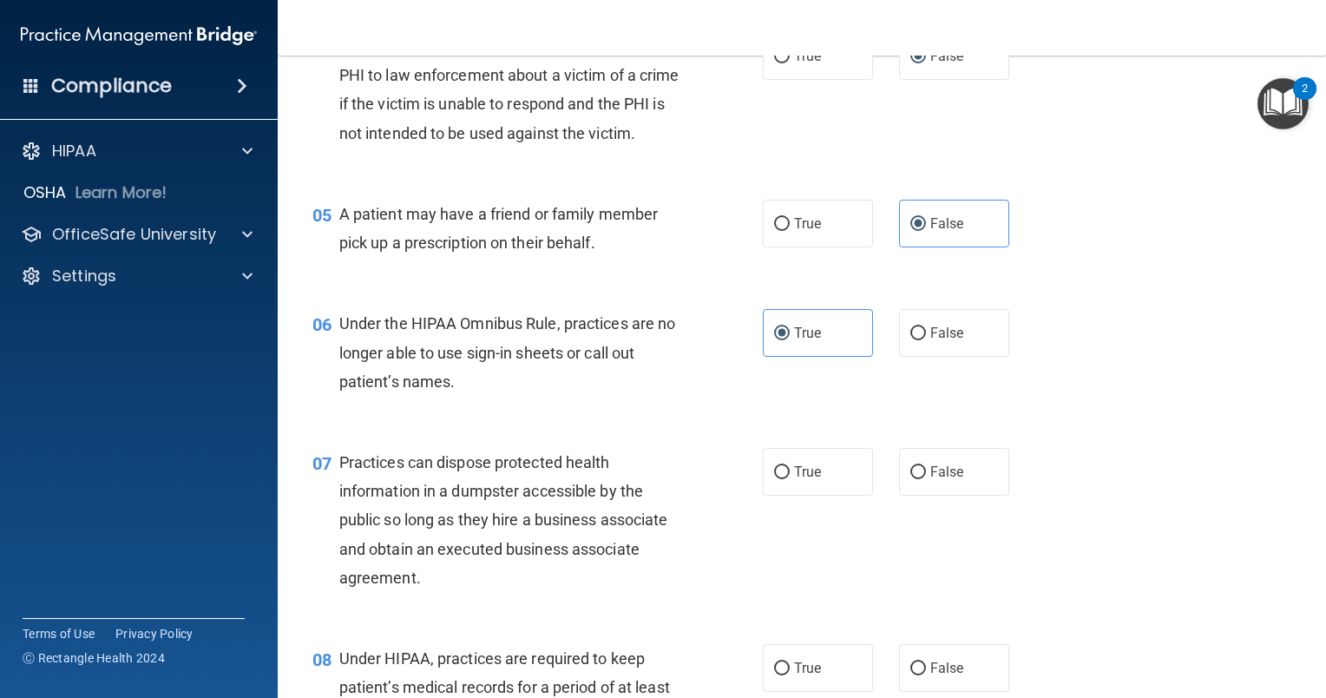
scroll to position [694, 0]
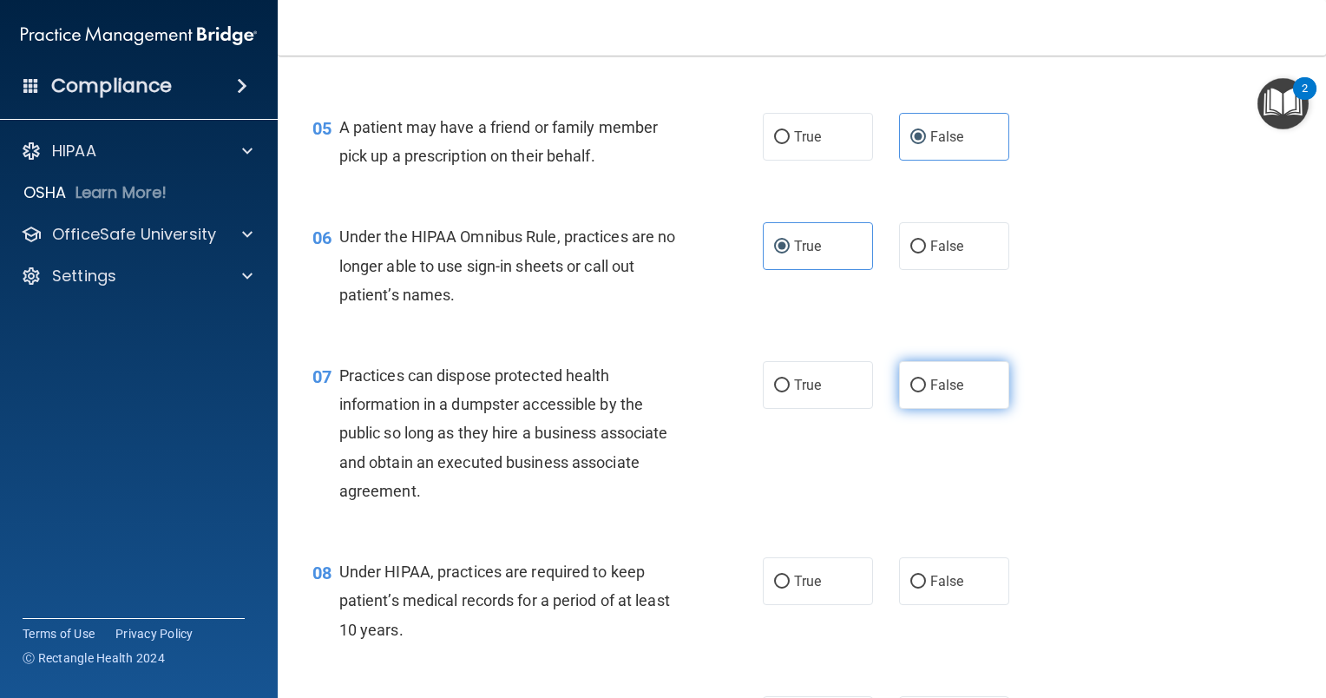
click at [914, 409] on label "False" at bounding box center [954, 385] width 110 height 48
click at [914, 392] on input "False" at bounding box center [918, 385] width 16 height 13
radio input "true"
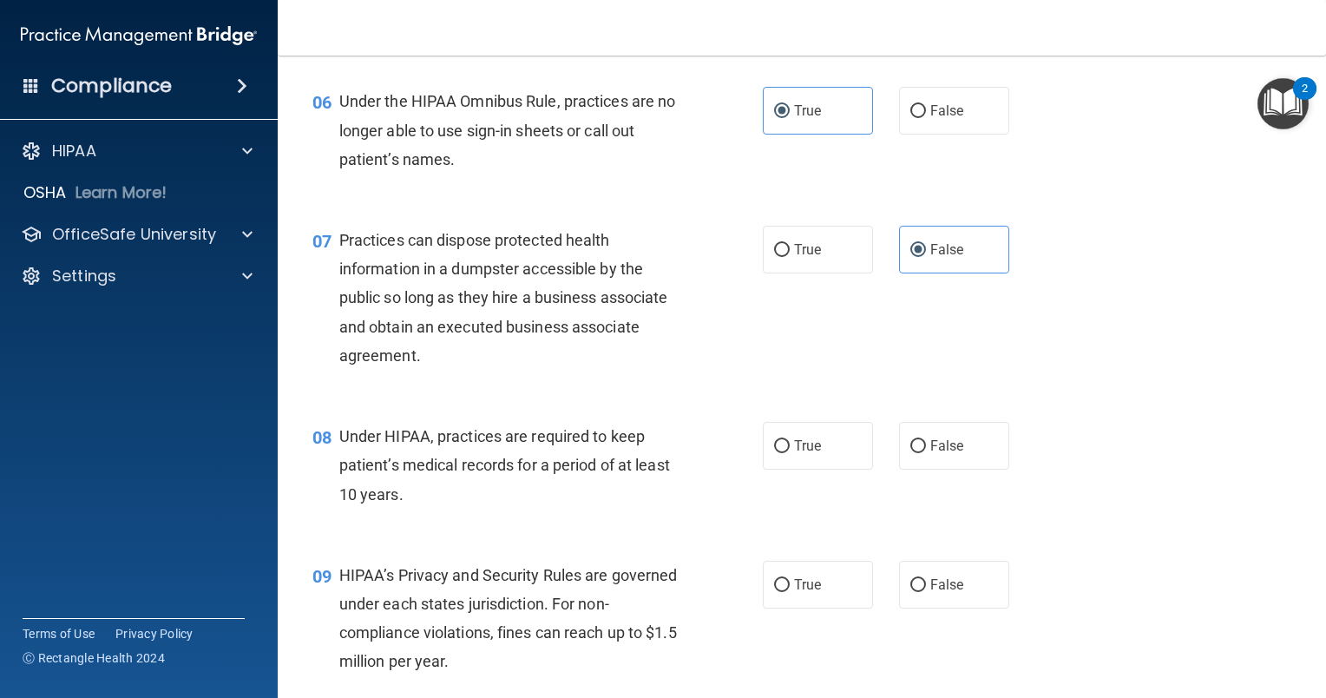
scroll to position [868, 0]
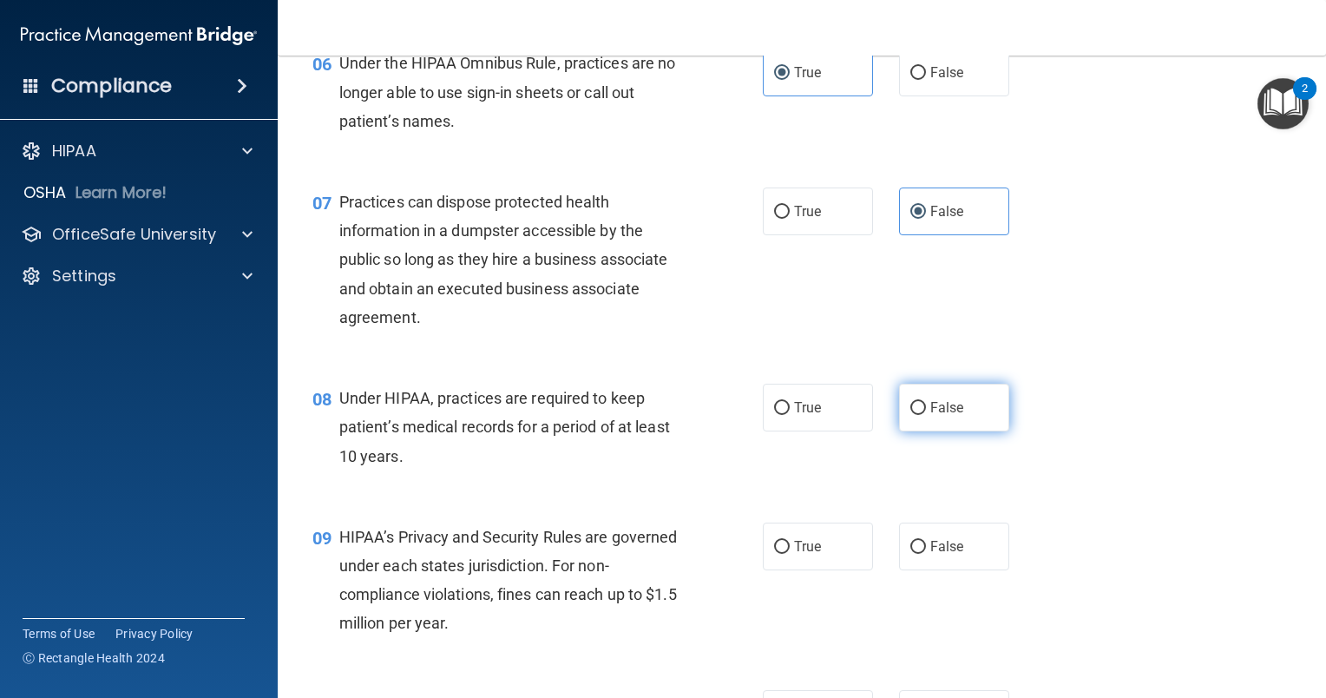
click at [917, 415] on input "False" at bounding box center [918, 408] width 16 height 13
radio input "true"
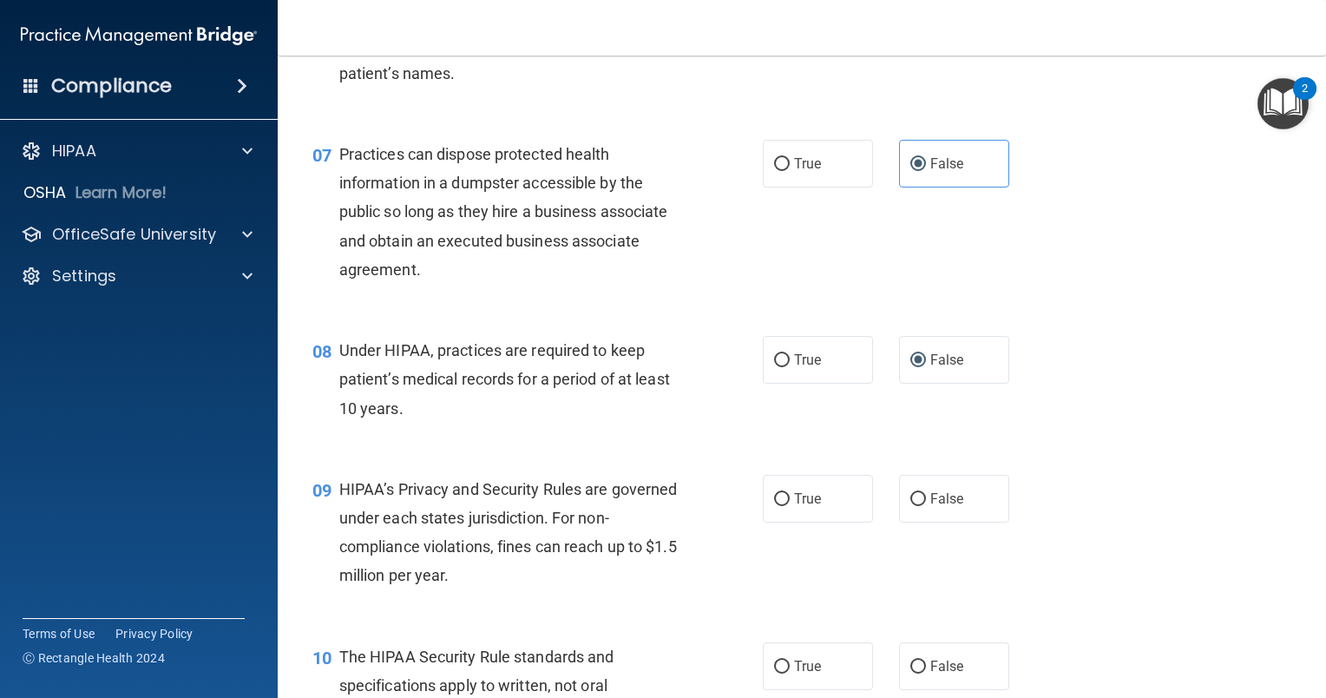
scroll to position [955, 0]
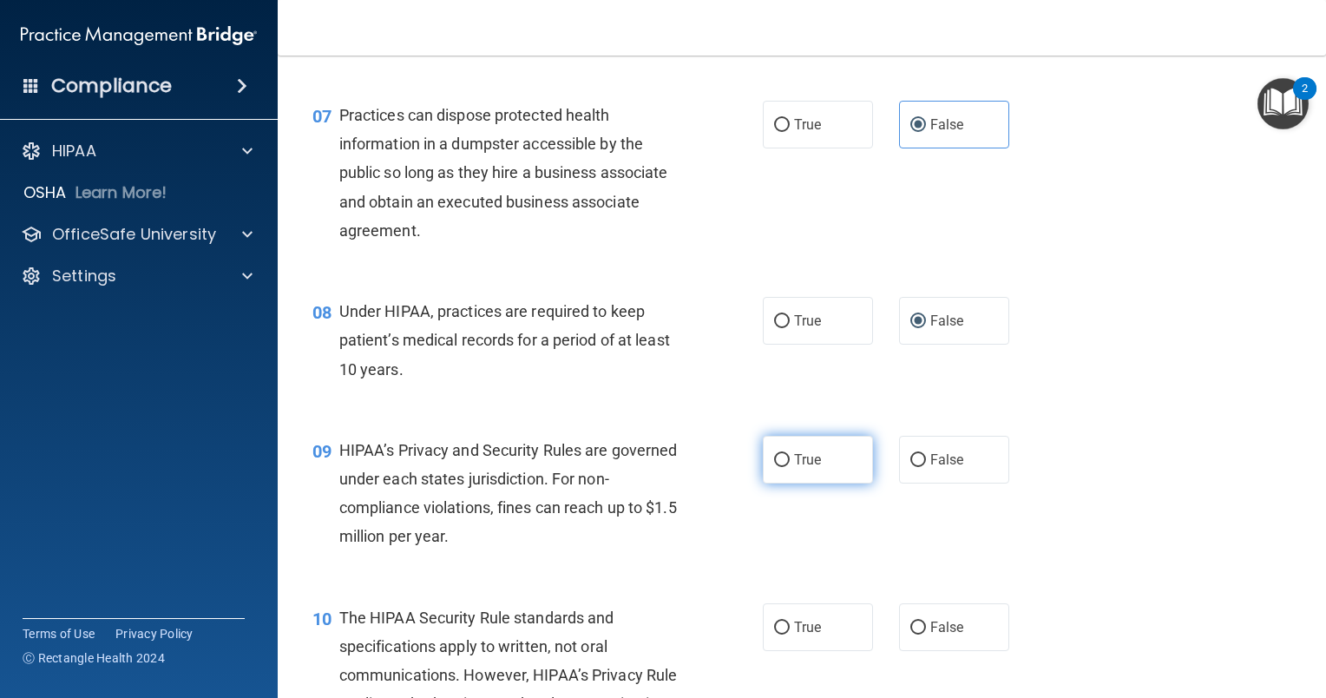
click at [781, 467] on input "True" at bounding box center [782, 460] width 16 height 13
radio input "true"
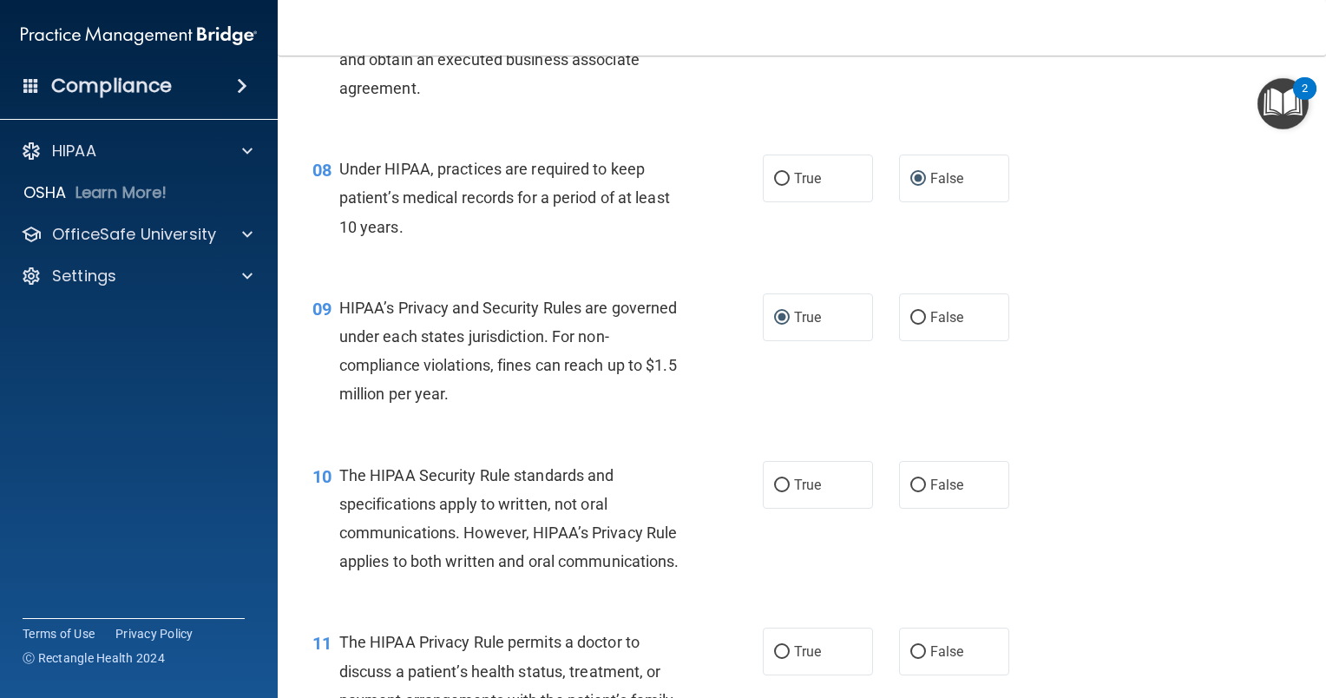
scroll to position [1128, 0]
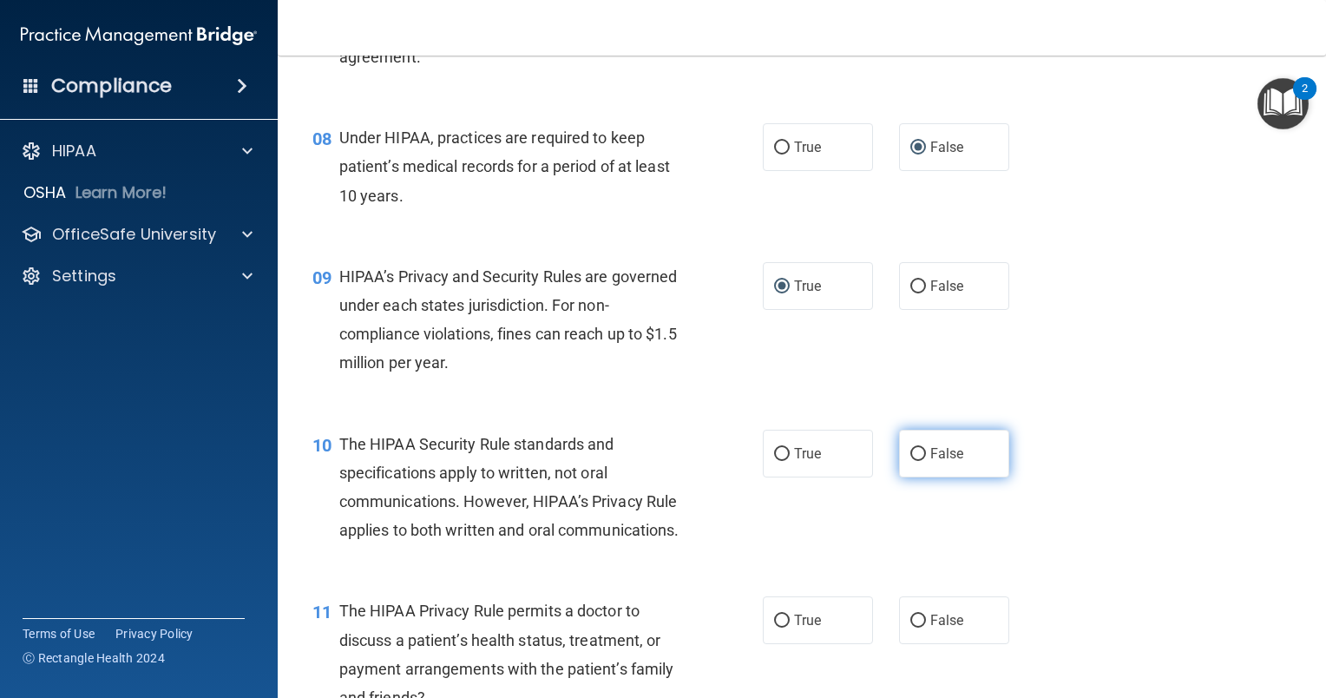
click at [930, 462] on span "False" at bounding box center [947, 453] width 34 height 16
click at [926, 461] on input "False" at bounding box center [918, 454] width 16 height 13
radio input "true"
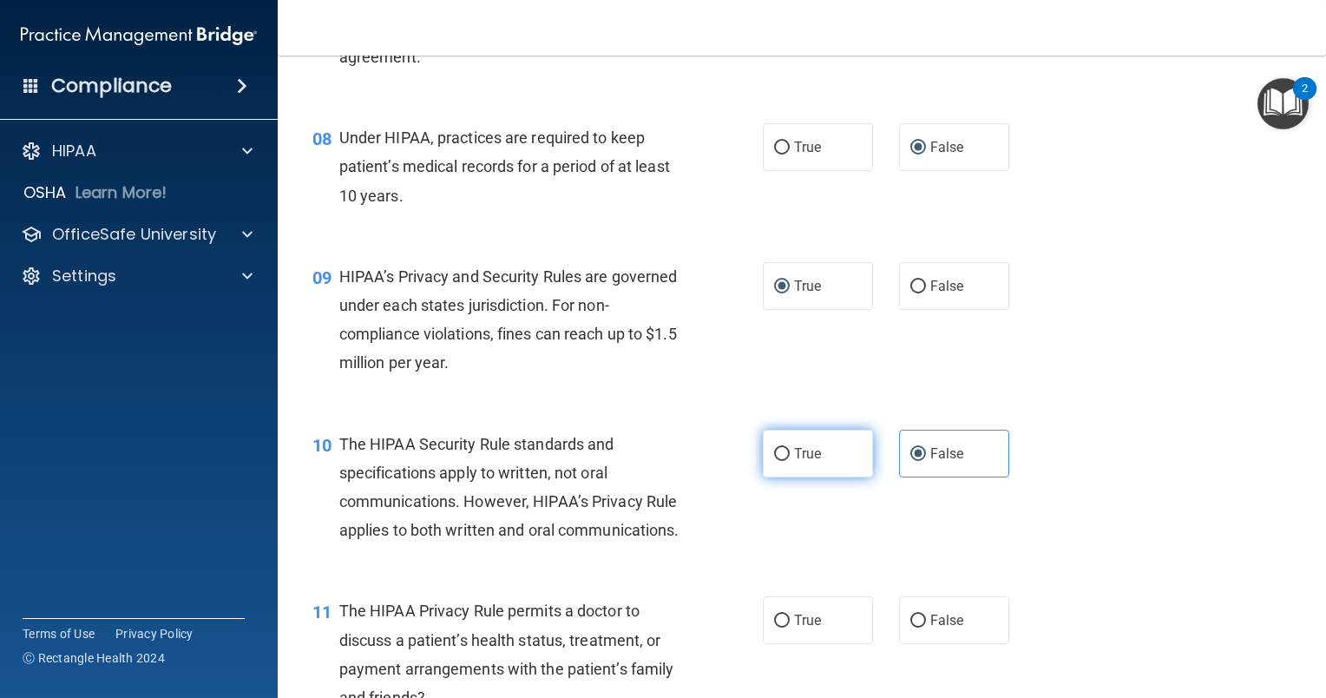
click at [798, 462] on span "True" at bounding box center [807, 453] width 27 height 16
click at [790, 461] on input "True" at bounding box center [782, 454] width 16 height 13
radio input "true"
radio input "false"
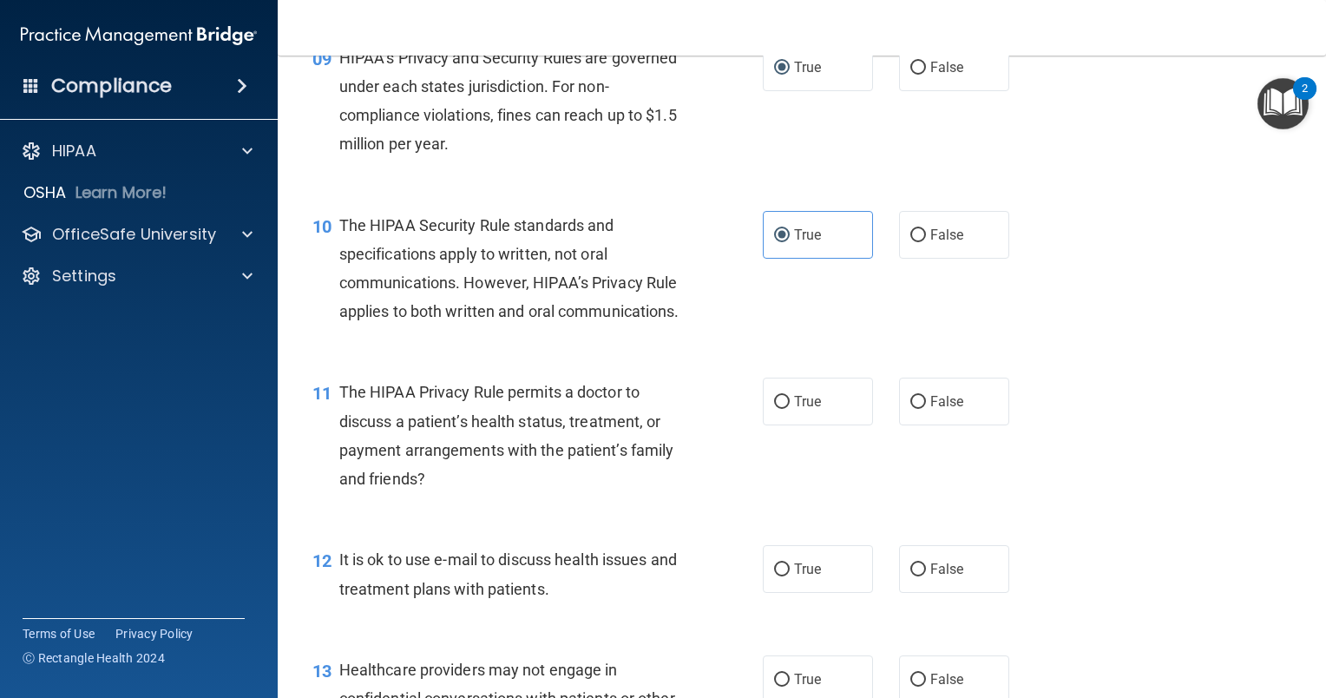
scroll to position [1389, 0]
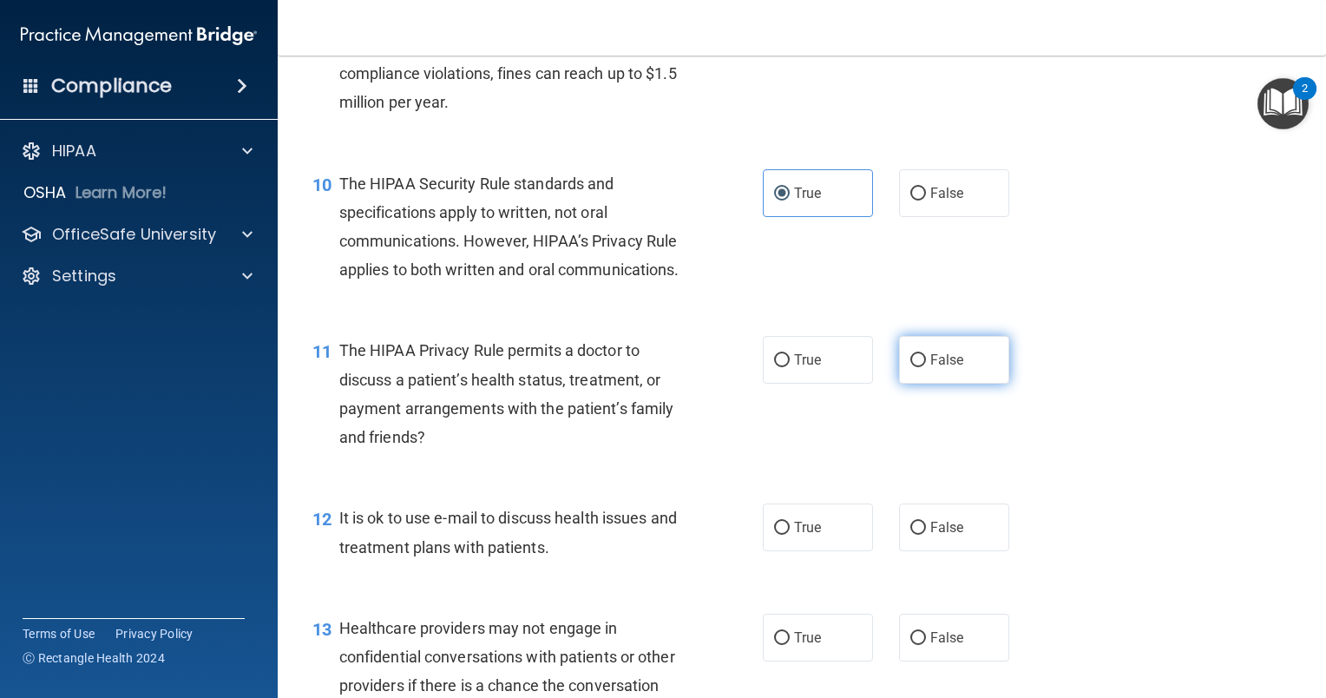
click at [925, 384] on label "False" at bounding box center [954, 360] width 110 height 48
click at [925, 367] on input "False" at bounding box center [918, 360] width 16 height 13
radio input "true"
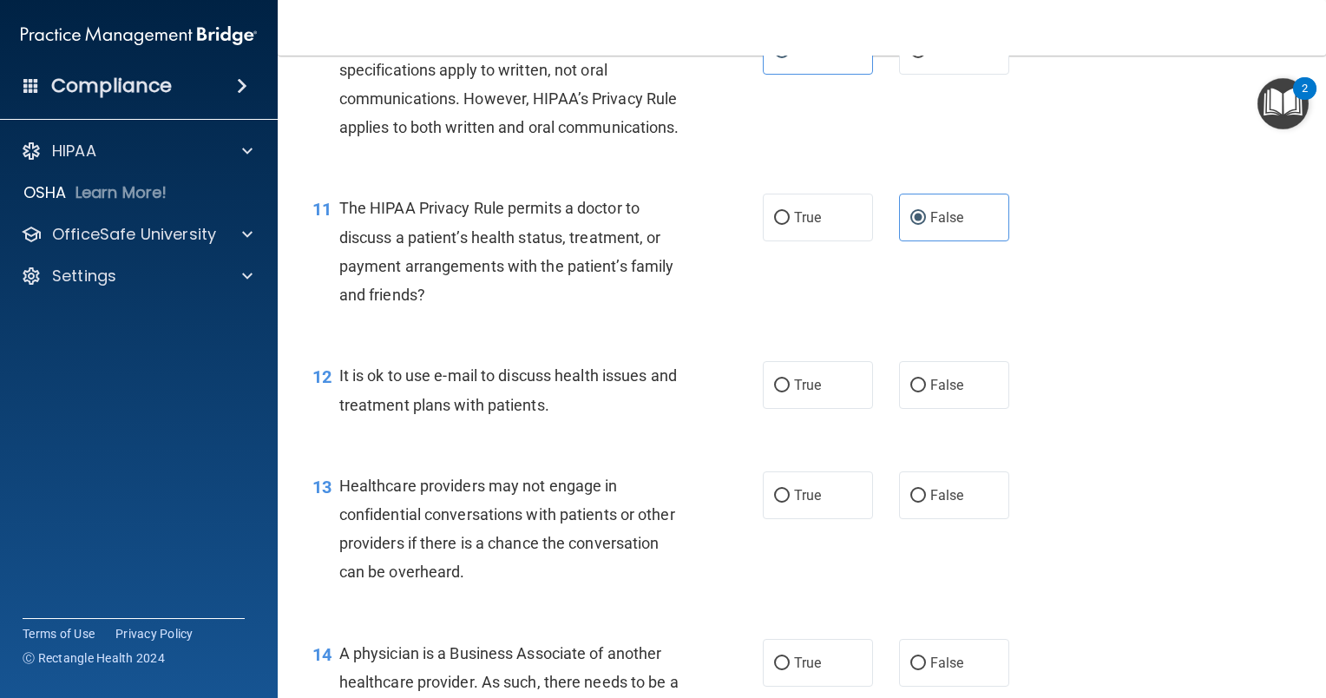
scroll to position [1562, 0]
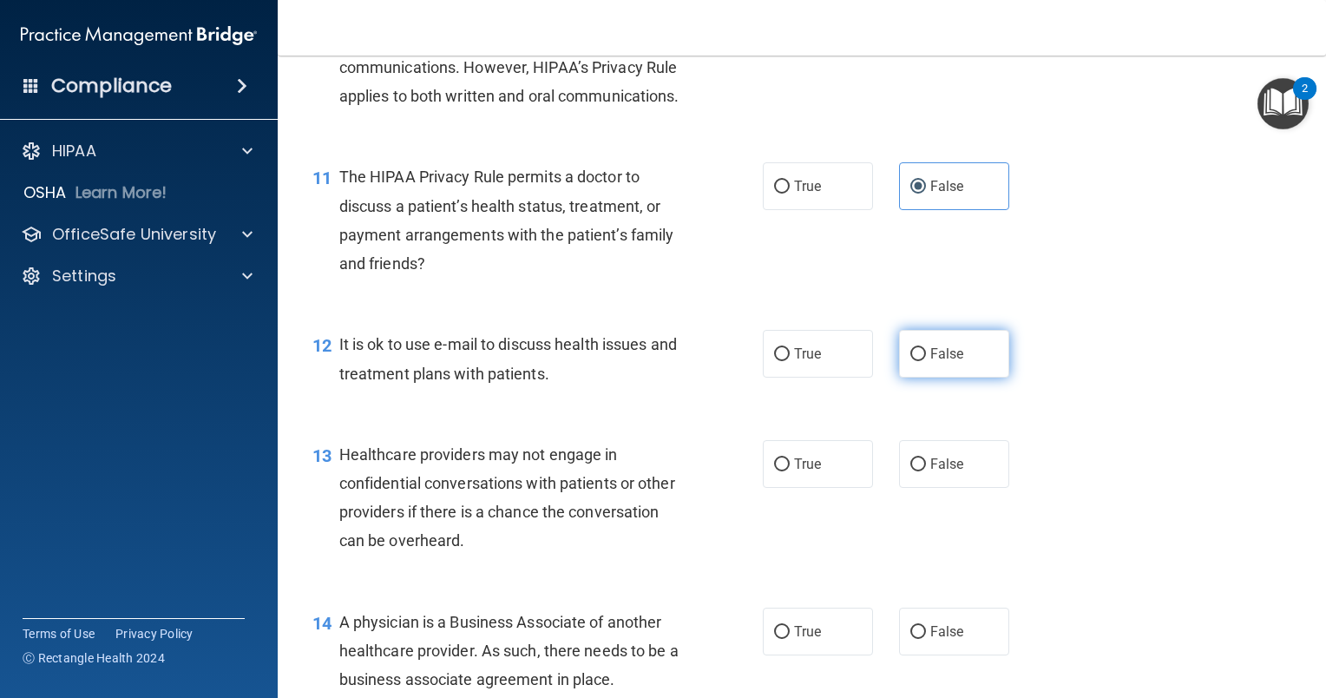
click at [950, 378] on label "False" at bounding box center [954, 354] width 110 height 48
click at [926, 361] on input "False" at bounding box center [918, 354] width 16 height 13
radio input "true"
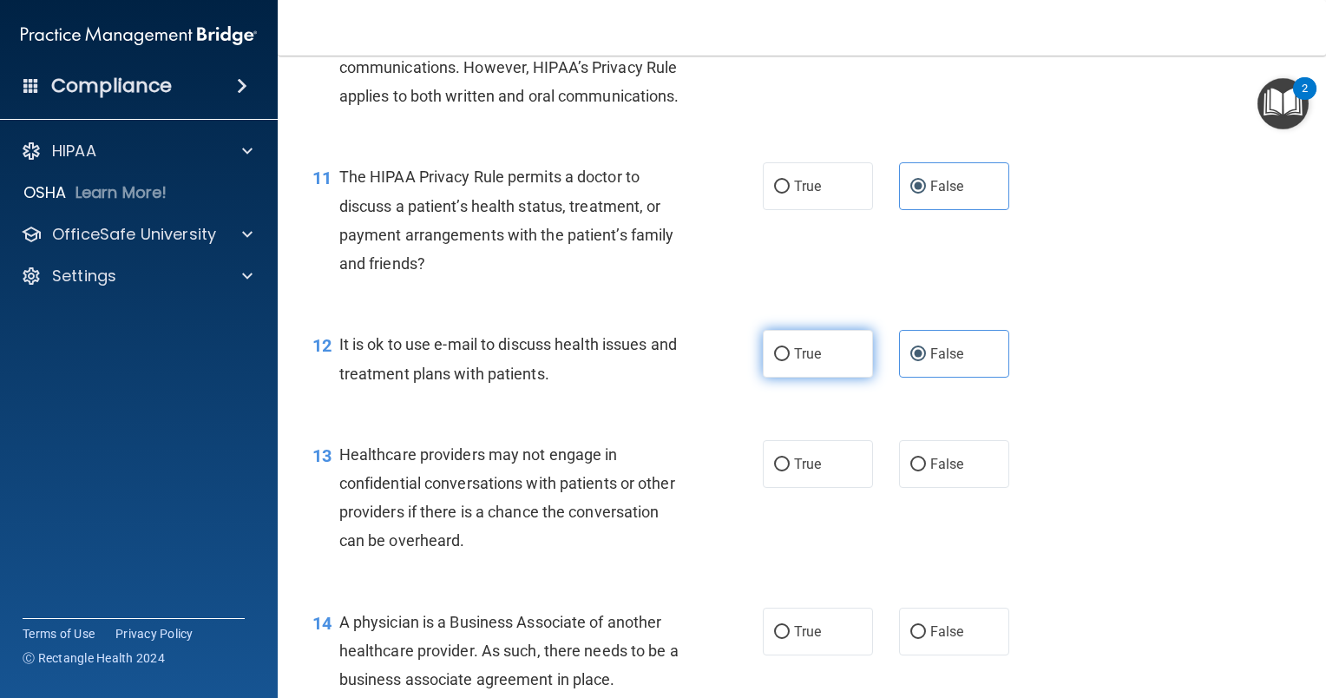
click at [795, 362] on span "True" at bounding box center [807, 353] width 27 height 16
click at [790, 361] on input "True" at bounding box center [782, 354] width 16 height 13
radio input "true"
radio input "false"
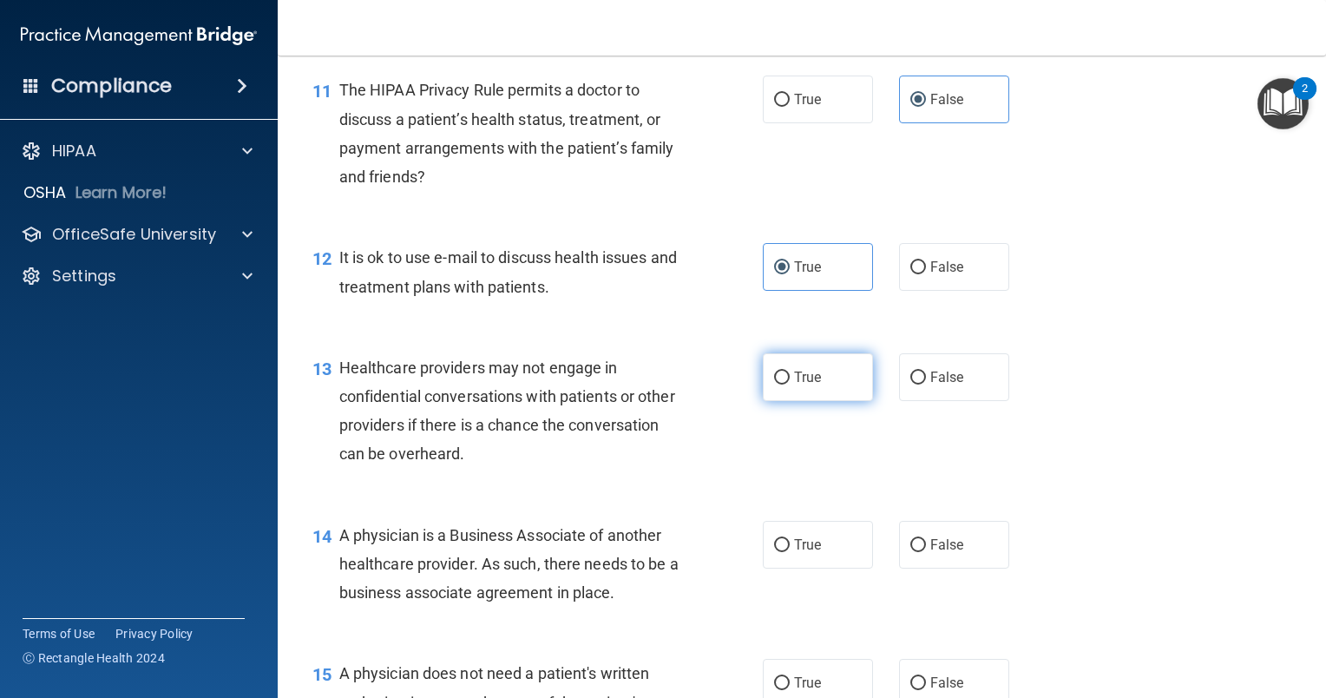
click at [825, 401] on label "True" at bounding box center [818, 377] width 110 height 48
click at [790, 384] on input "True" at bounding box center [782, 377] width 16 height 13
radio input "true"
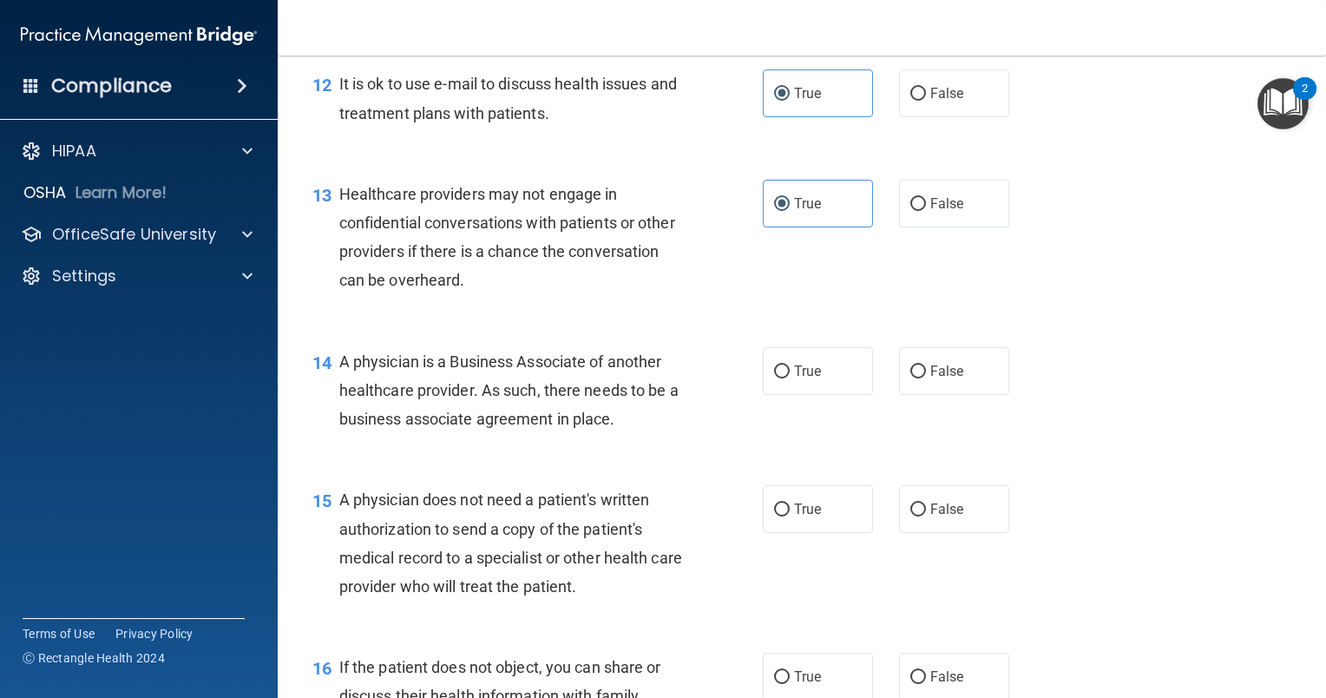
scroll to position [1909, 0]
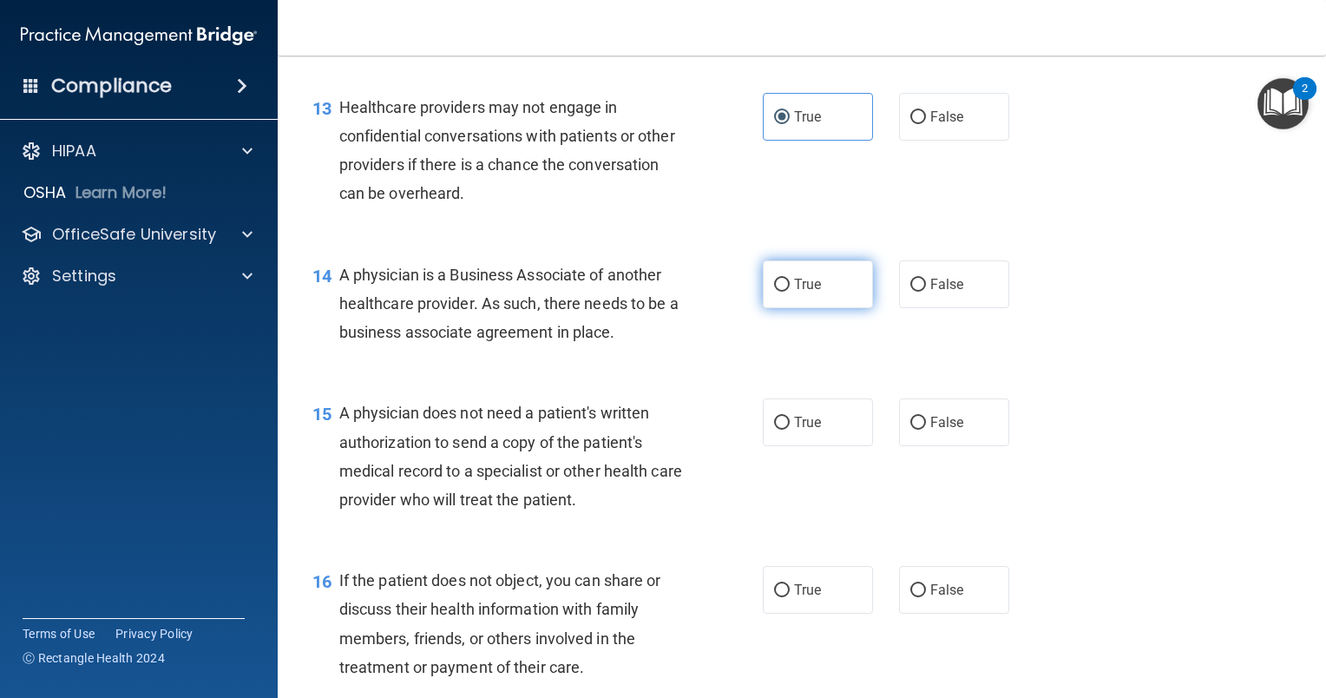
click at [801, 292] on span "True" at bounding box center [807, 284] width 27 height 16
click at [790, 292] on input "True" at bounding box center [782, 285] width 16 height 13
radio input "true"
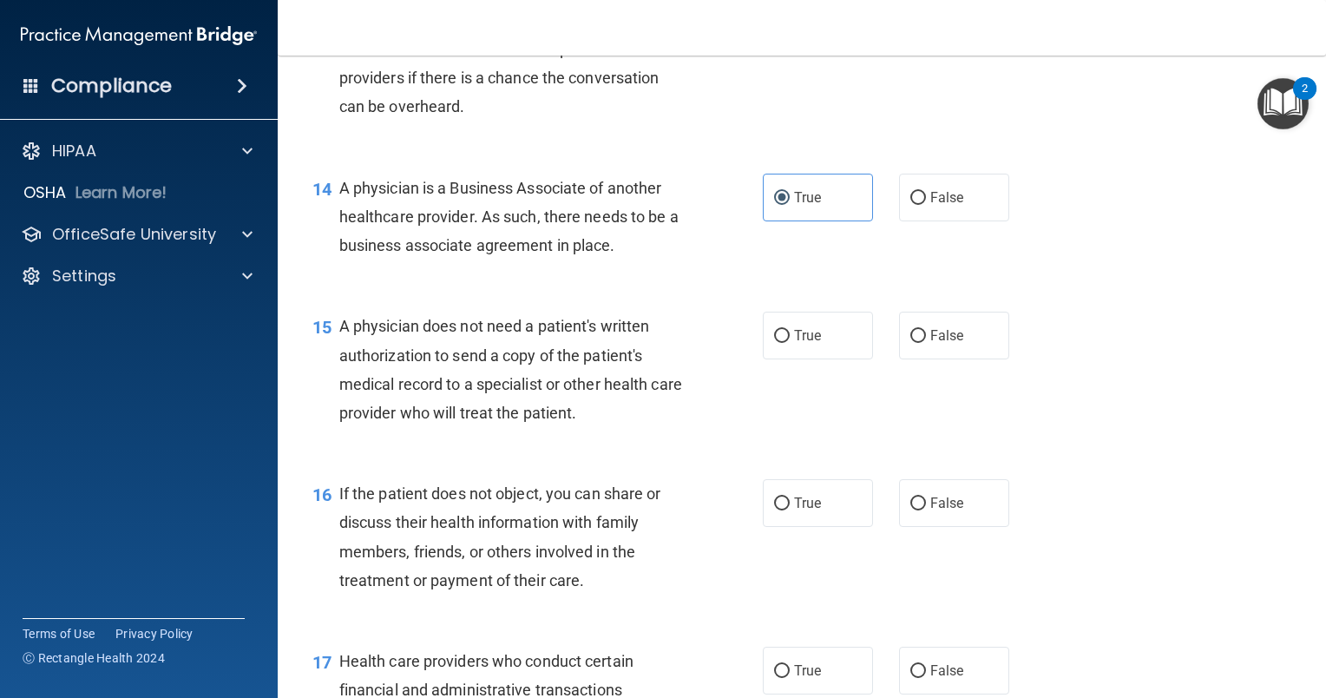
scroll to position [2083, 0]
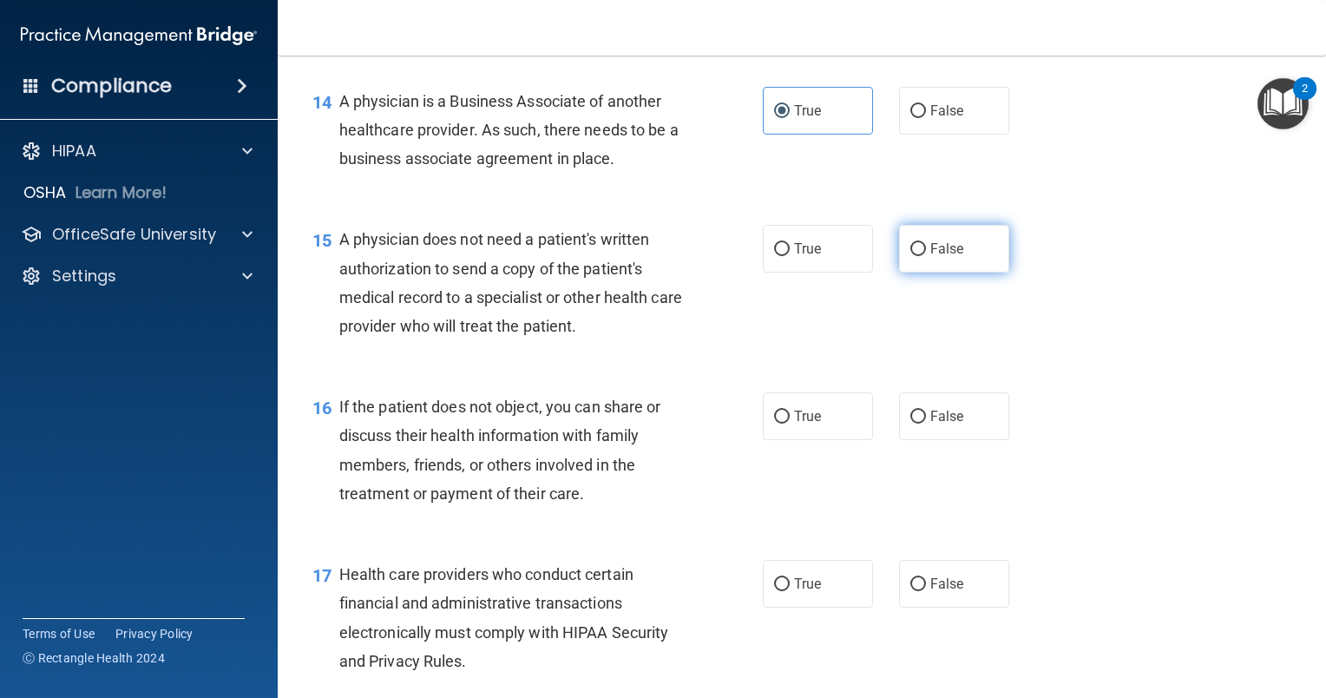
click at [920, 273] on label "False" at bounding box center [954, 249] width 110 height 48
click at [920, 256] on input "False" at bounding box center [918, 249] width 16 height 13
radio input "true"
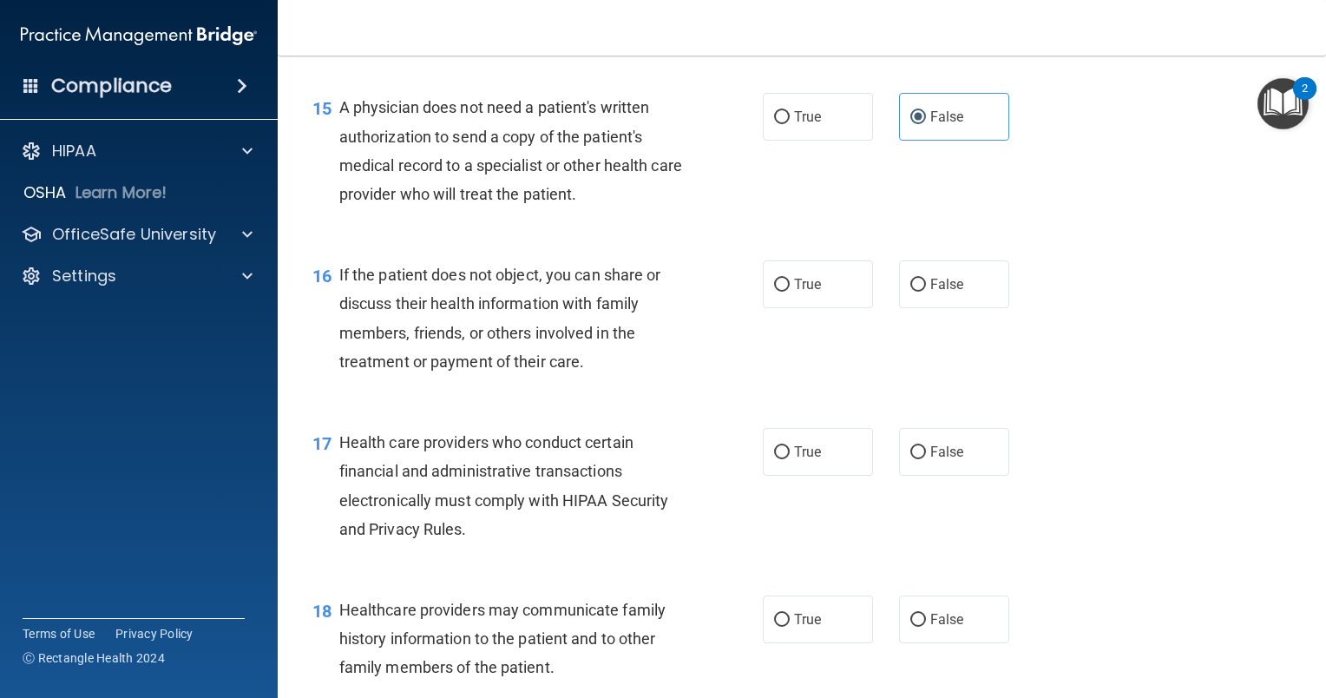
scroll to position [2257, 0]
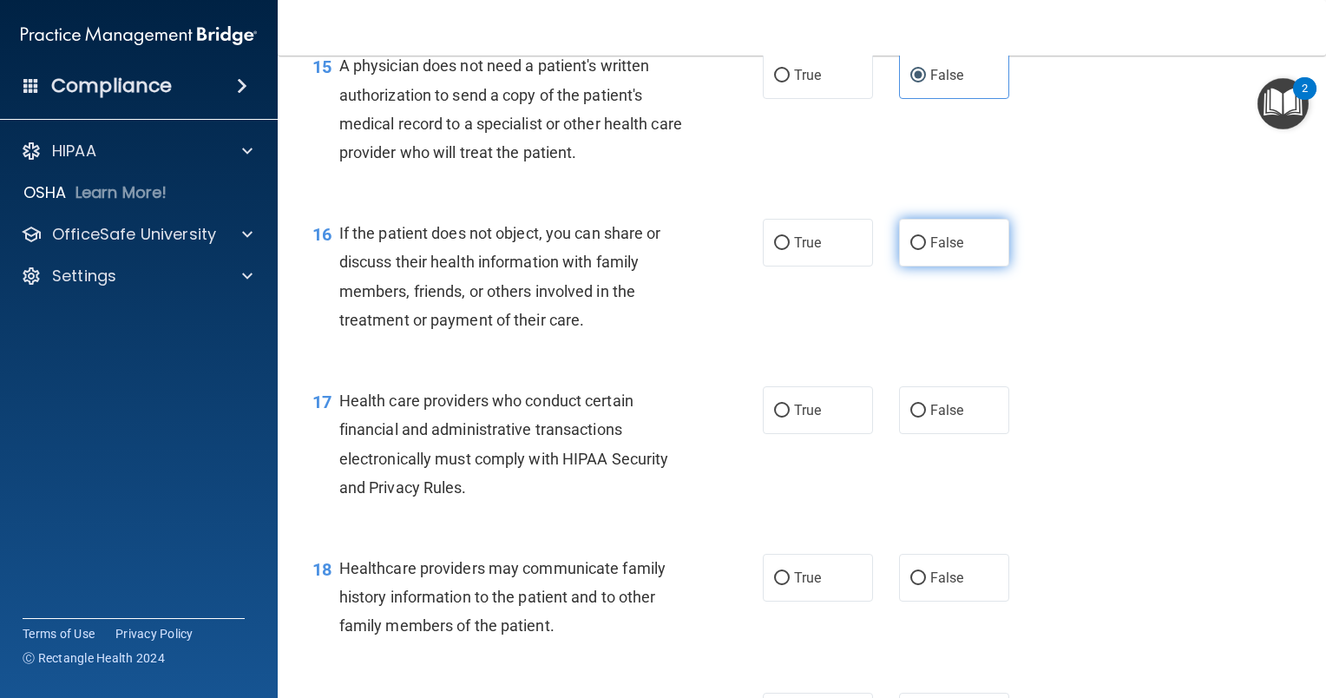
click at [958, 266] on label "False" at bounding box center [954, 243] width 110 height 48
click at [926, 250] on input "False" at bounding box center [918, 243] width 16 height 13
radio input "true"
click at [816, 266] on label "True" at bounding box center [818, 243] width 110 height 48
click at [790, 250] on input "True" at bounding box center [782, 243] width 16 height 13
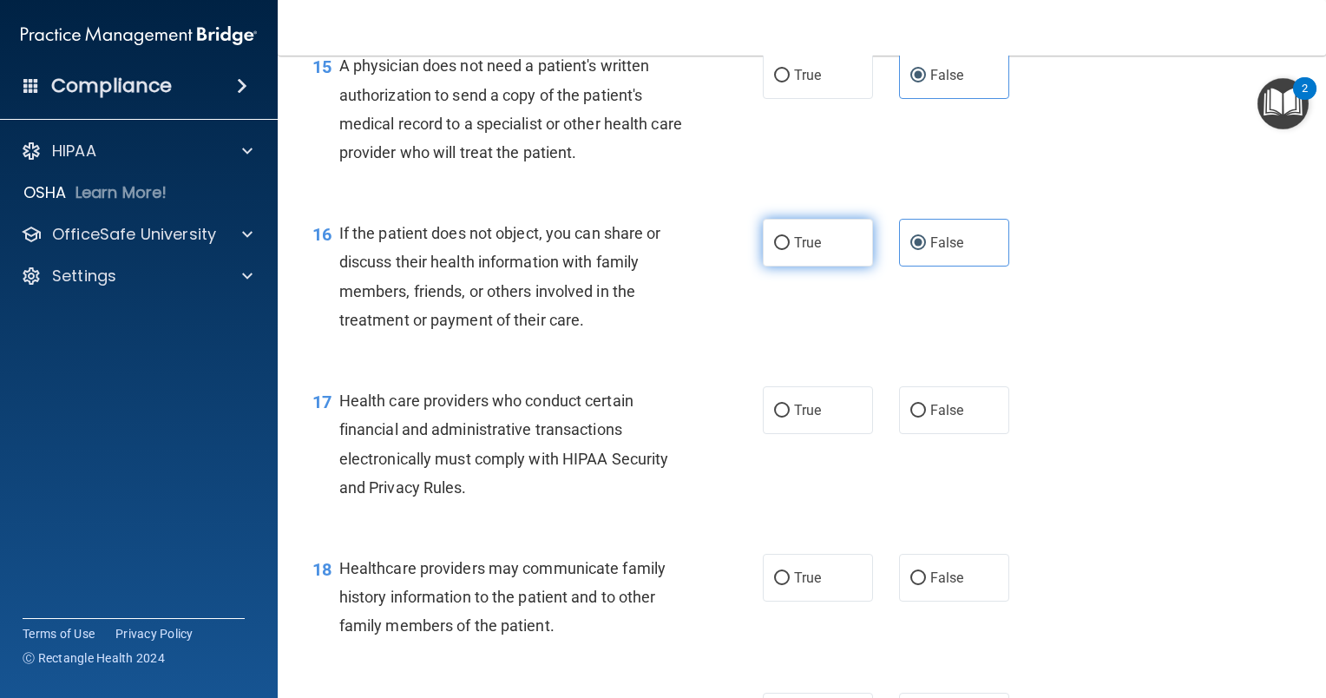
radio input "true"
radio input "false"
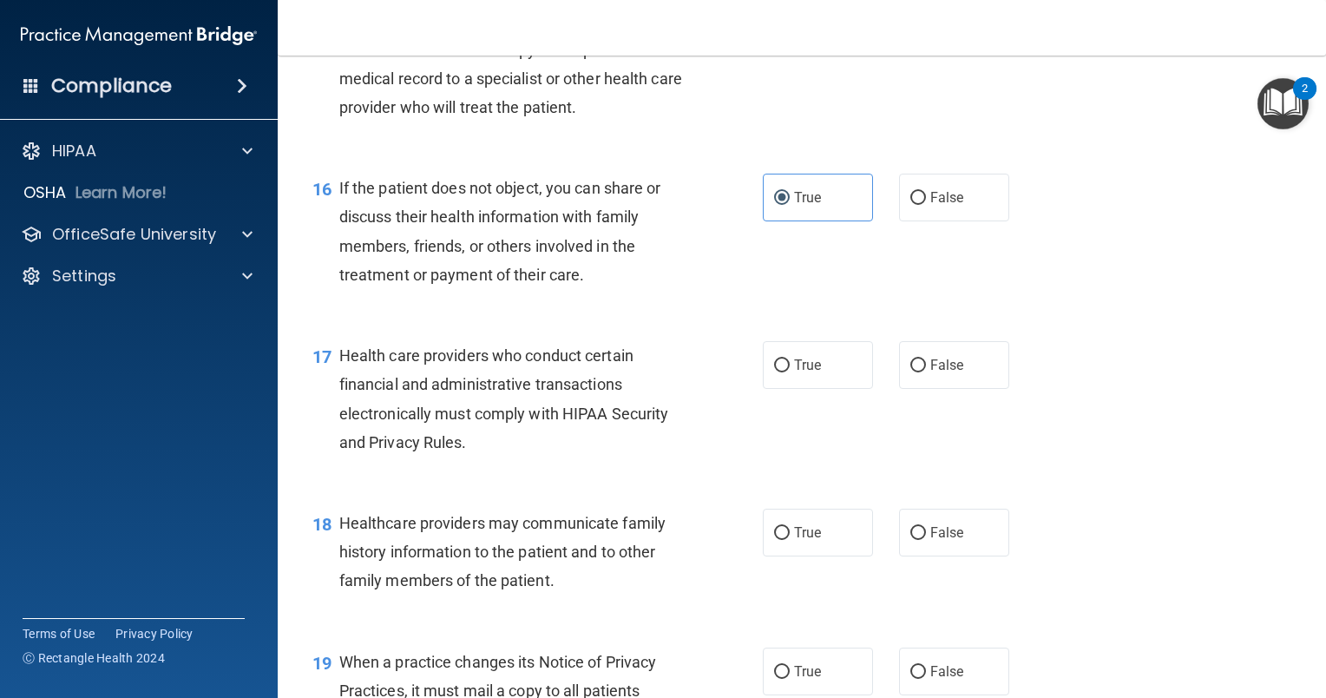
scroll to position [2343, 0]
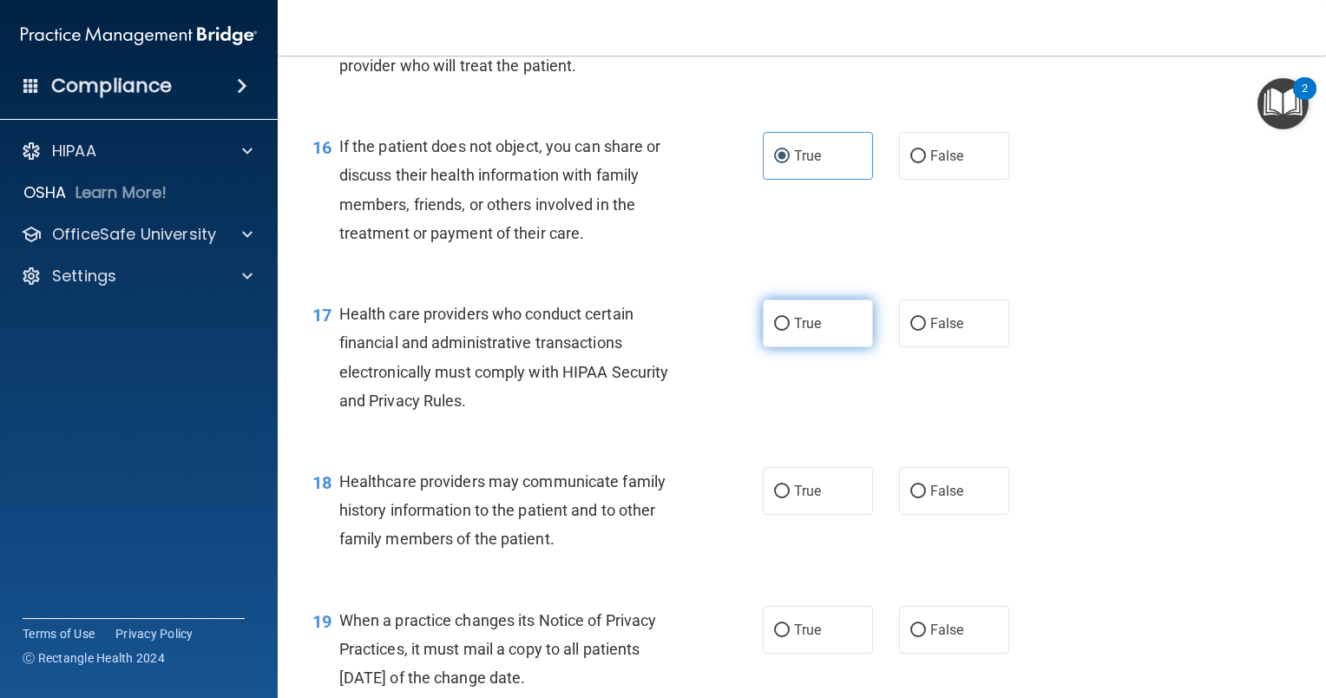
click at [809, 347] on label "True" at bounding box center [818, 323] width 110 height 48
click at [790, 331] on input "True" at bounding box center [782, 324] width 16 height 13
radio input "true"
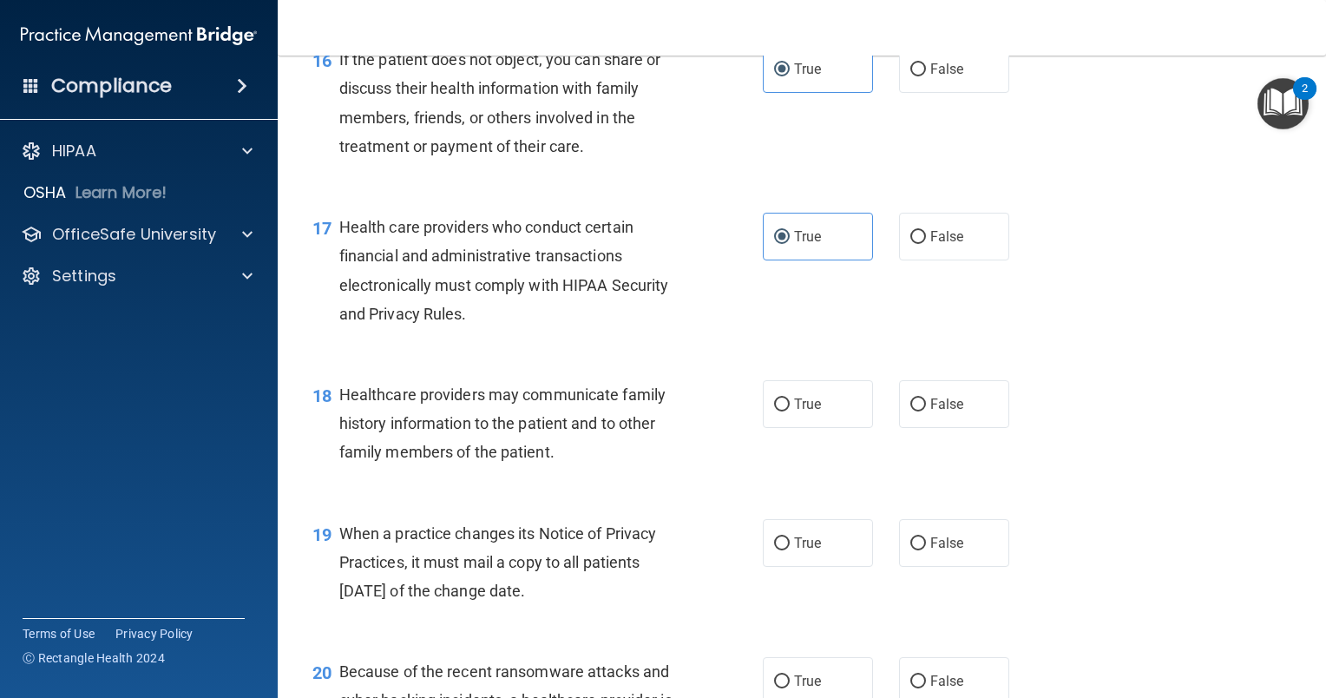
scroll to position [2517, 0]
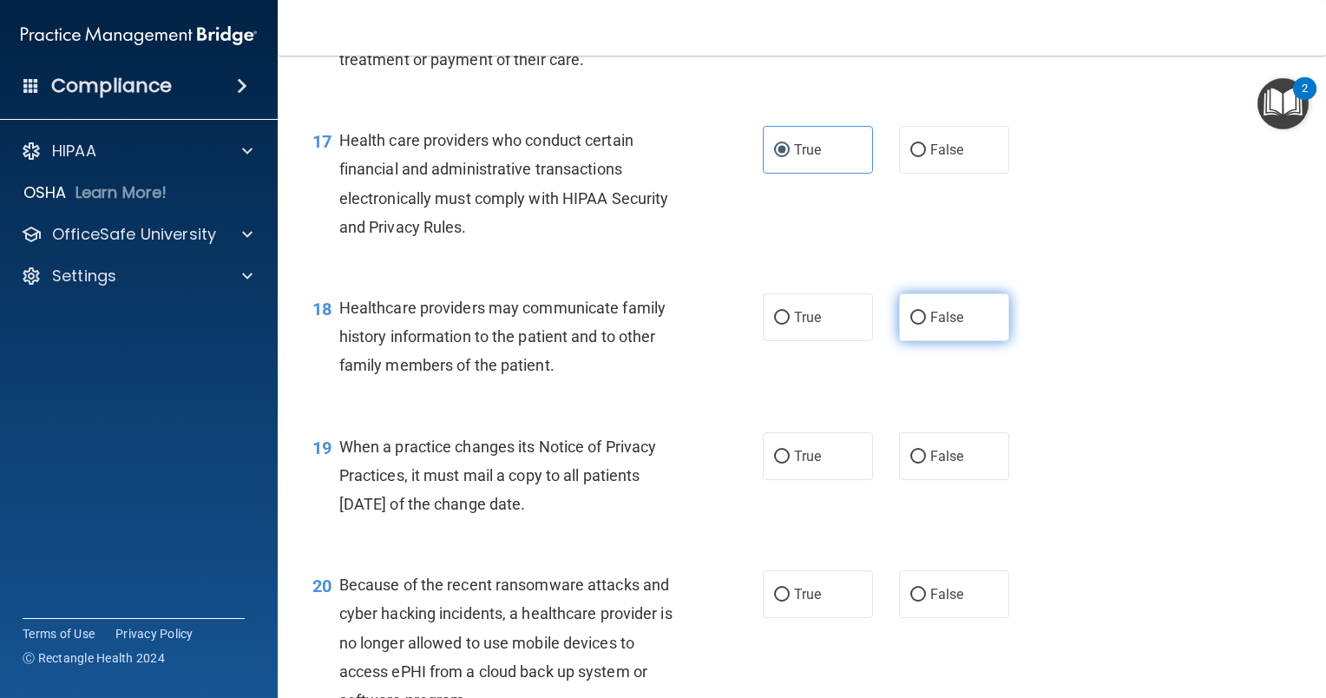
click at [911, 325] on input "False" at bounding box center [918, 318] width 16 height 13
radio input "true"
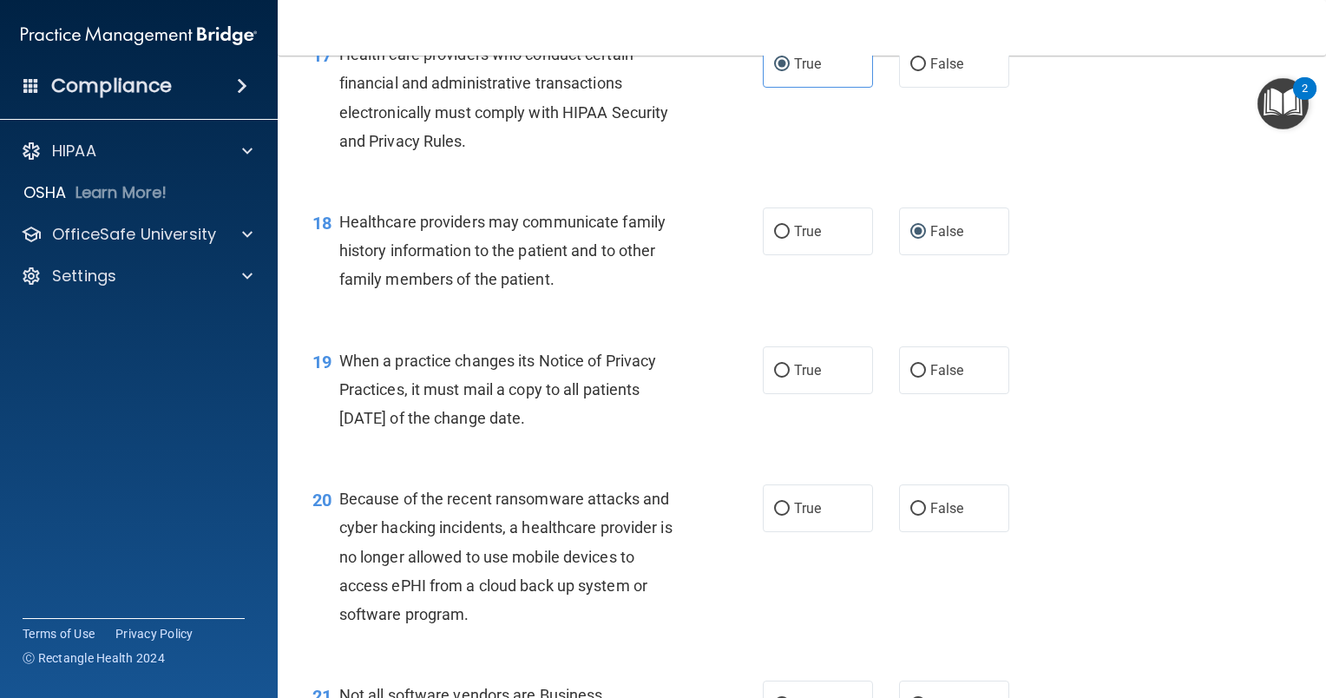
scroll to position [2604, 0]
click at [783, 393] on label "True" at bounding box center [818, 369] width 110 height 48
click at [783, 377] on input "True" at bounding box center [782, 370] width 16 height 13
radio input "true"
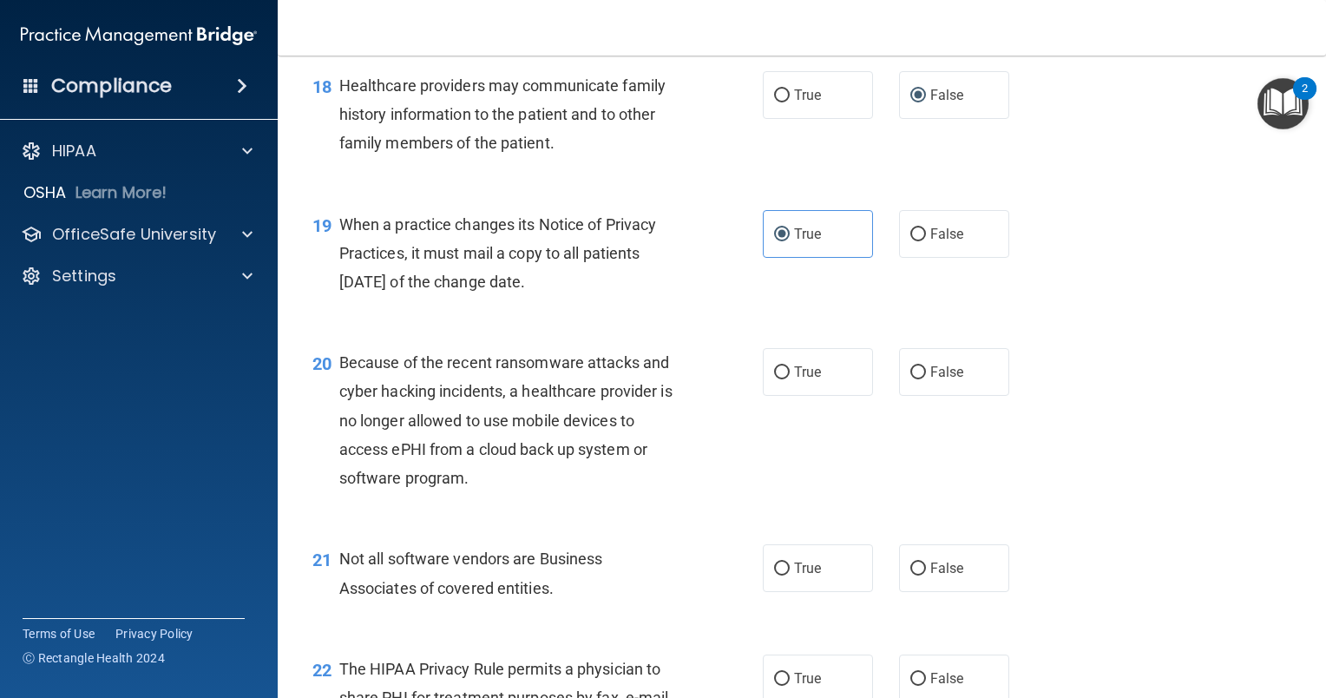
scroll to position [2777, 0]
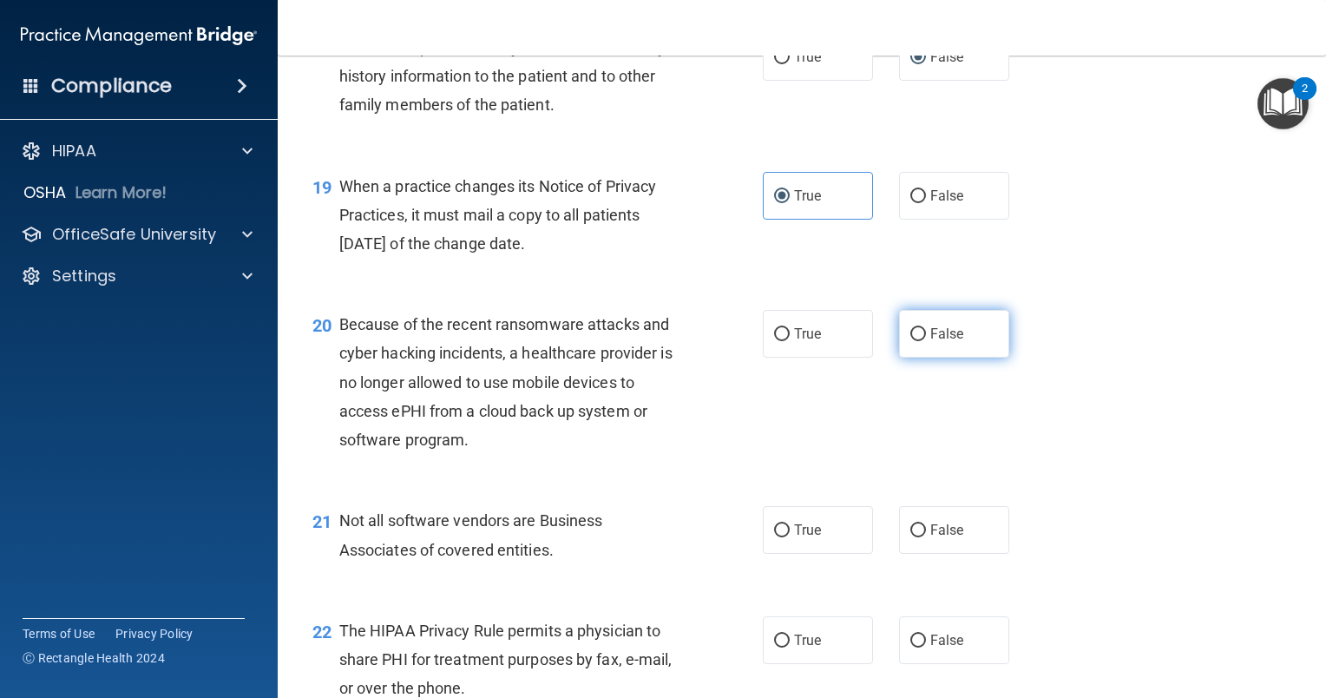
click at [930, 342] on span "False" at bounding box center [947, 333] width 34 height 16
click at [923, 341] on input "False" at bounding box center [918, 334] width 16 height 13
radio input "true"
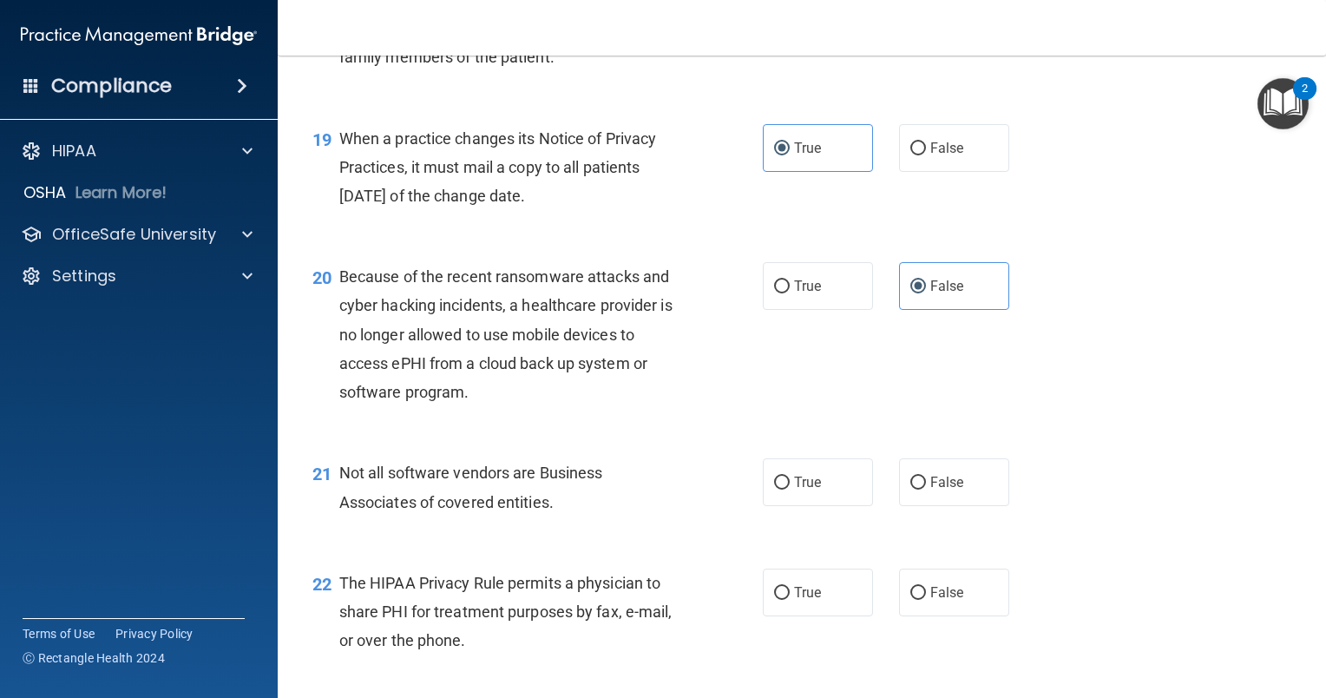
scroll to position [2864, 0]
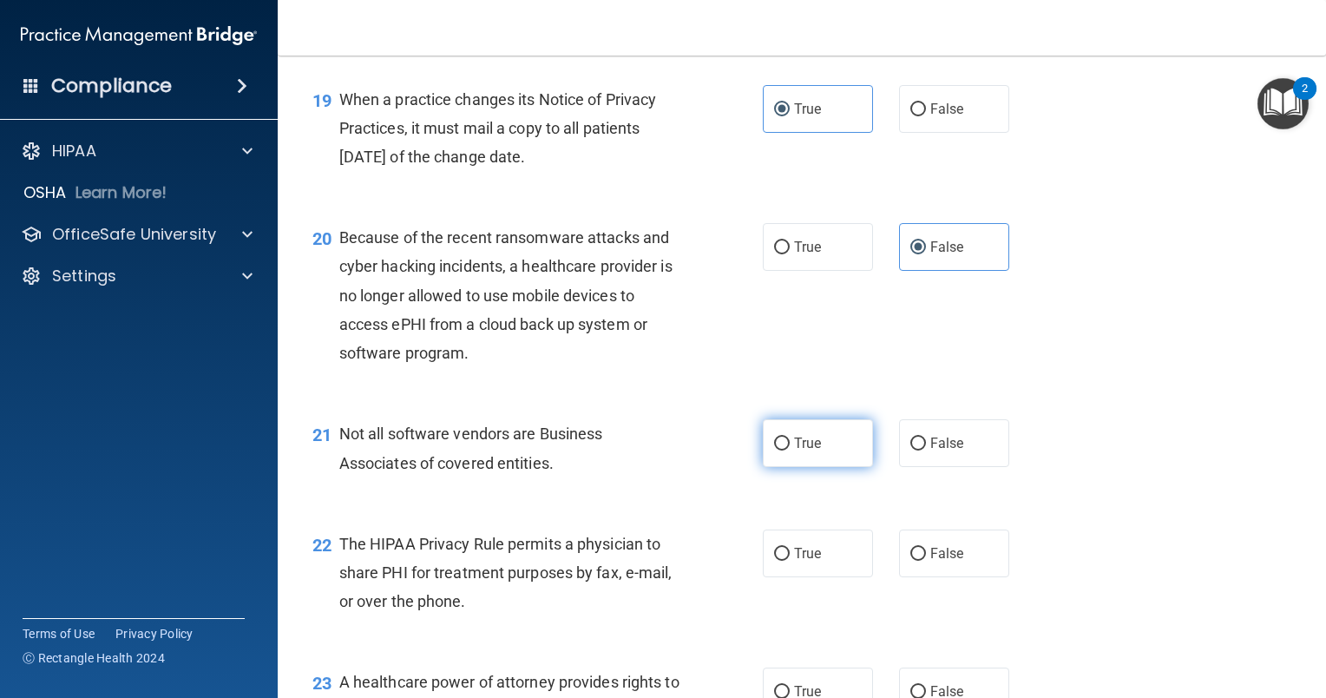
click at [823, 467] on label "True" at bounding box center [818, 443] width 110 height 48
click at [790, 450] on input "True" at bounding box center [782, 443] width 16 height 13
radio input "true"
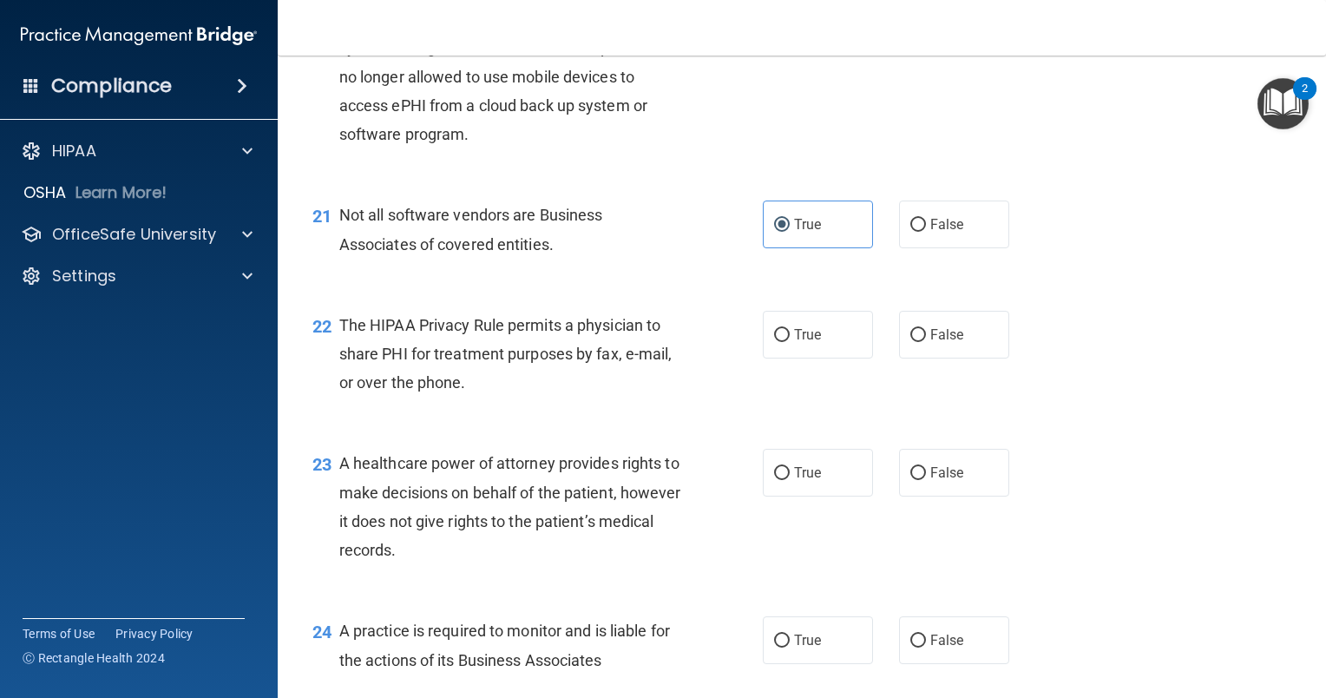
scroll to position [3124, 0]
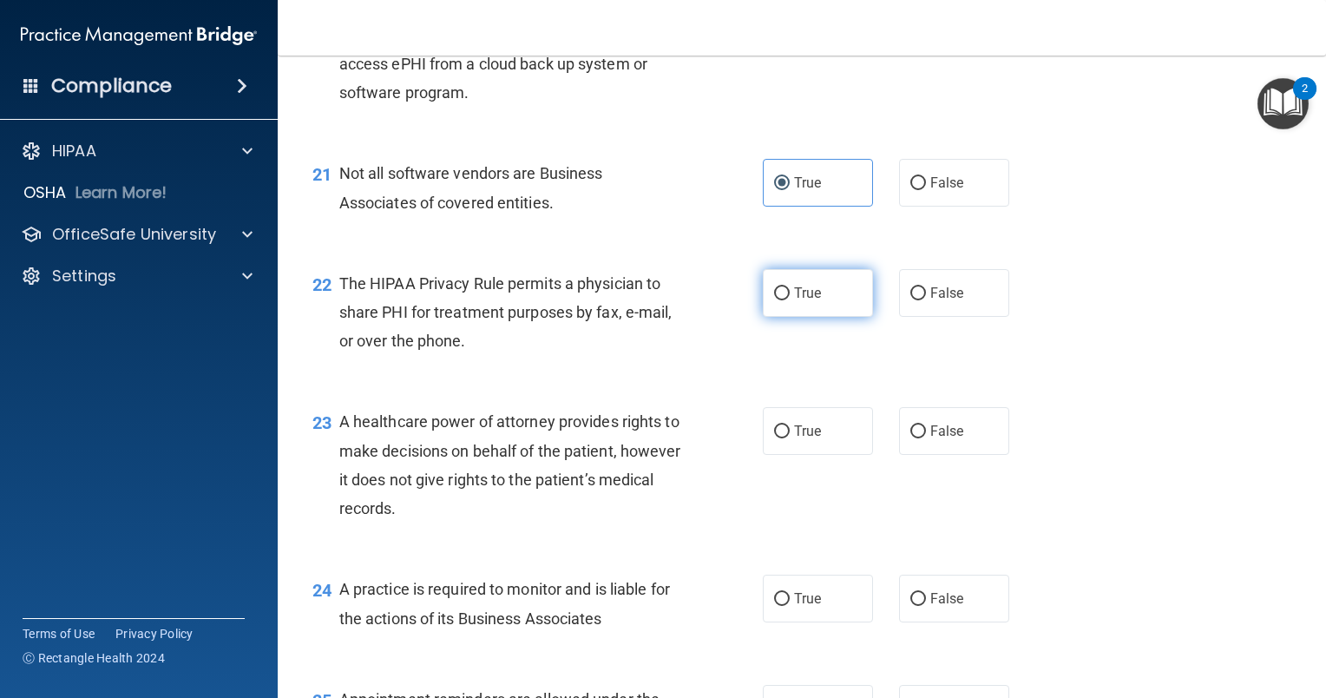
click at [781, 317] on label "True" at bounding box center [818, 293] width 110 height 48
click at [781, 300] on input "True" at bounding box center [782, 293] width 16 height 13
radio input "true"
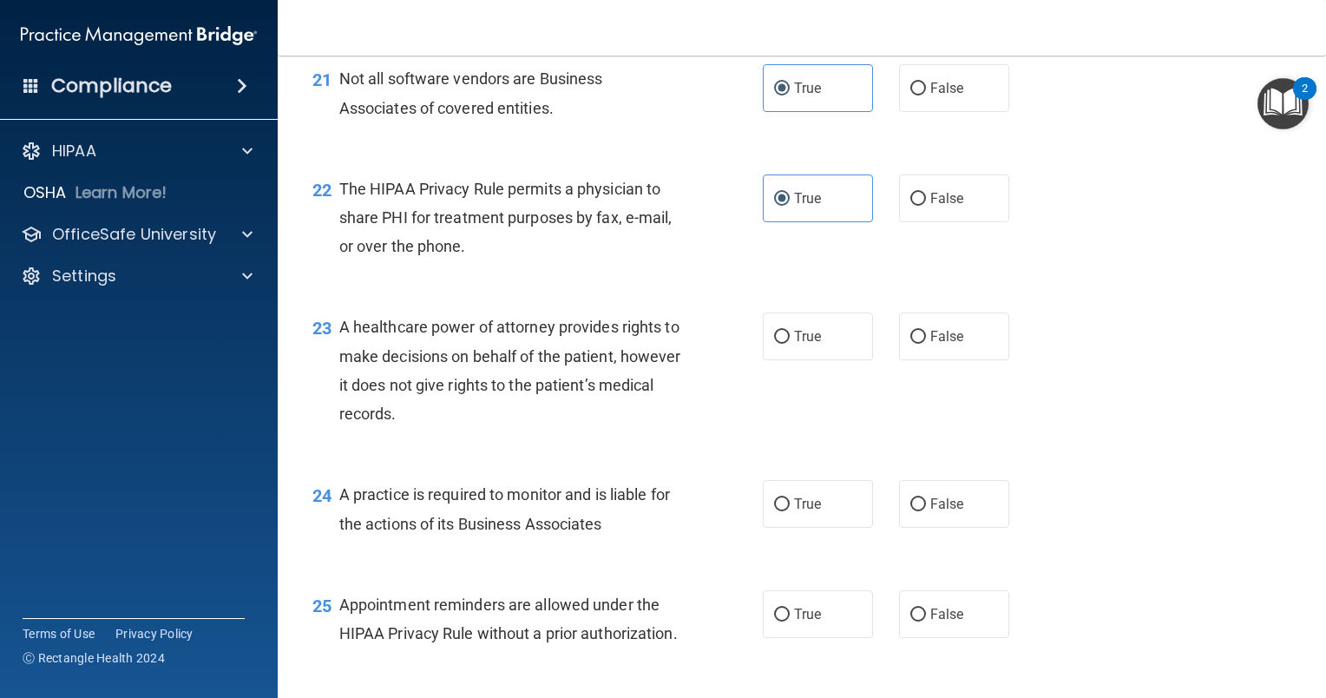
scroll to position [3298, 0]
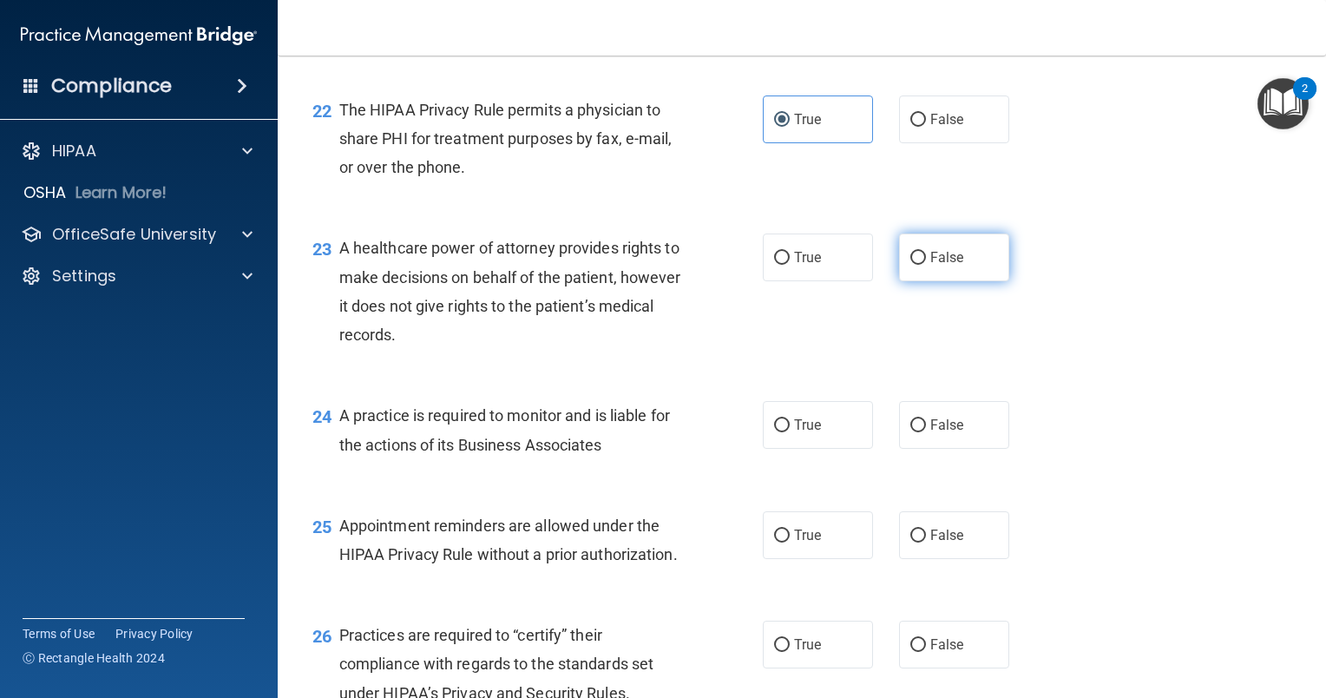
click at [899, 281] on label "False" at bounding box center [954, 257] width 110 height 48
click at [910, 265] on input "False" at bounding box center [918, 258] width 16 height 13
radio input "true"
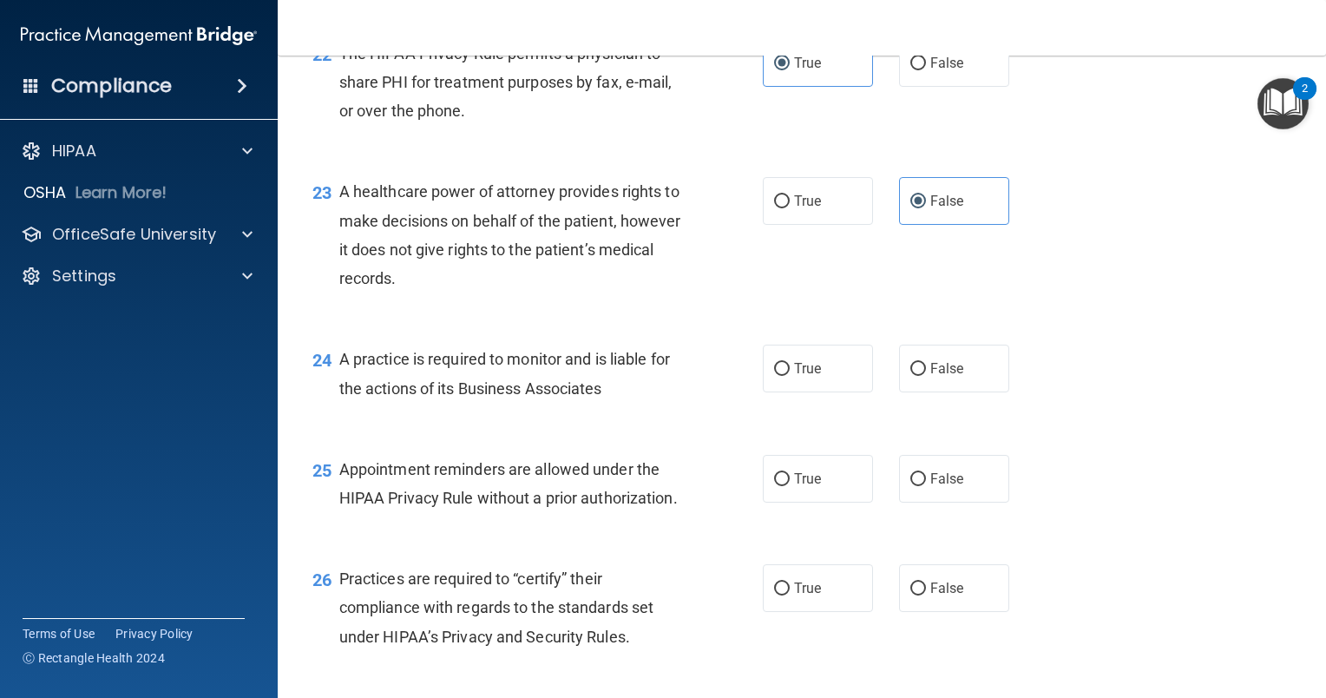
scroll to position [3385, 0]
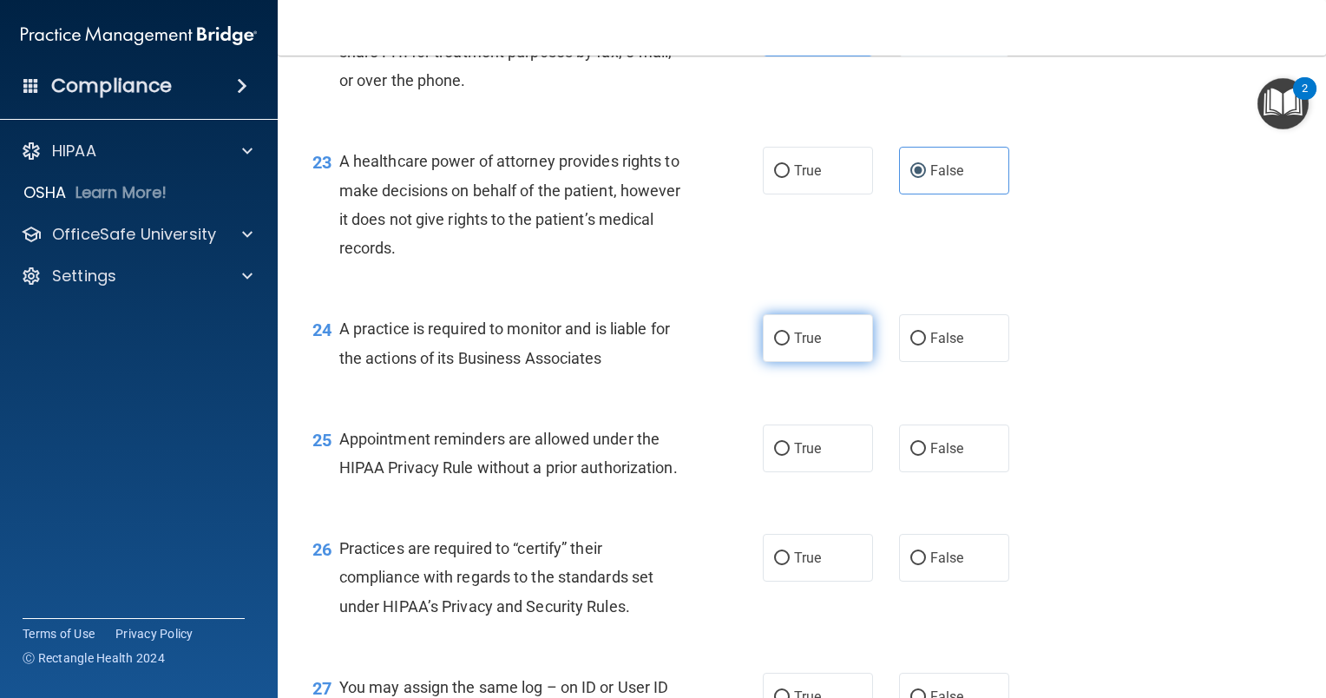
click at [794, 346] on span "True" at bounding box center [807, 338] width 27 height 16
click at [790, 345] on input "True" at bounding box center [782, 338] width 16 height 13
radio input "true"
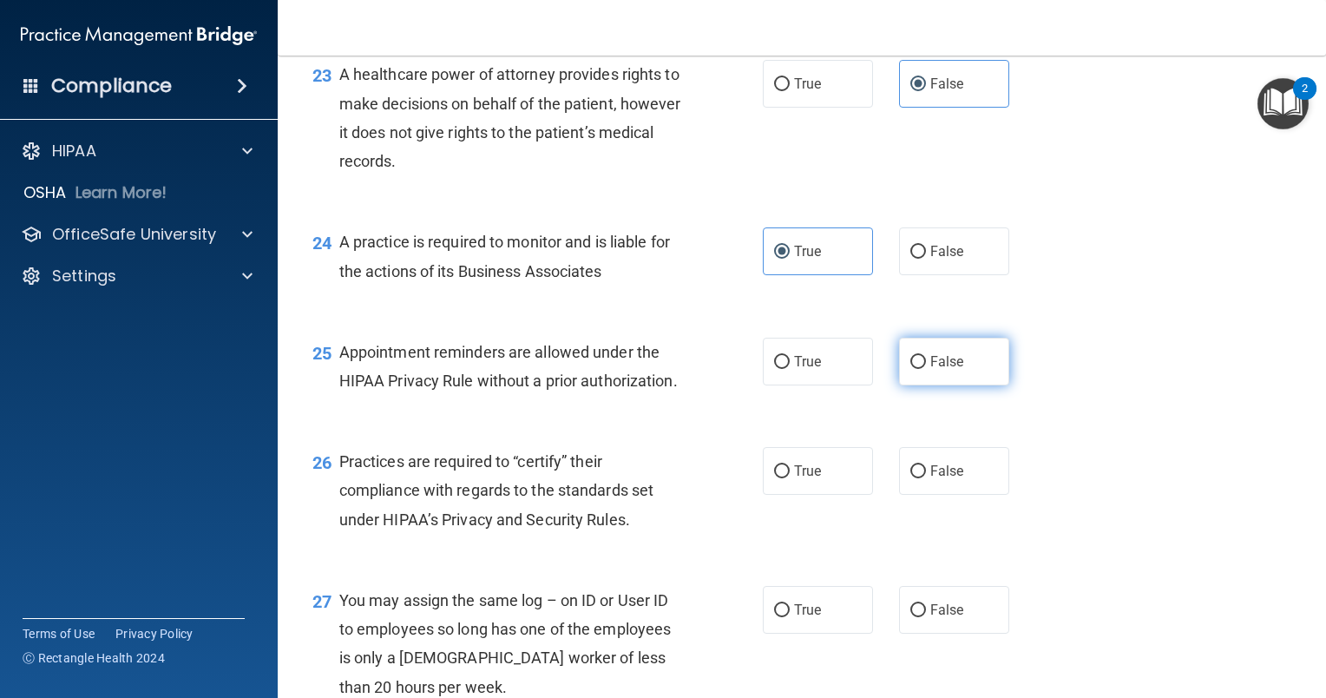
click at [917, 385] on label "False" at bounding box center [954, 362] width 110 height 48
click at [917, 369] on input "False" at bounding box center [918, 362] width 16 height 13
radio input "true"
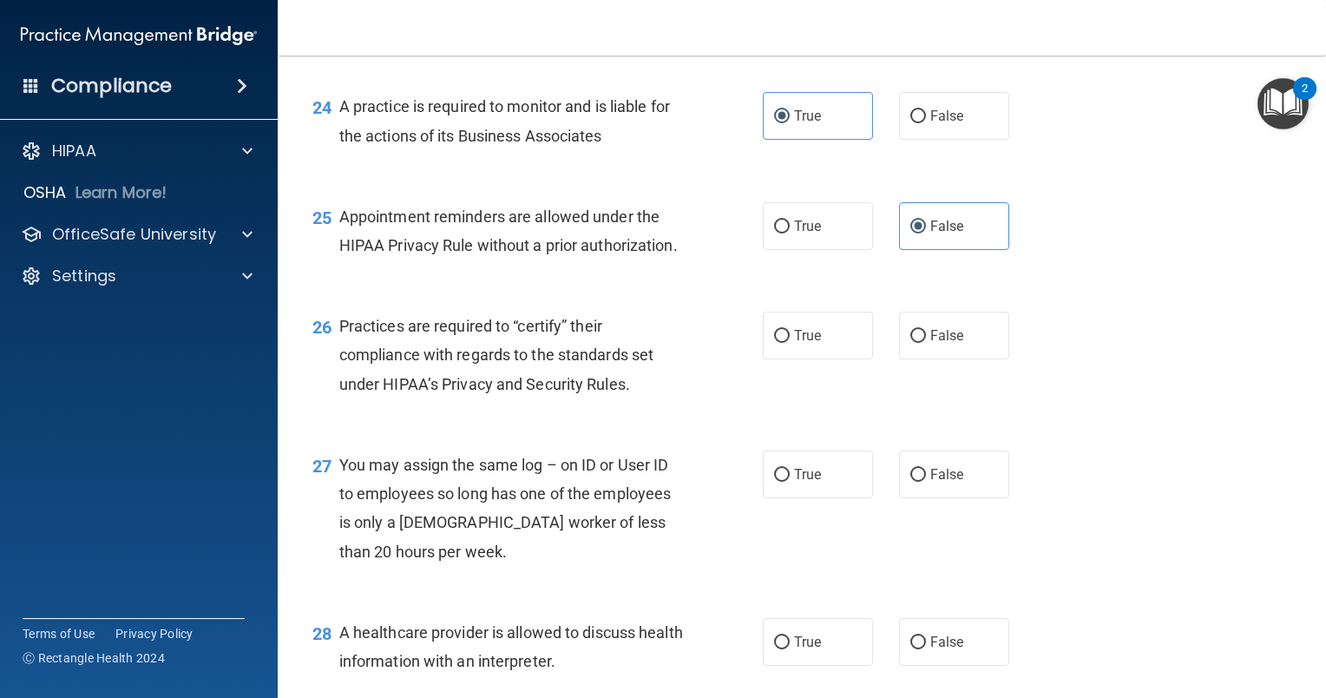
scroll to position [3645, 0]
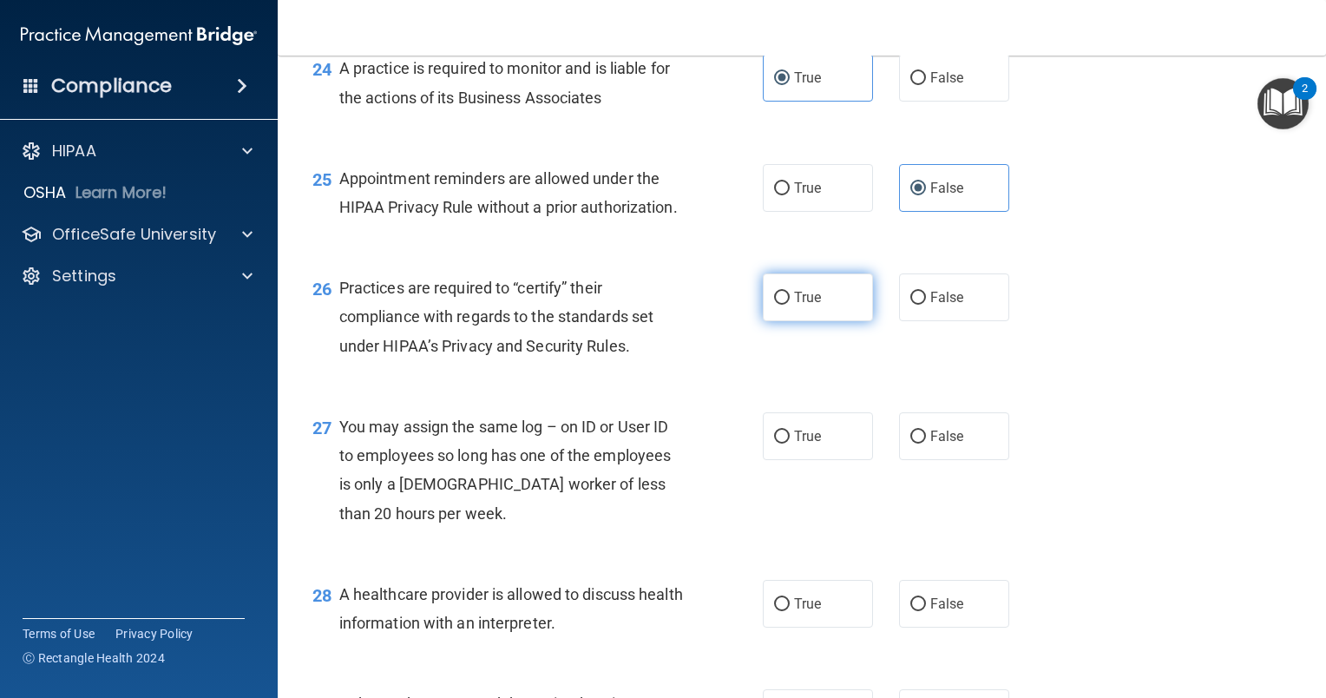
click at [794, 306] on span "True" at bounding box center [807, 297] width 27 height 16
click at [788, 305] on input "True" at bounding box center [782, 298] width 16 height 13
radio input "true"
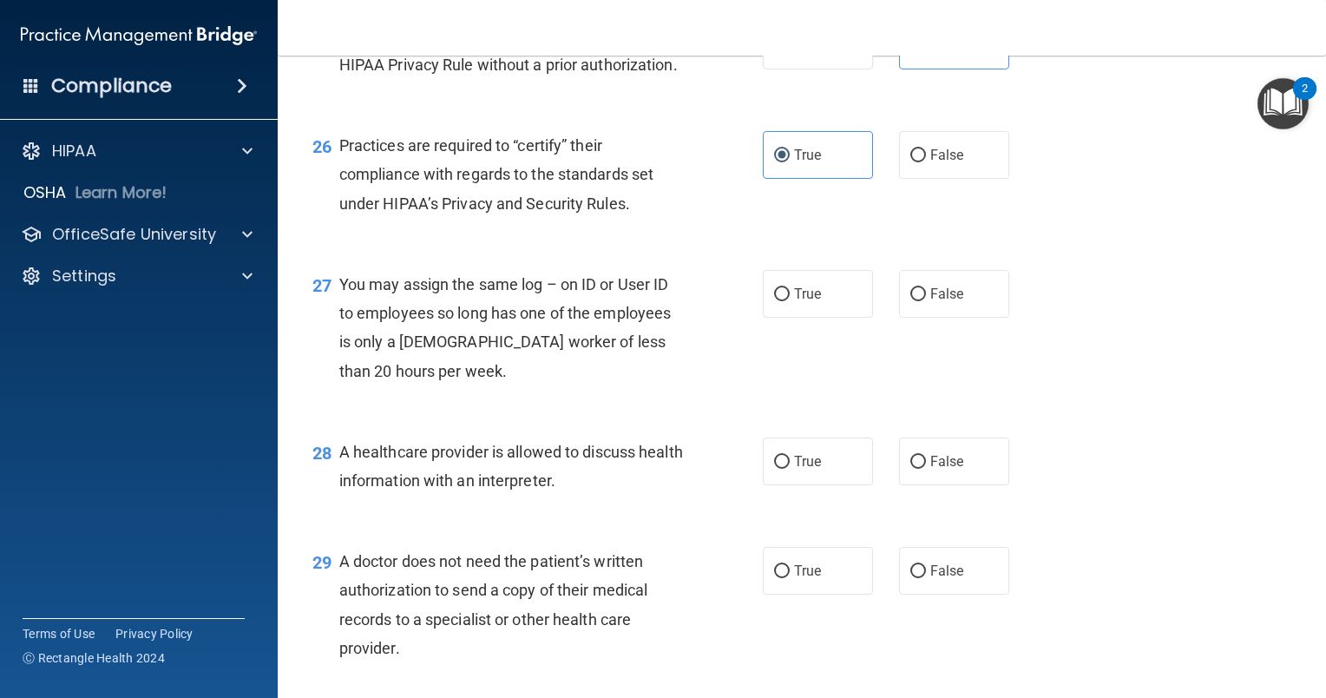
scroll to position [3819, 0]
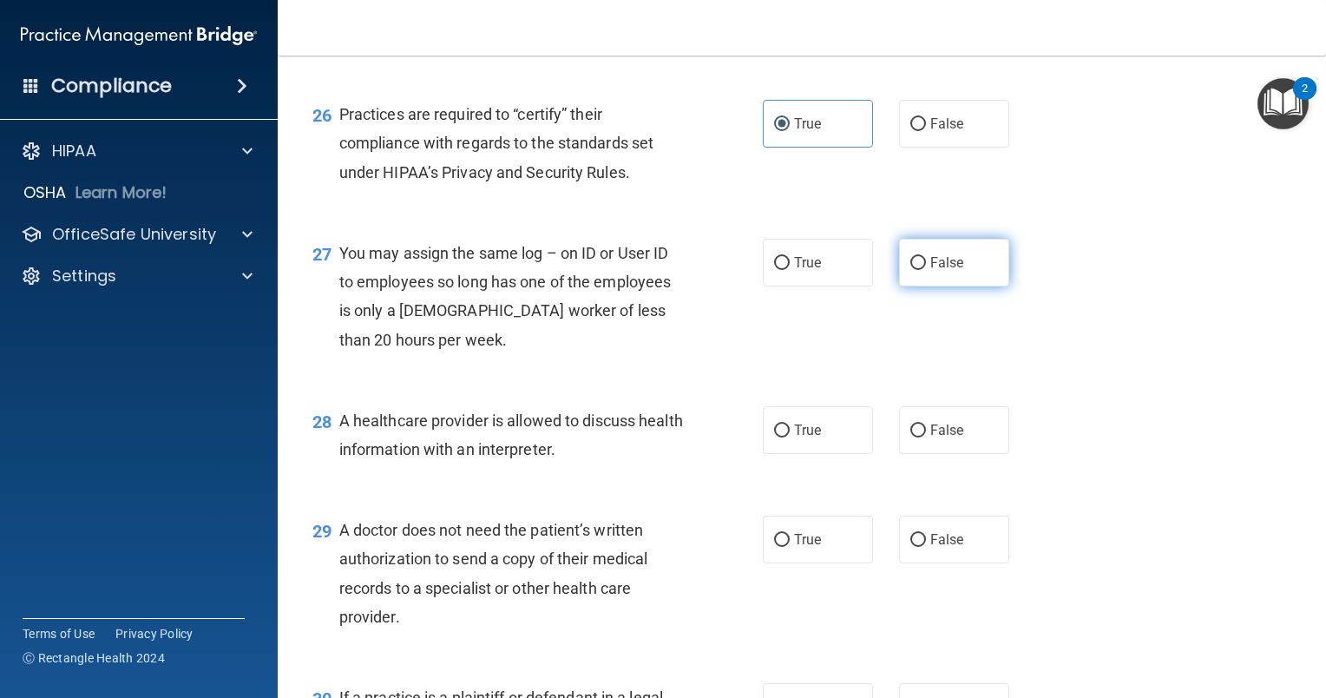
click at [930, 271] on span "False" at bounding box center [947, 262] width 34 height 16
click at [923, 270] on input "False" at bounding box center [918, 263] width 16 height 13
radio input "true"
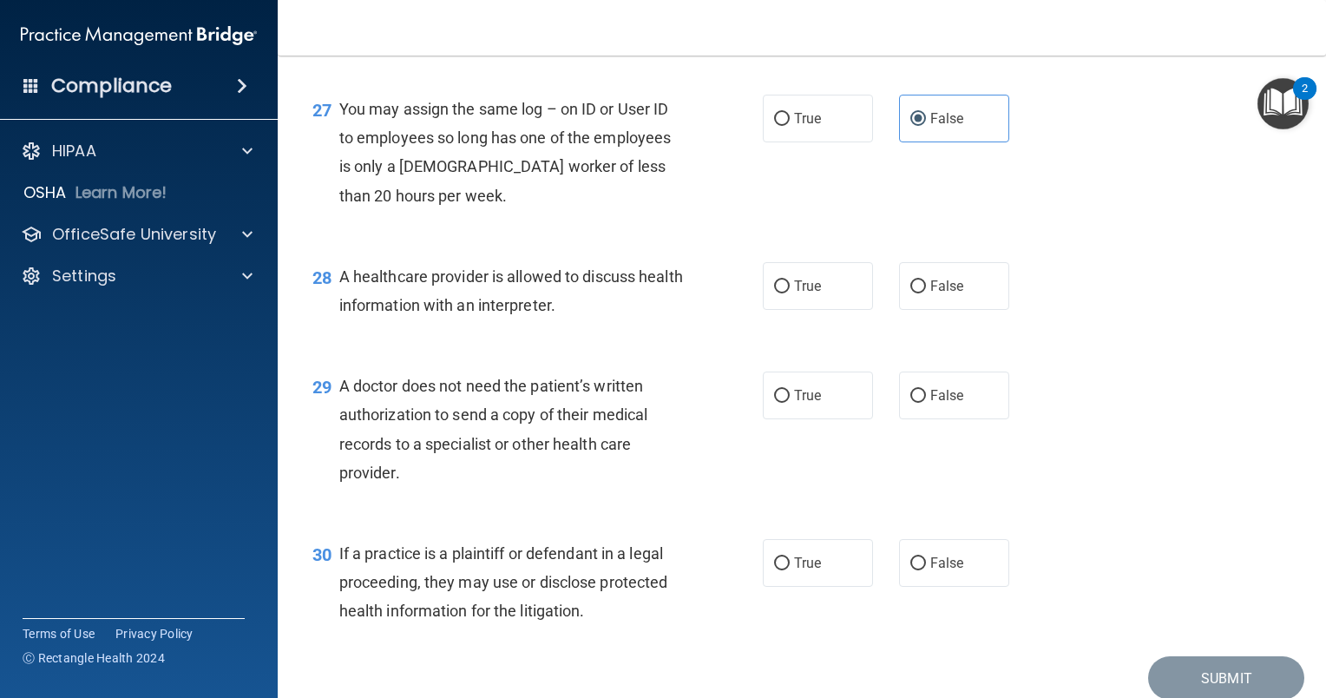
scroll to position [3992, 0]
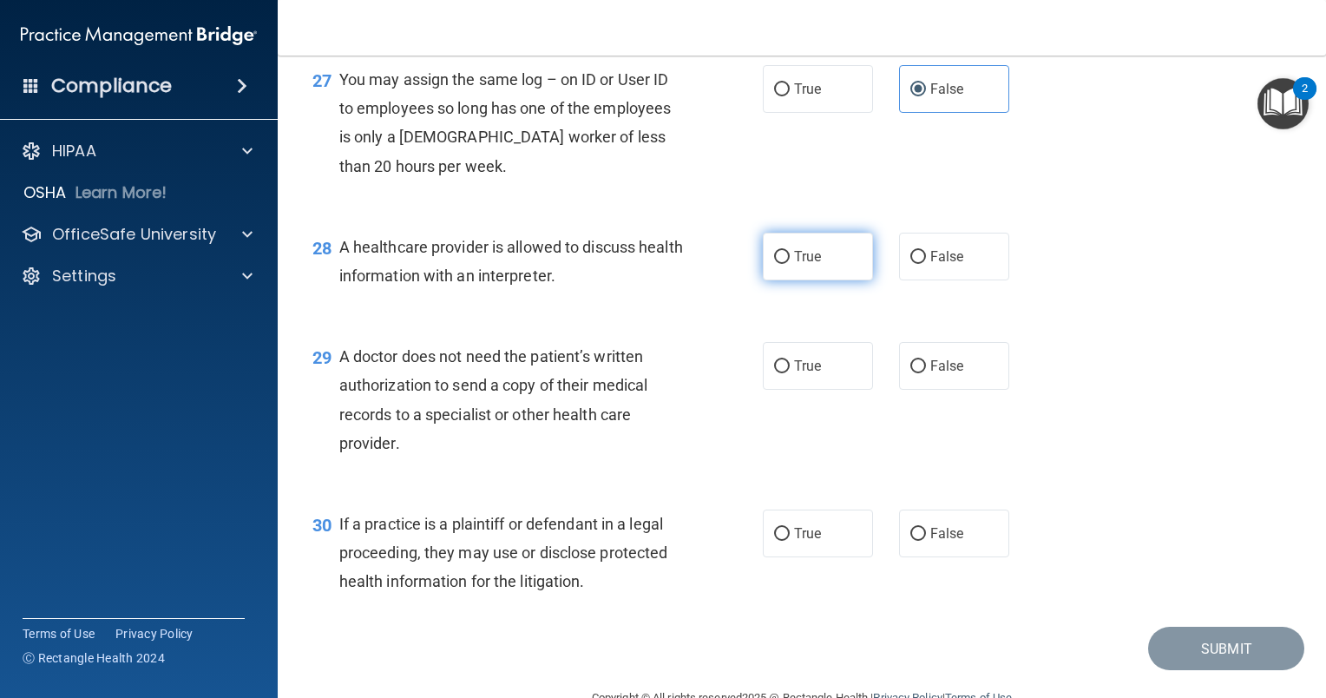
click at [781, 264] on input "True" at bounding box center [782, 257] width 16 height 13
radio input "true"
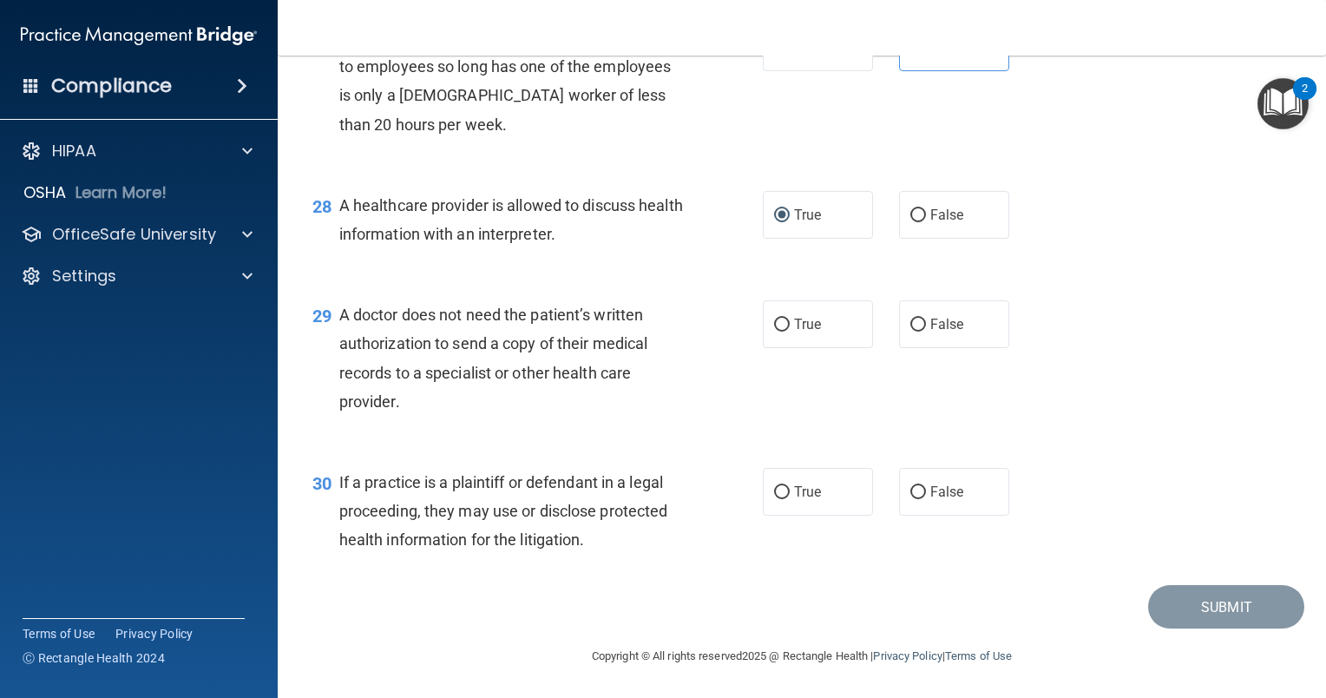
scroll to position [4121, 0]
click at [910, 330] on input "False" at bounding box center [918, 325] width 16 height 13
radio input "true"
click at [920, 485] on label "False" at bounding box center [954, 492] width 110 height 48
click at [920, 486] on input "False" at bounding box center [918, 492] width 16 height 13
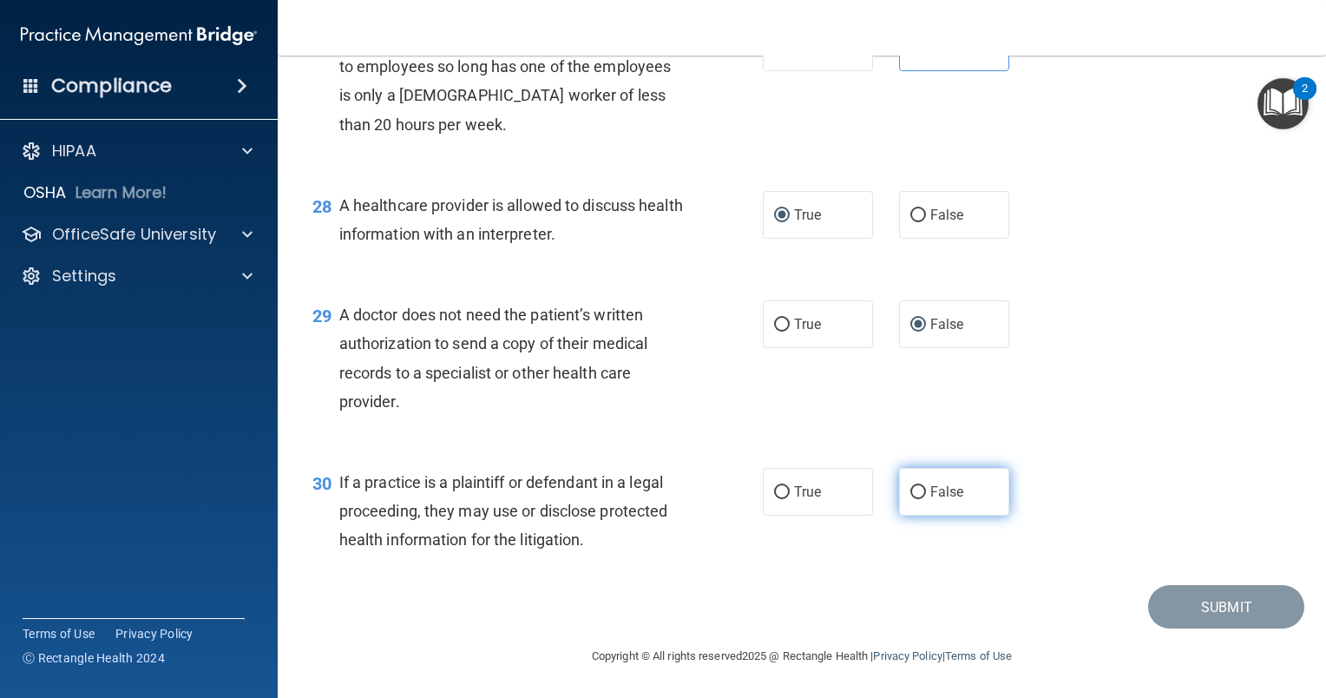
radio input "true"
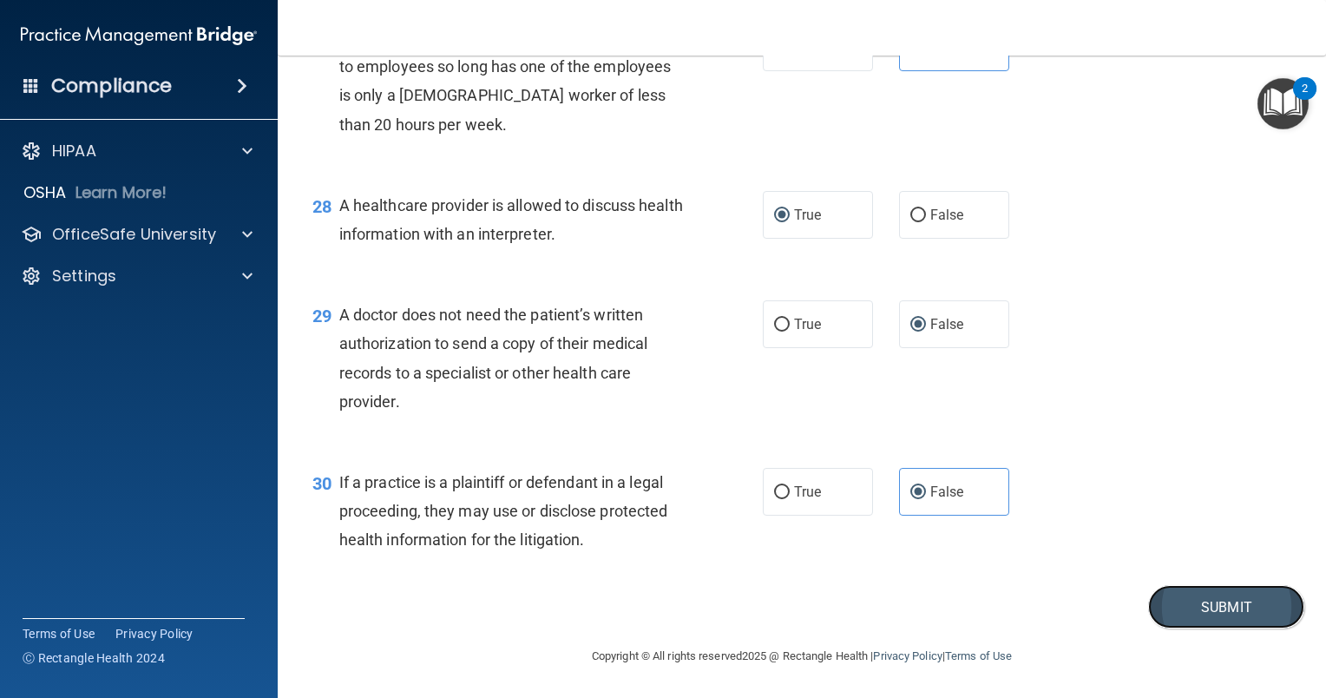
click at [1231, 606] on button "Submit" at bounding box center [1226, 607] width 156 height 44
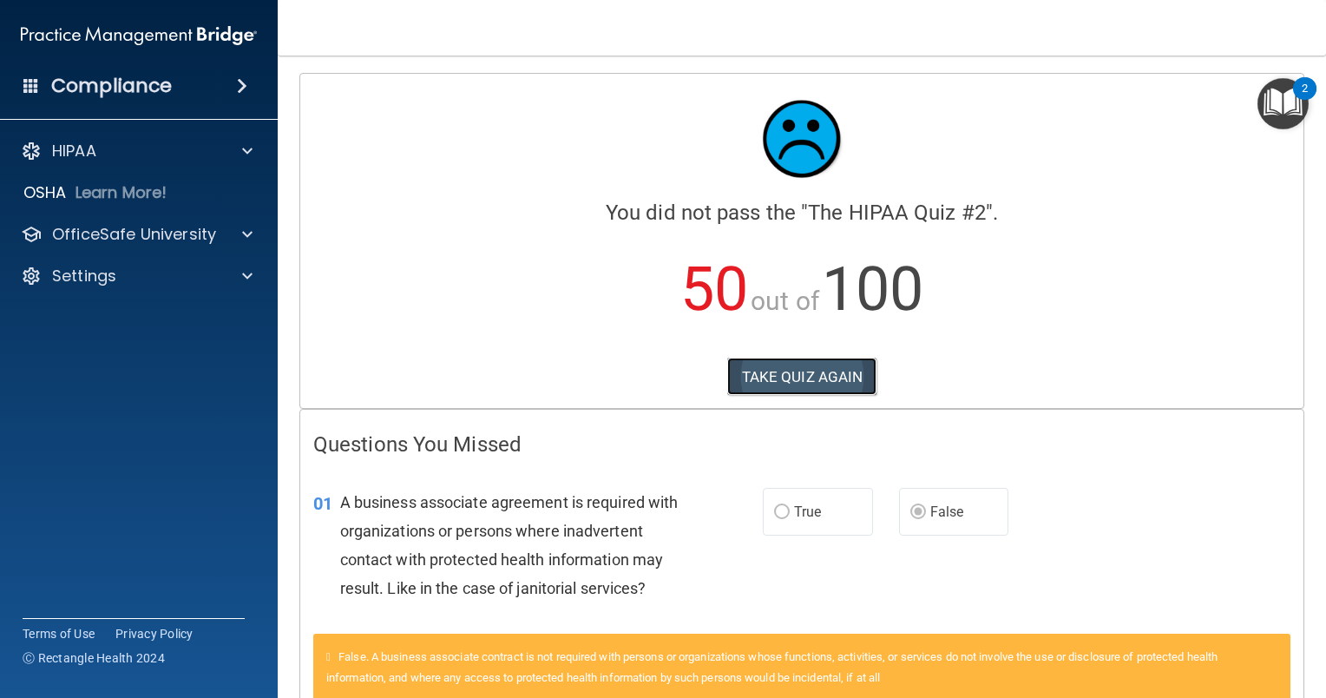
click at [824, 384] on button "TAKE QUIZ AGAIN" at bounding box center [802, 377] width 150 height 38
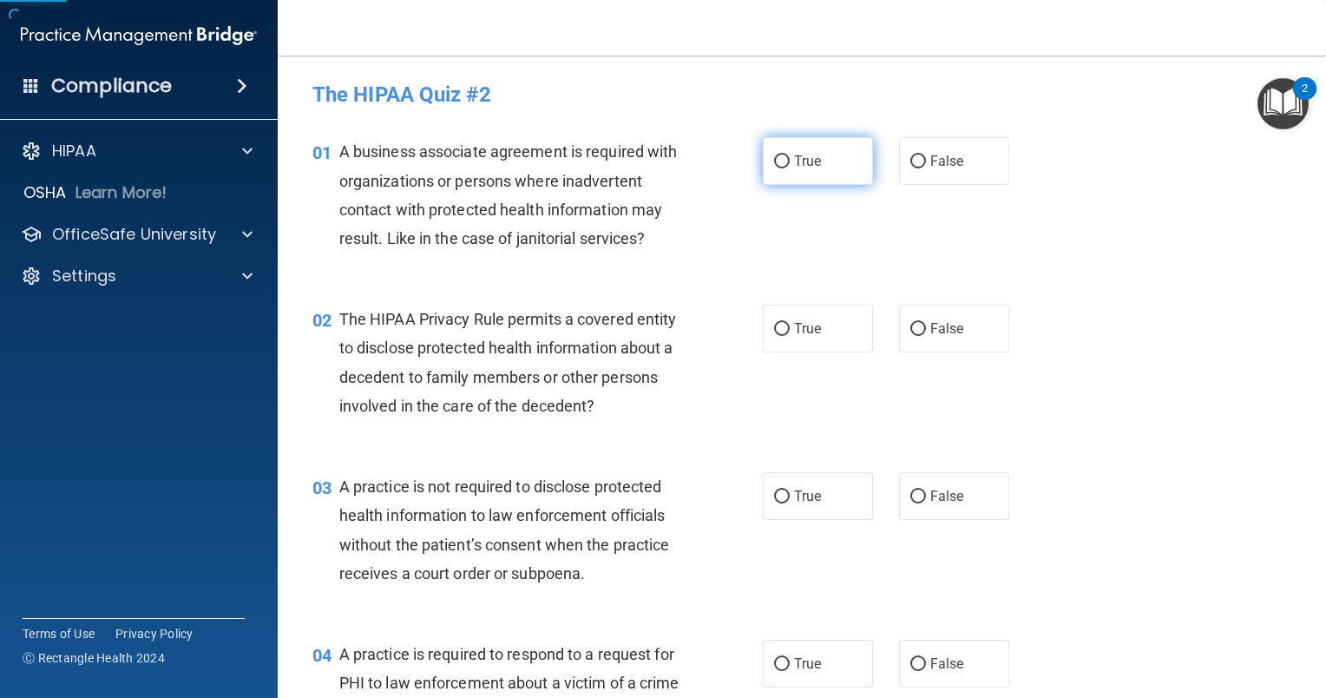
click at [794, 156] on span "True" at bounding box center [807, 161] width 27 height 16
click at [790, 156] on input "True" at bounding box center [782, 161] width 16 height 13
radio input "true"
